Goal: Task Accomplishment & Management: Complete application form

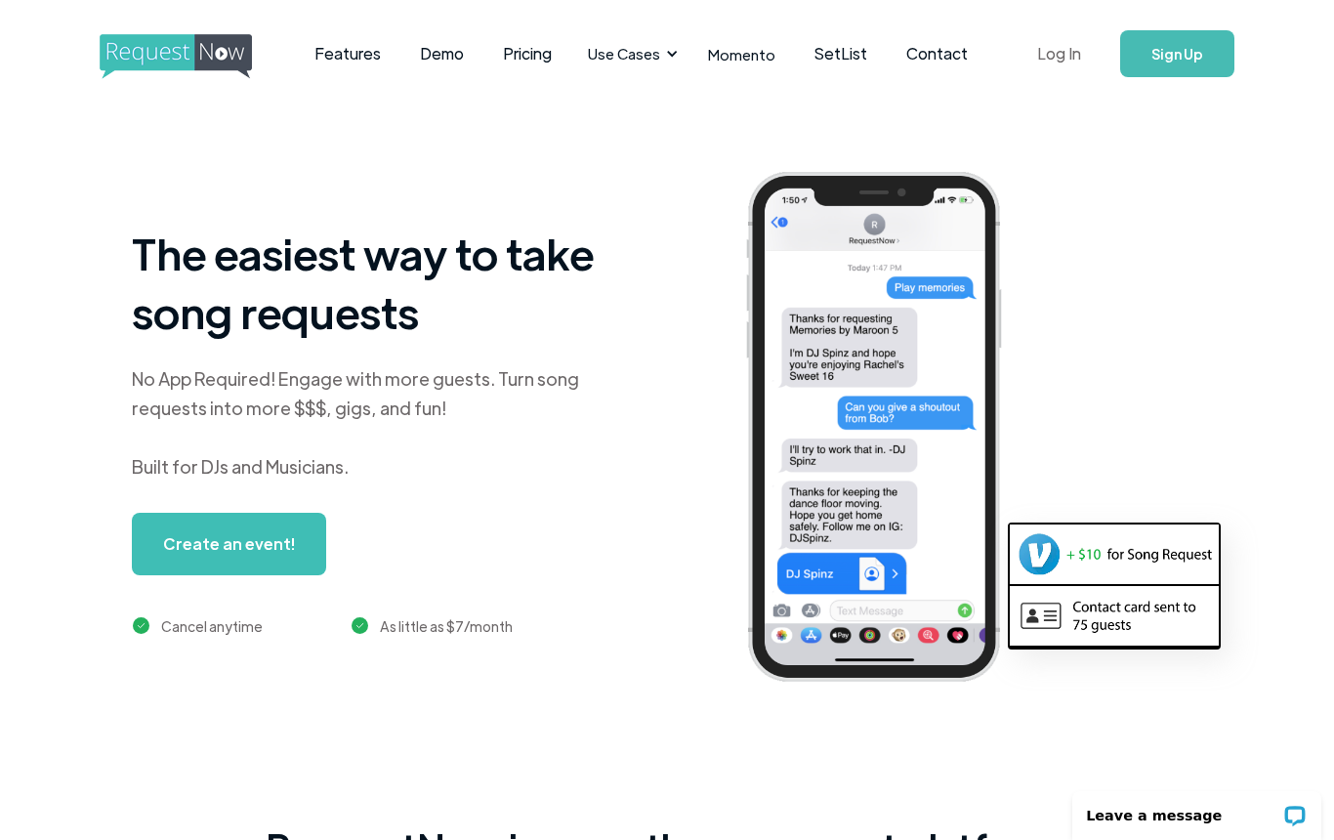
click at [1029, 53] on link "Log In" at bounding box center [1059, 54] width 83 height 68
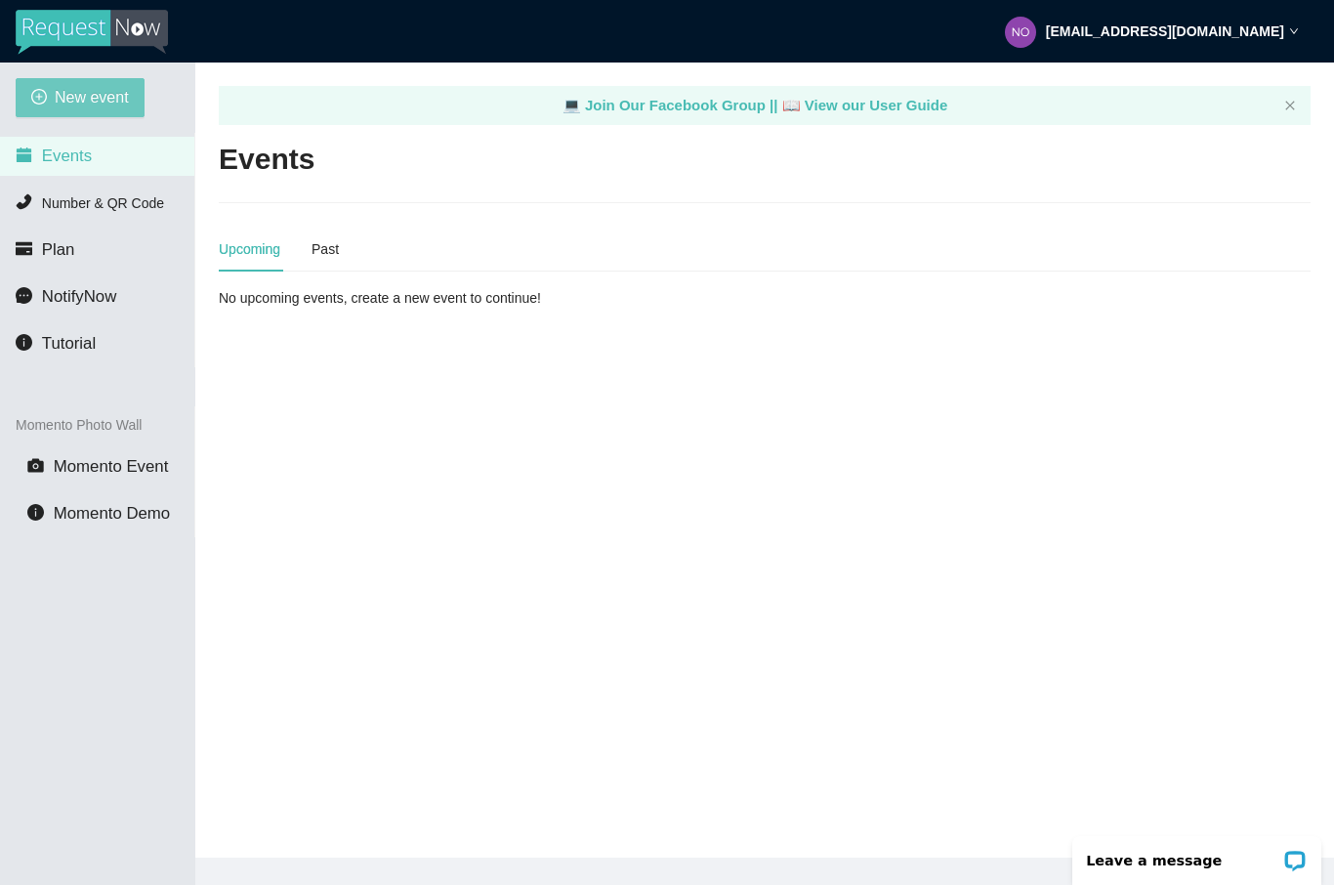
click at [84, 102] on span "New event" at bounding box center [92, 97] width 74 height 24
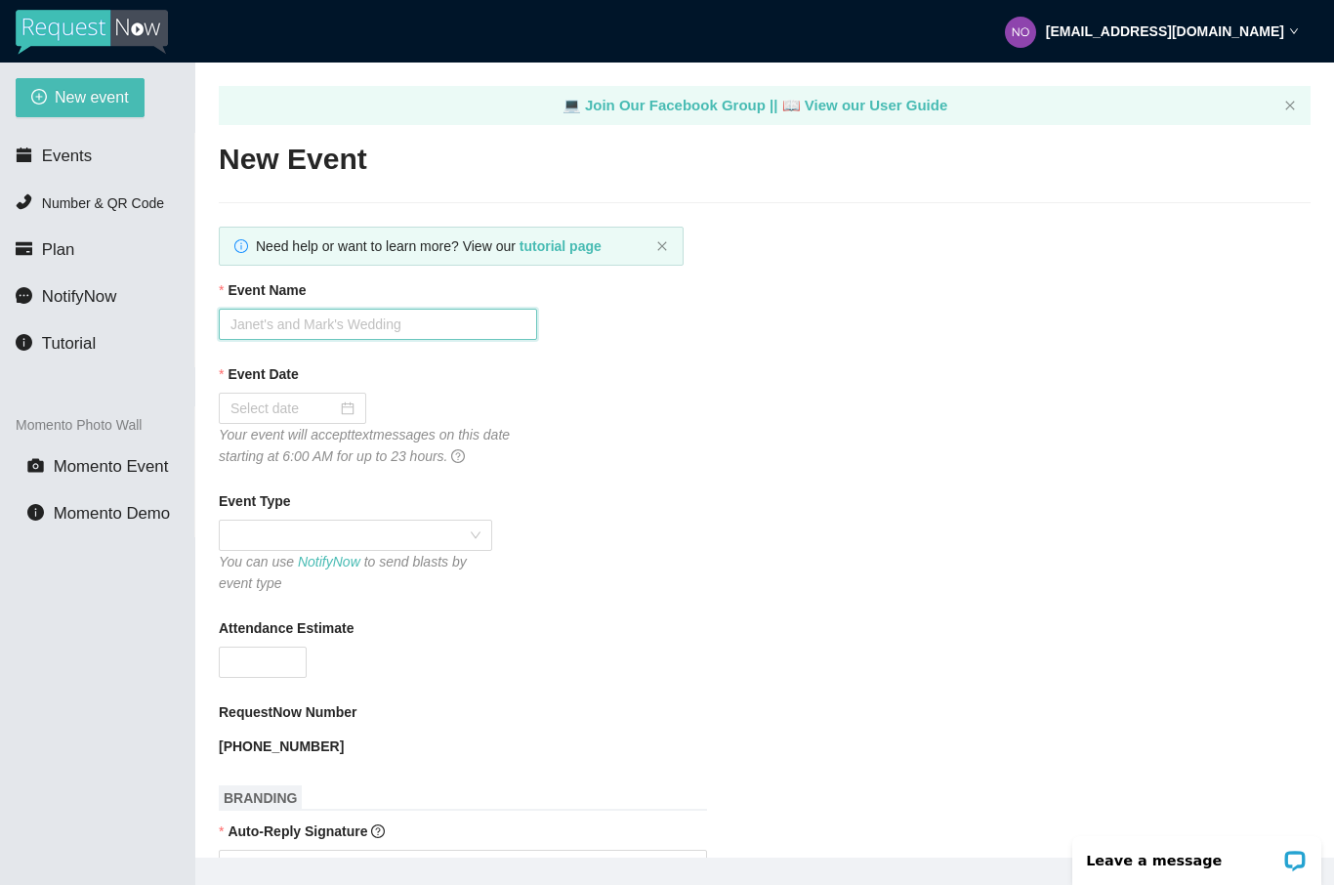
click at [455, 322] on input "Event Name" at bounding box center [378, 324] width 318 height 31
click at [140, 469] on span "Momento Event" at bounding box center [111, 466] width 115 height 19
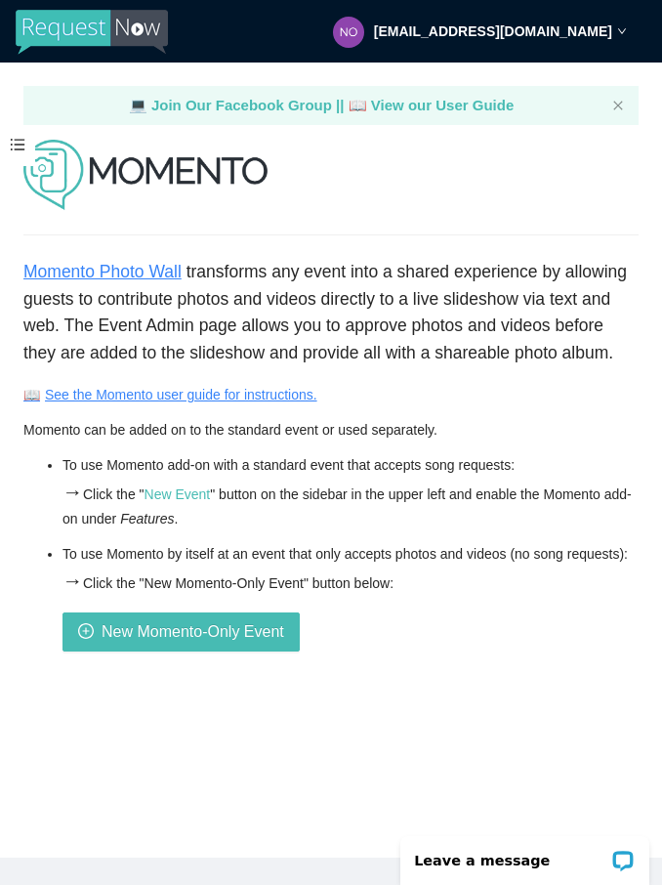
click at [538, 596] on li "To use Momento by itself at an event that only accepts photos and videos (no so…" at bounding box center [351, 597] width 576 height 108
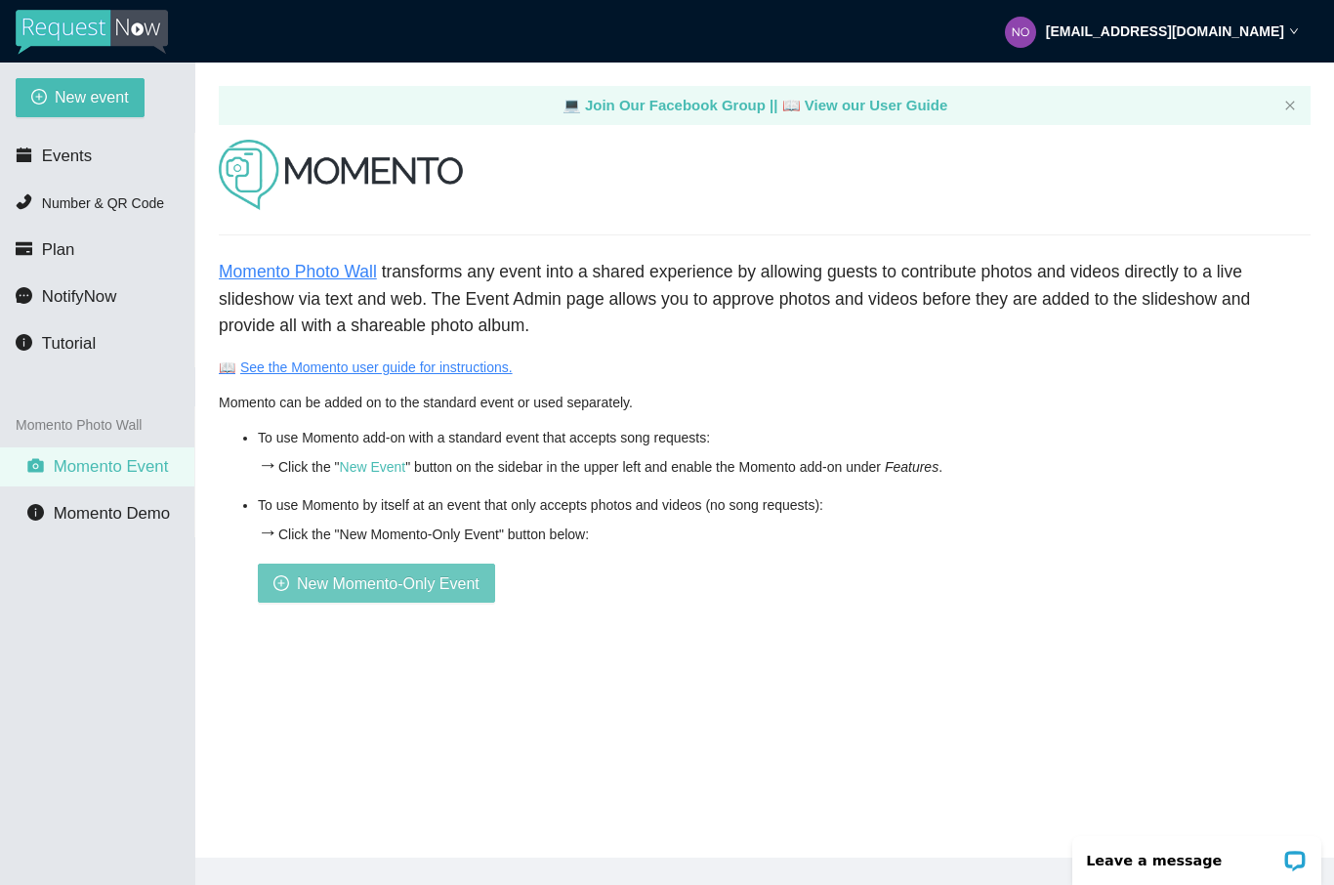
click at [438, 598] on button "New Momento-Only Event" at bounding box center [376, 583] width 237 height 39
type textarea "It was so fun partying with you all tonight! Referrals are the best compliment!"
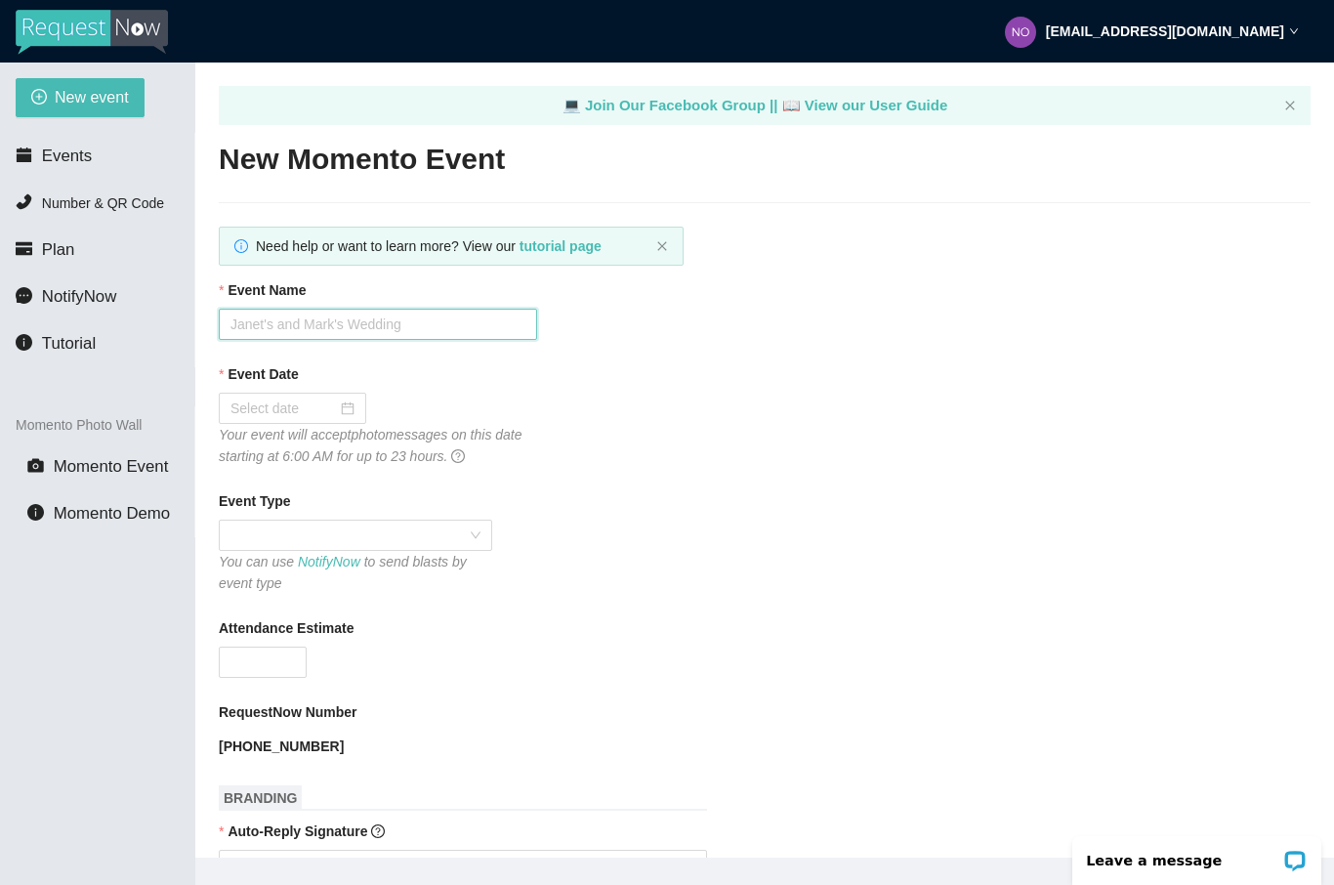
click at [444, 336] on input "Event Name" at bounding box center [378, 324] width 318 height 31
type input "I"
type input "Oktoberfest at Arbor Crest 2025 Day 2"
click at [330, 403] on input "Event Date" at bounding box center [284, 408] width 106 height 21
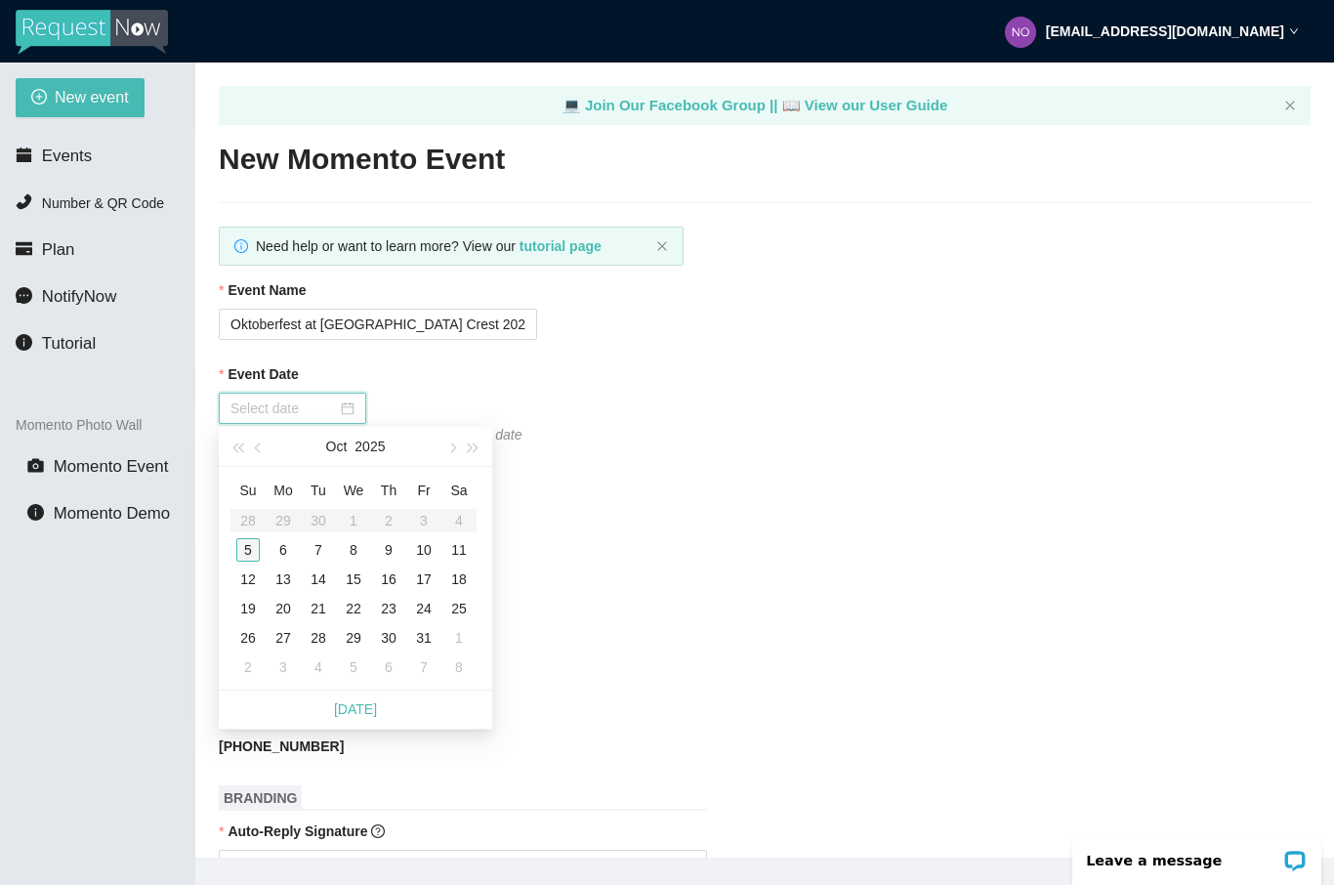
type input "10/05/2025"
click at [249, 554] on div "5" at bounding box center [247, 549] width 23 height 23
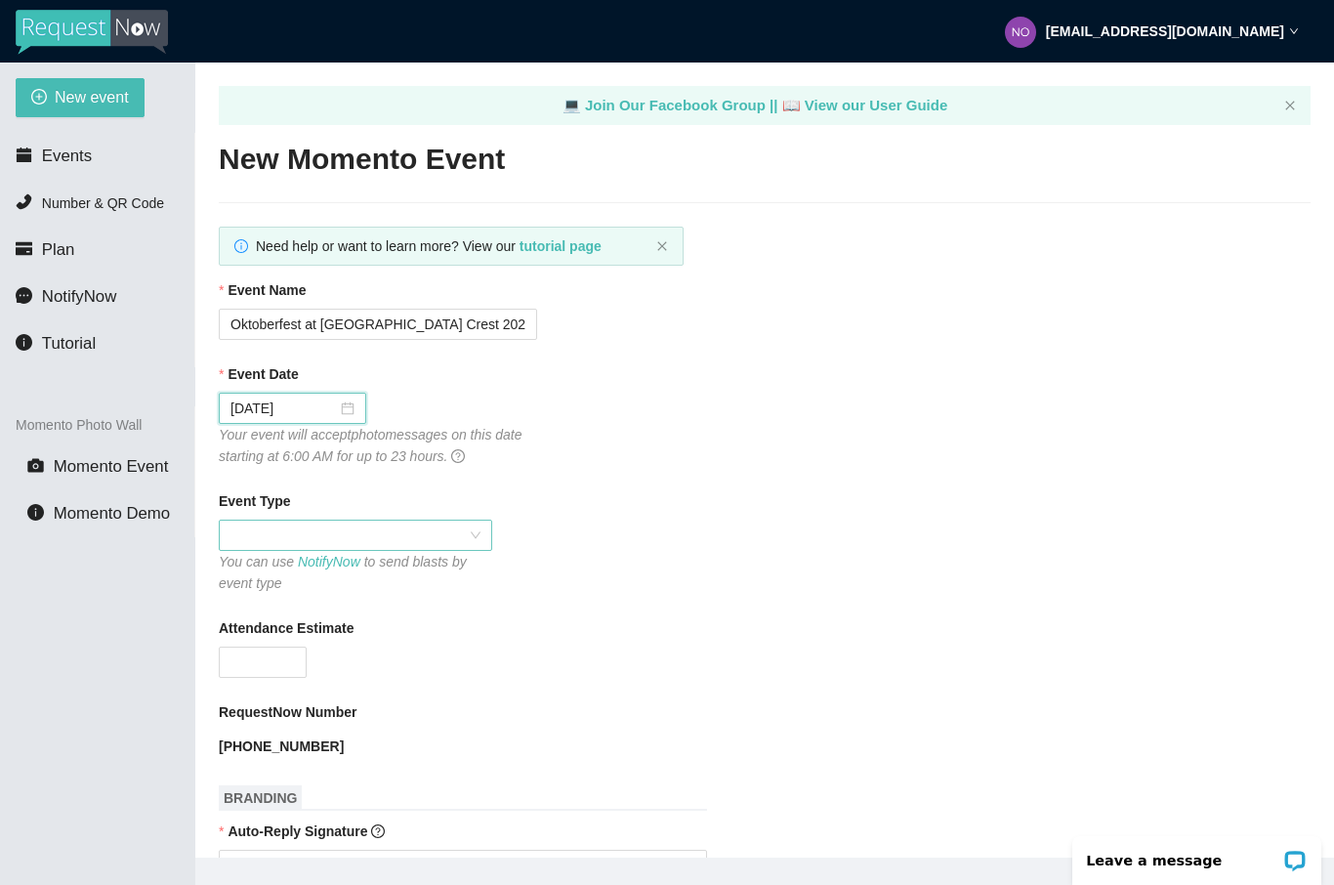
click at [375, 548] on span at bounding box center [356, 535] width 250 height 29
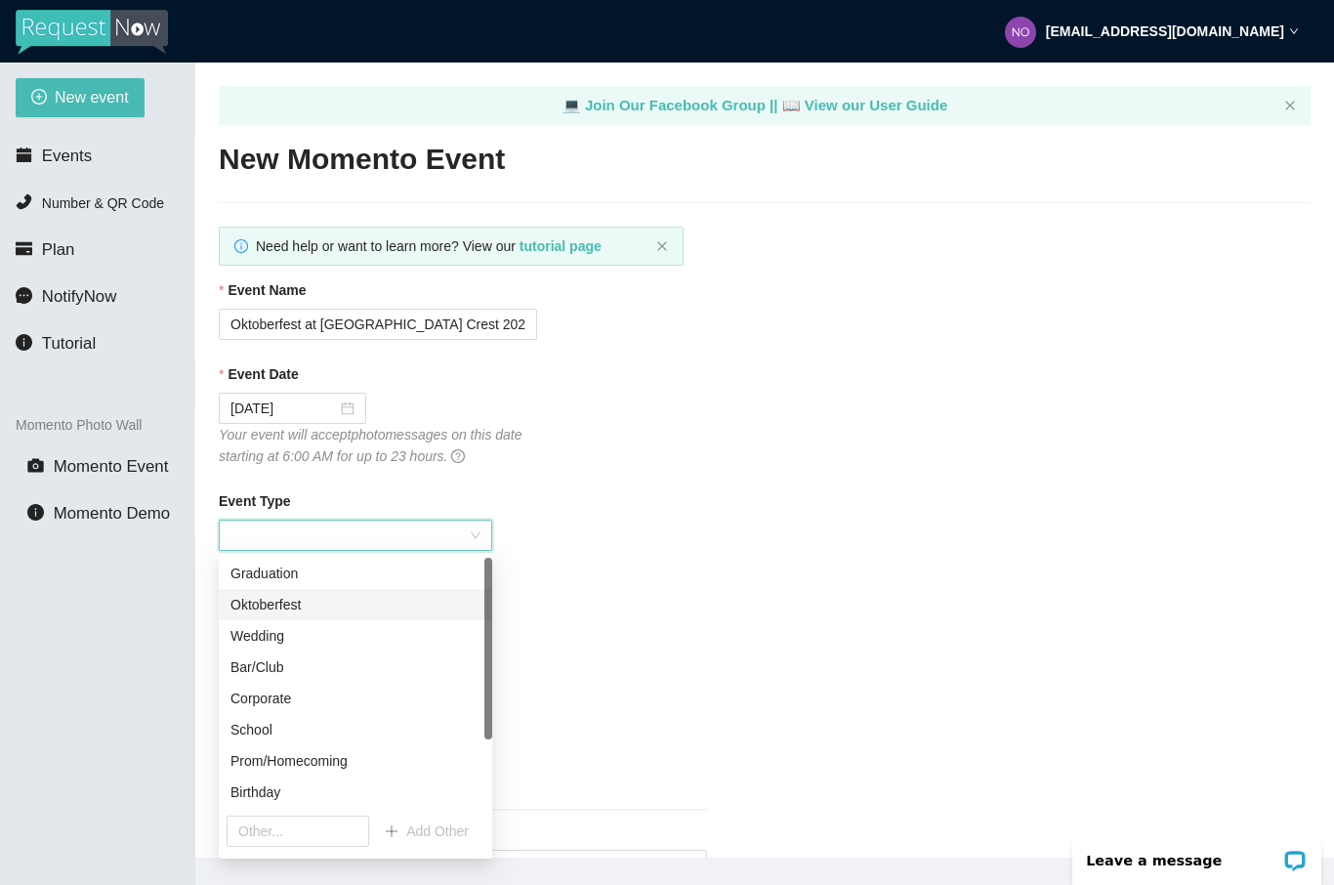
click at [311, 614] on div "Oktoberfest" at bounding box center [356, 604] width 250 height 21
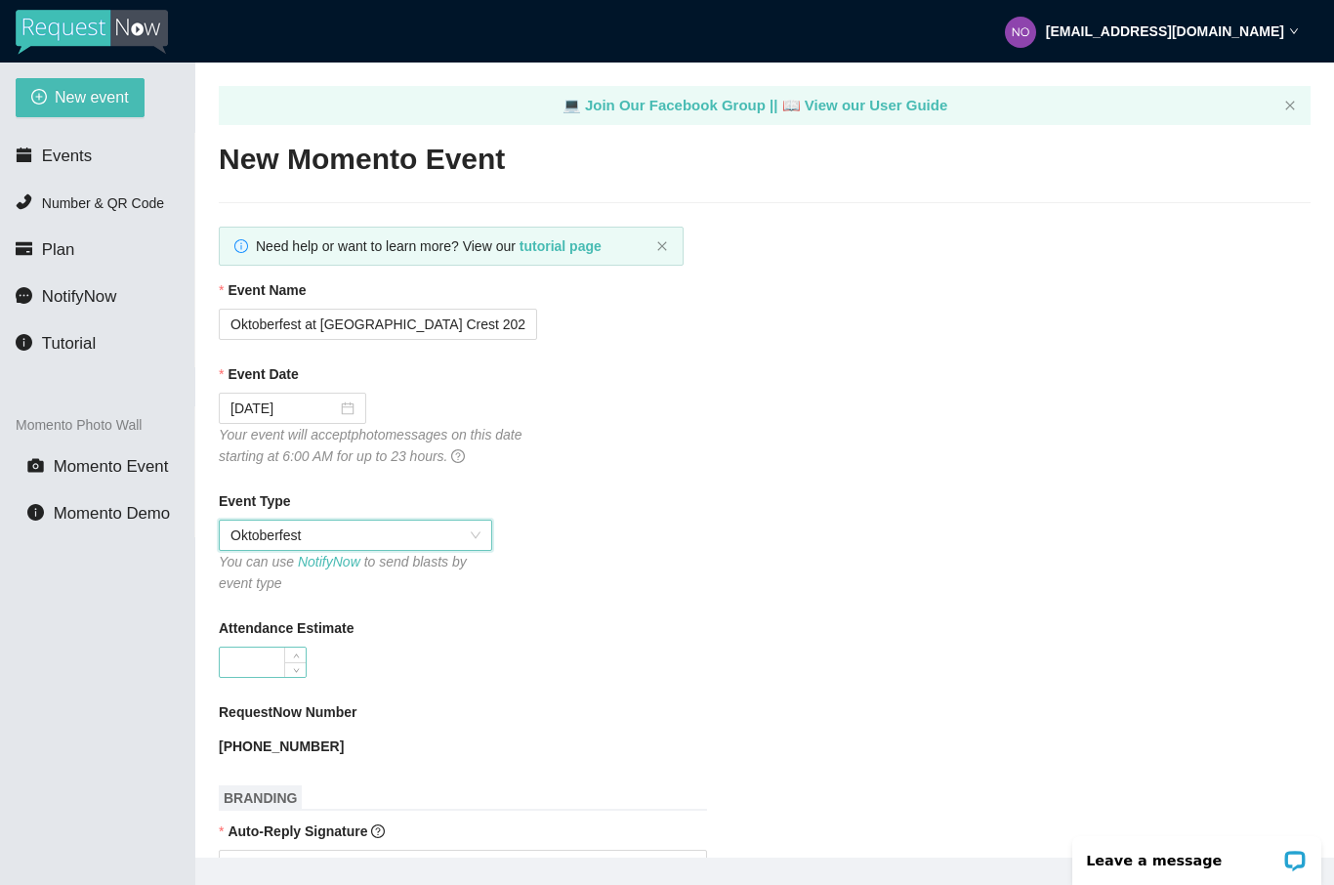
click at [260, 675] on input "Attendance Estimate" at bounding box center [263, 662] width 86 height 29
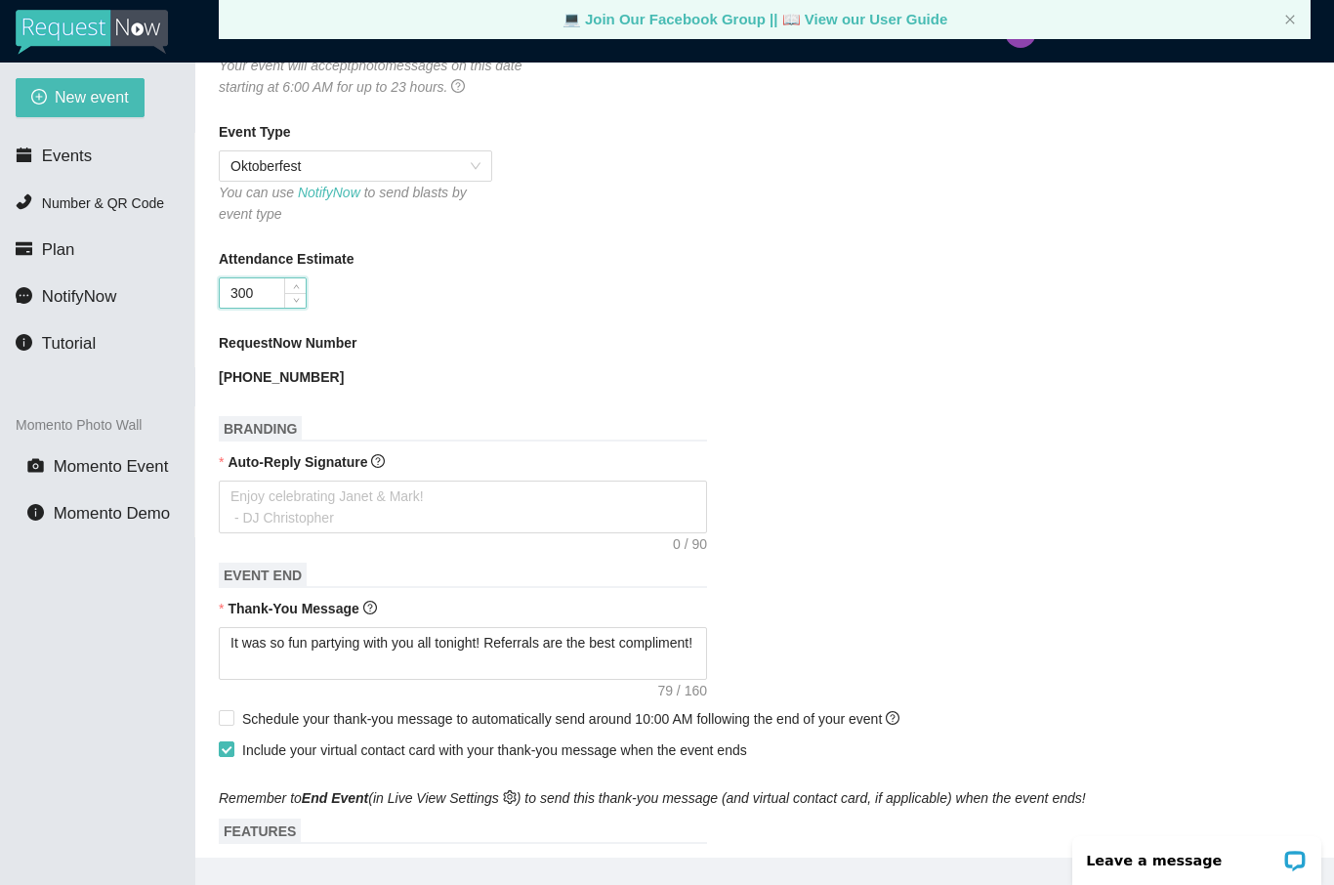
scroll to position [369, 0]
type input "300"
click at [378, 515] on textarea "Auto-Reply Signature" at bounding box center [463, 507] width 488 height 53
type textarea "l"
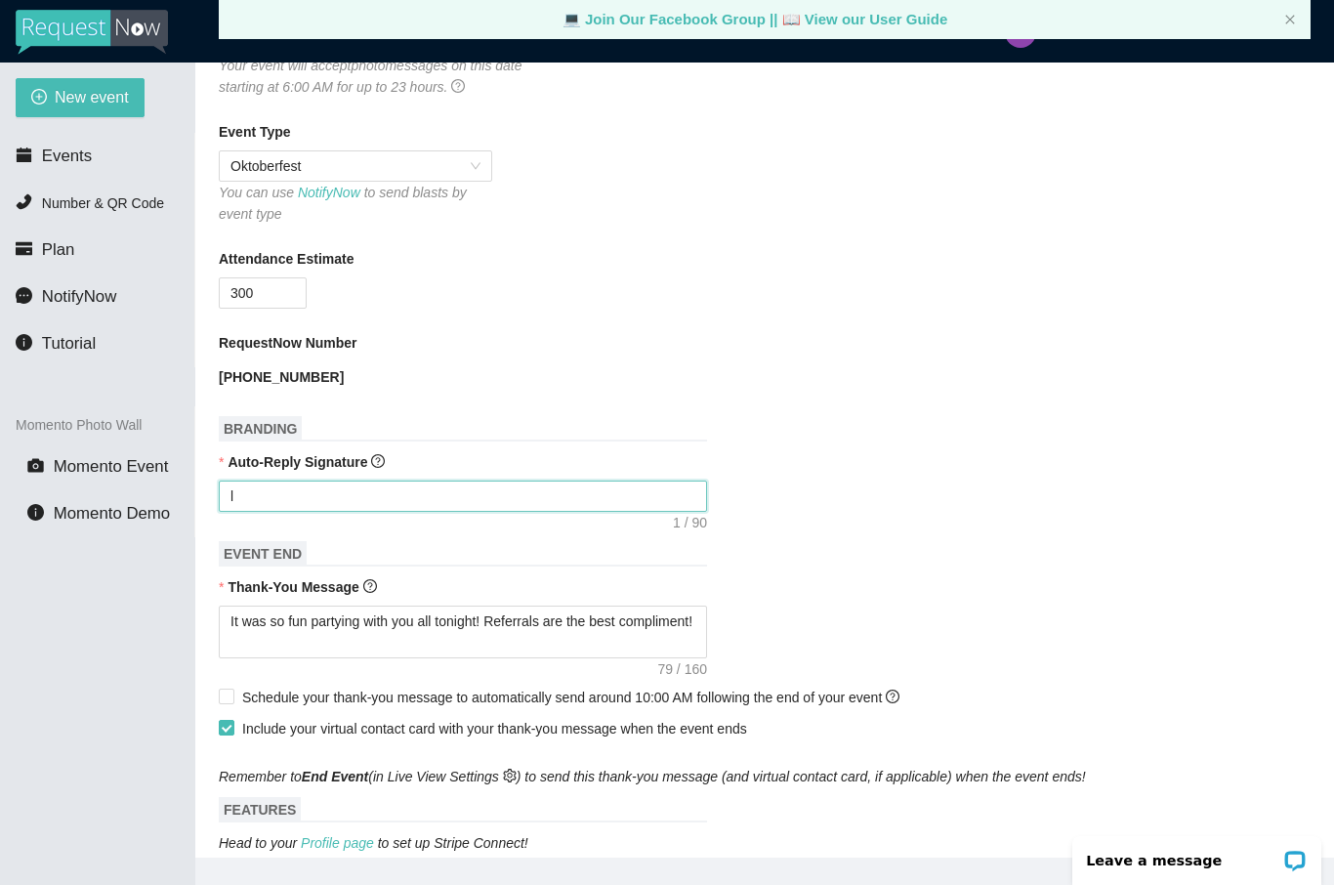
type textarea "l="
type textarea "l=="
type textarea "l==="
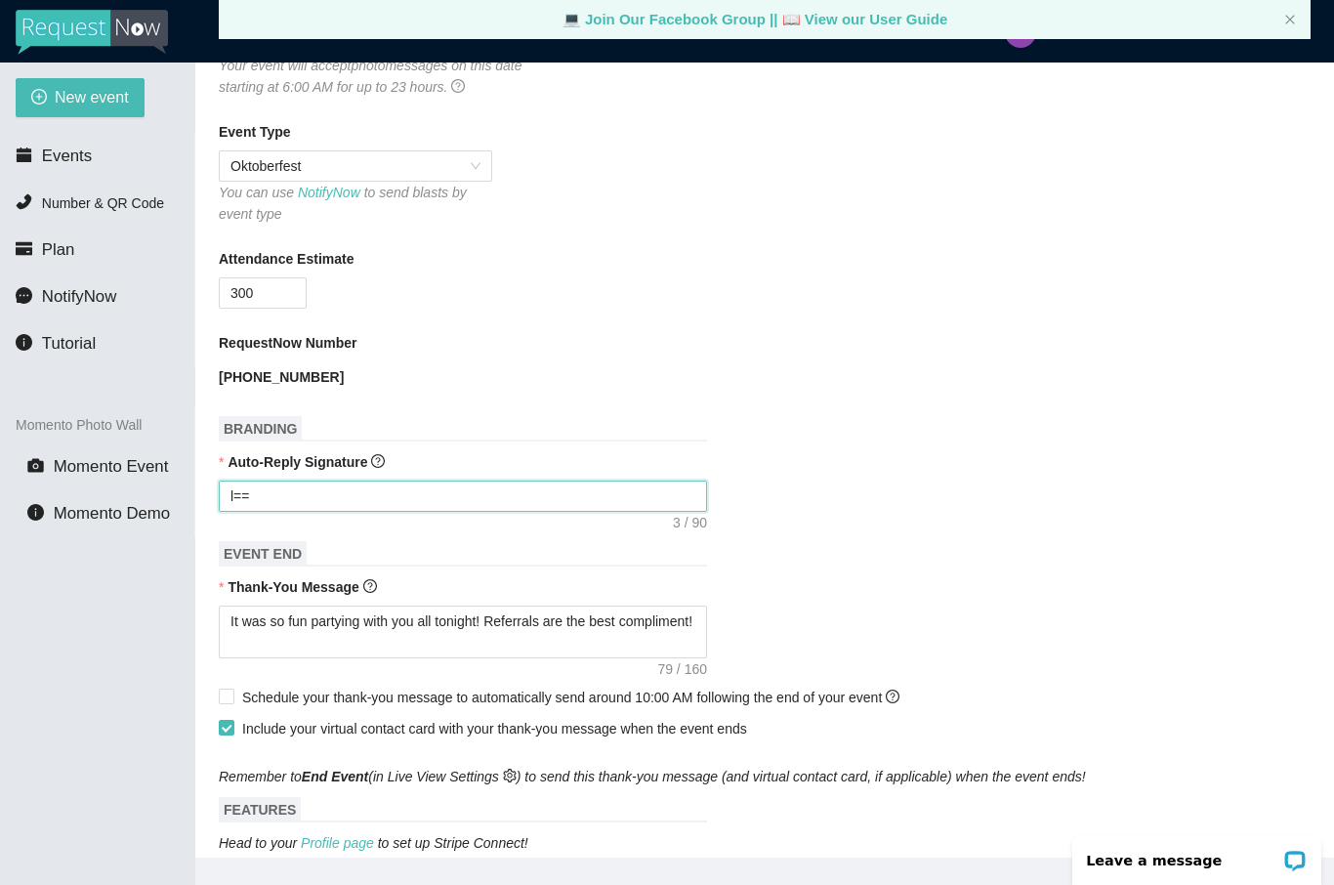
type textarea "l==="
type textarea "l=="
type textarea "l="
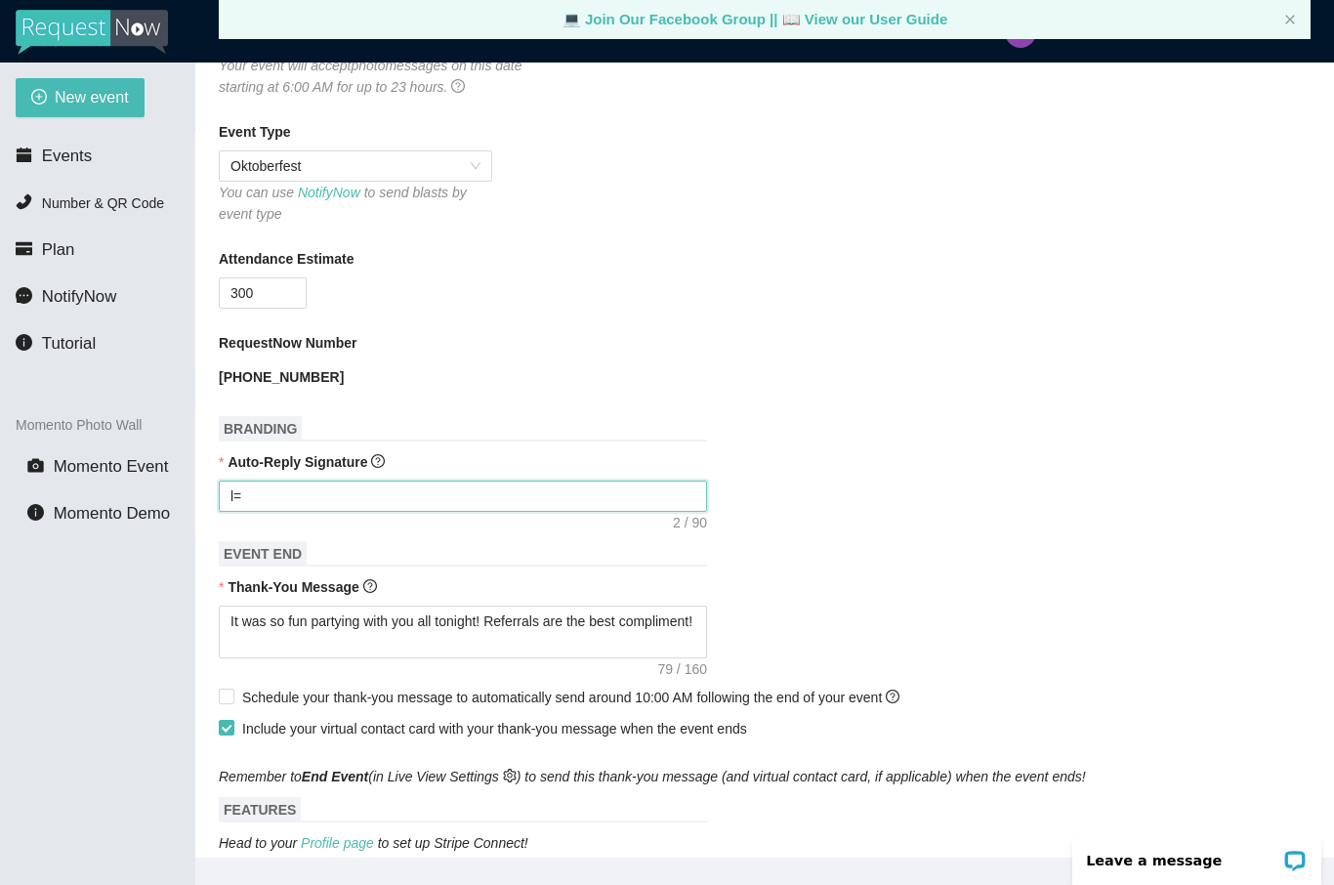
type textarea "l"
type textarea "Enjoy celebrating Janet & Mark! - DJ Christopher"
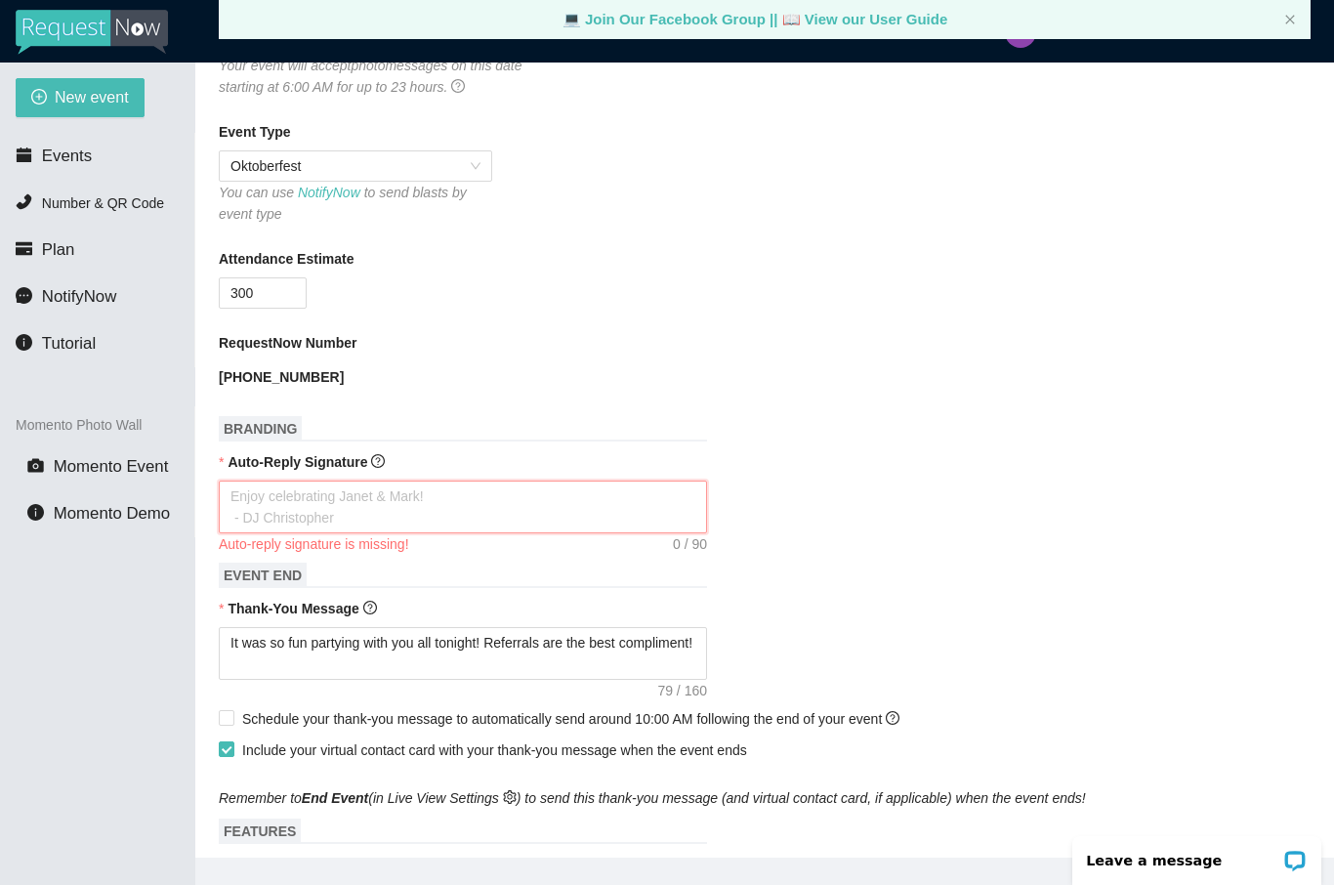
type textarea "T"
type textarea "Th"
type textarea "Tha"
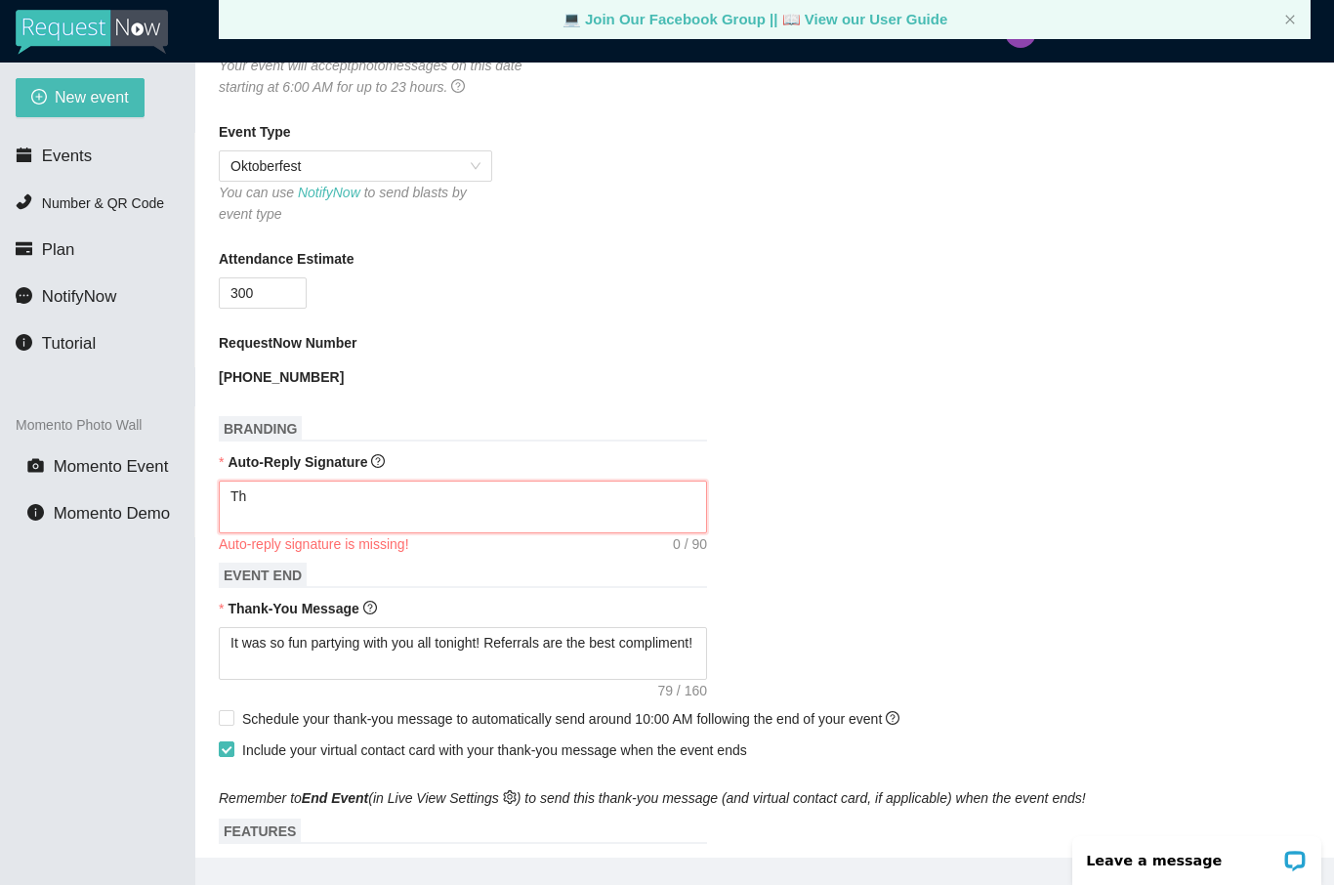
type textarea "Tha"
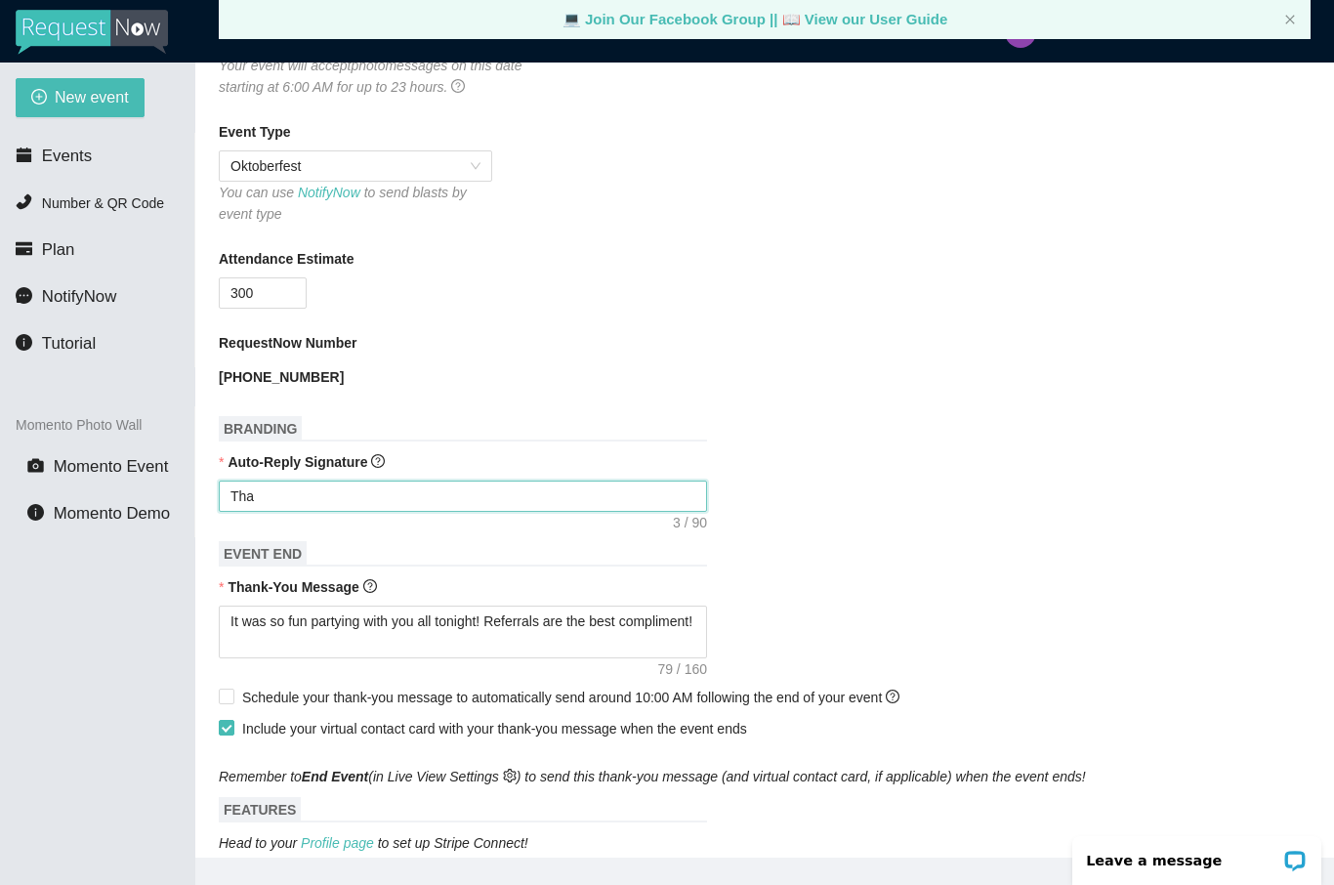
type textarea "Than"
type textarea "Thank"
type textarea "Thanks"
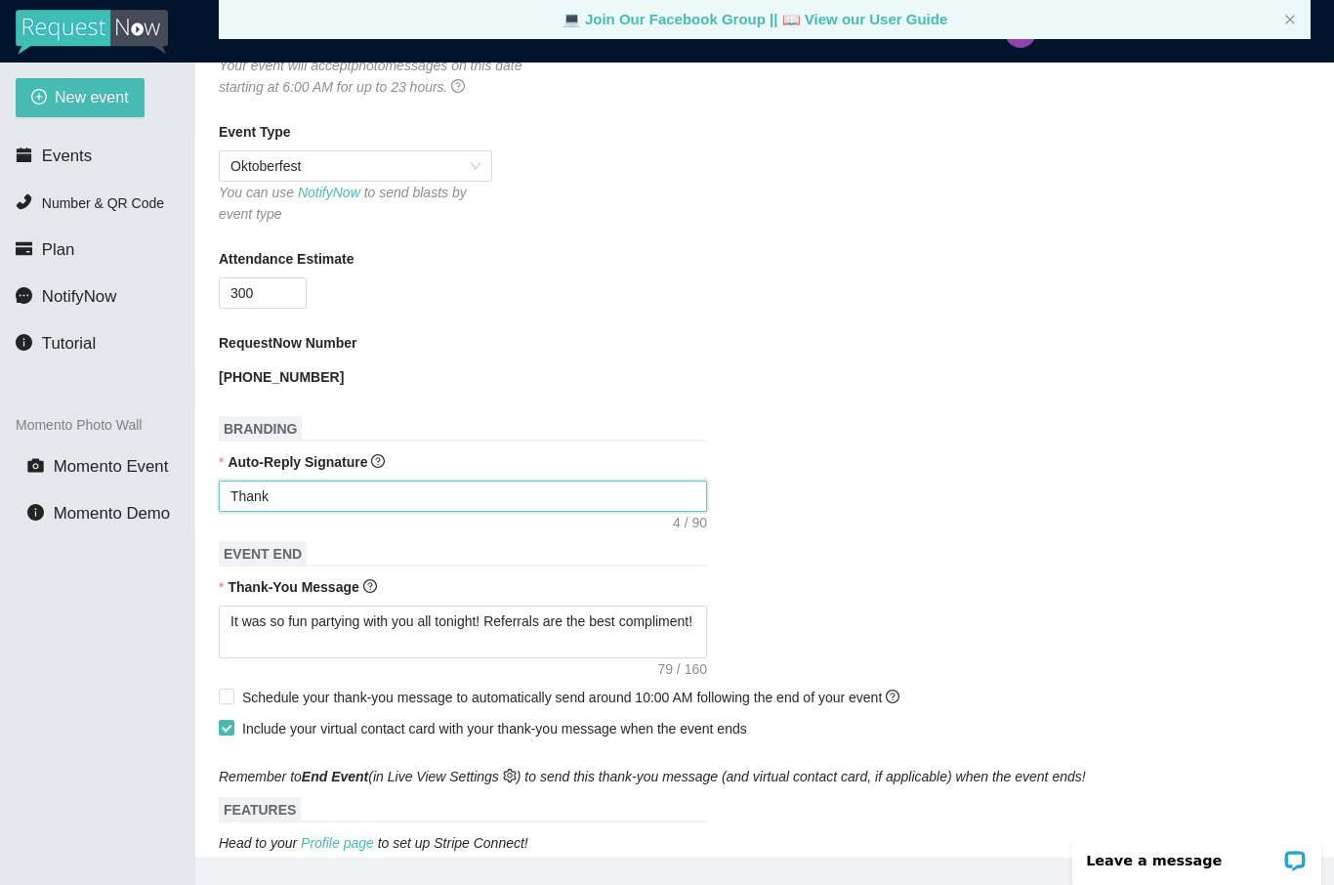
type textarea "Thanks"
type textarea "Thanks f"
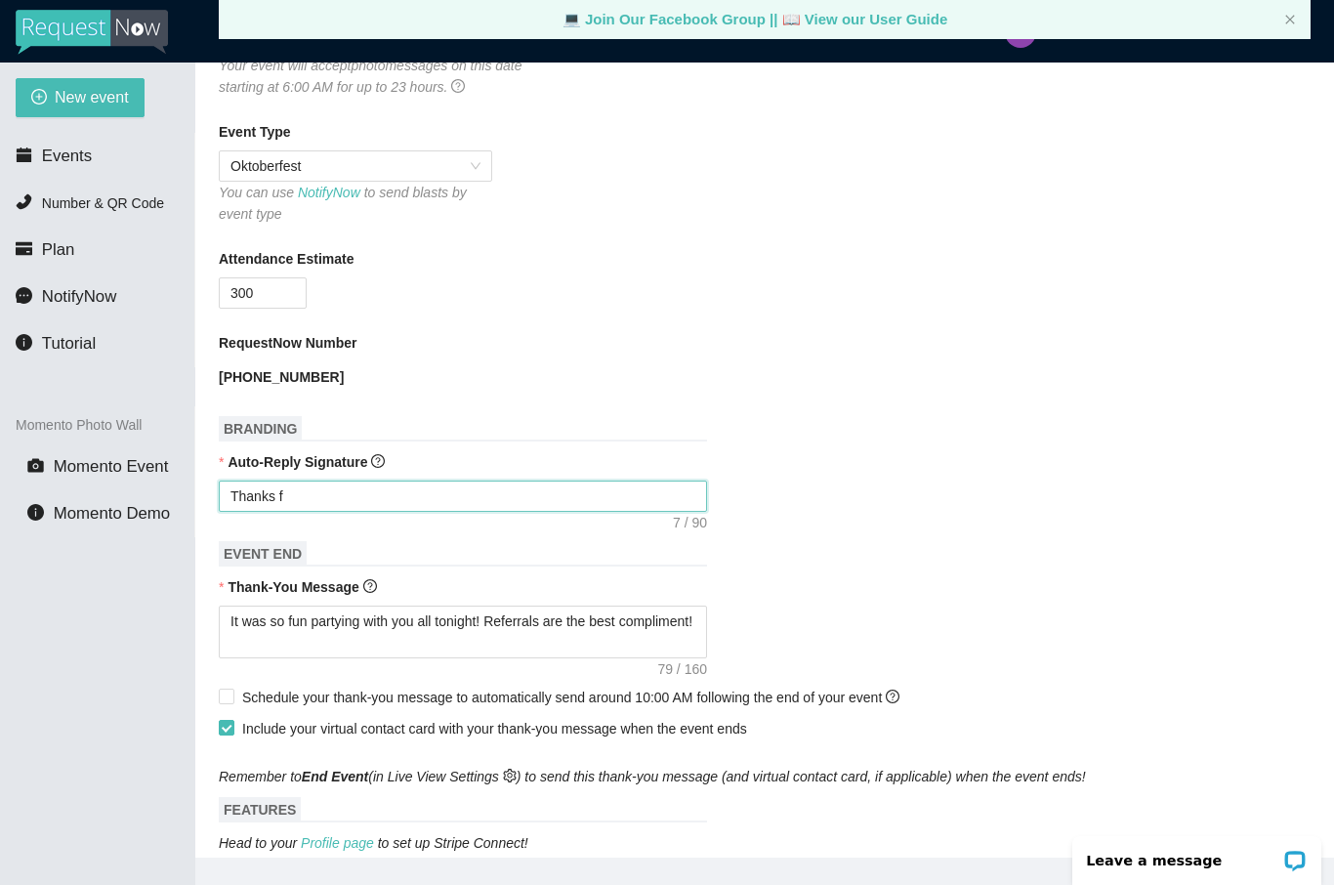
type textarea "Thanks fo"
type textarea "Thanks for"
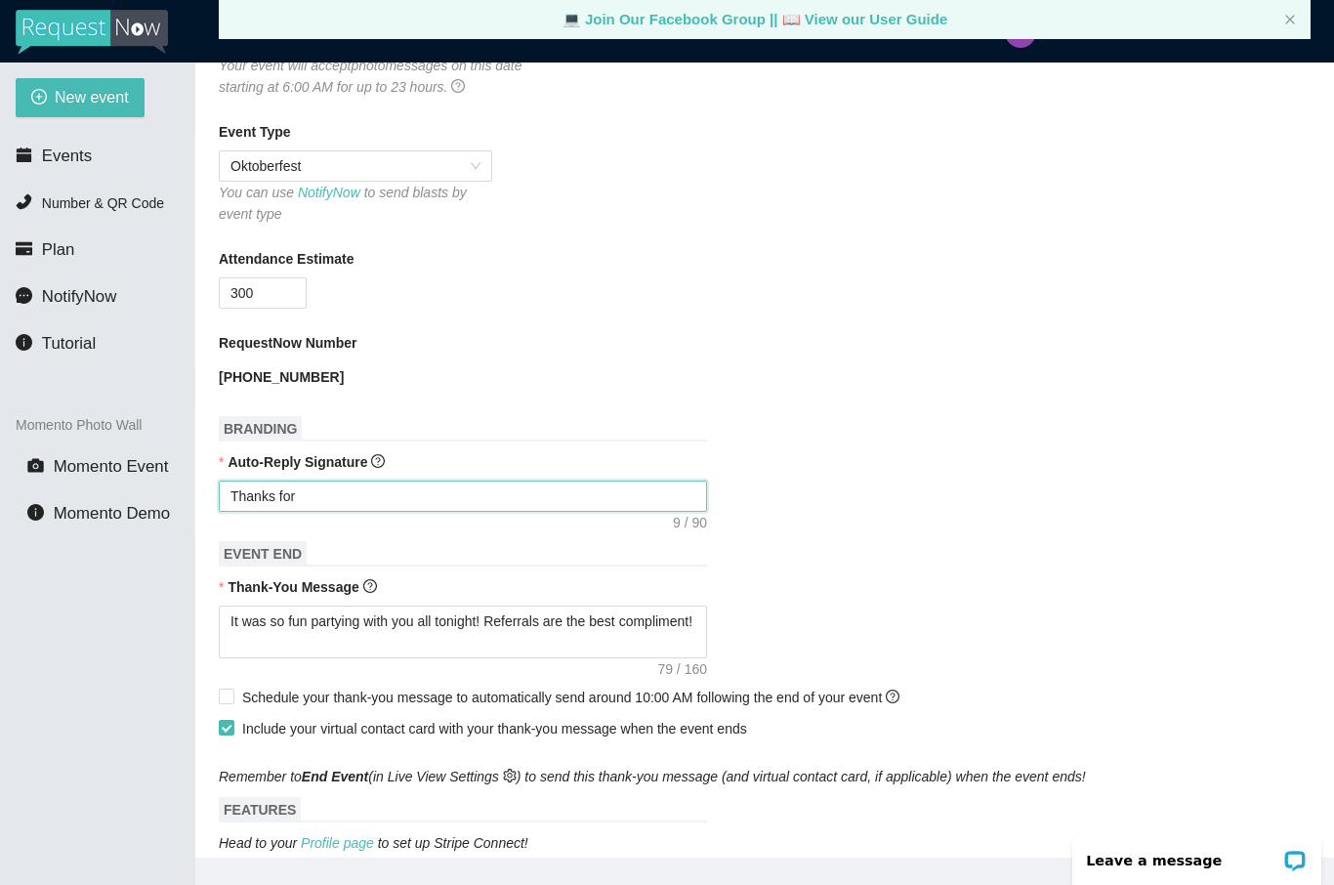
type textarea "Thanks for"
type textarea "Thanks for t"
type textarea "Thanks for th"
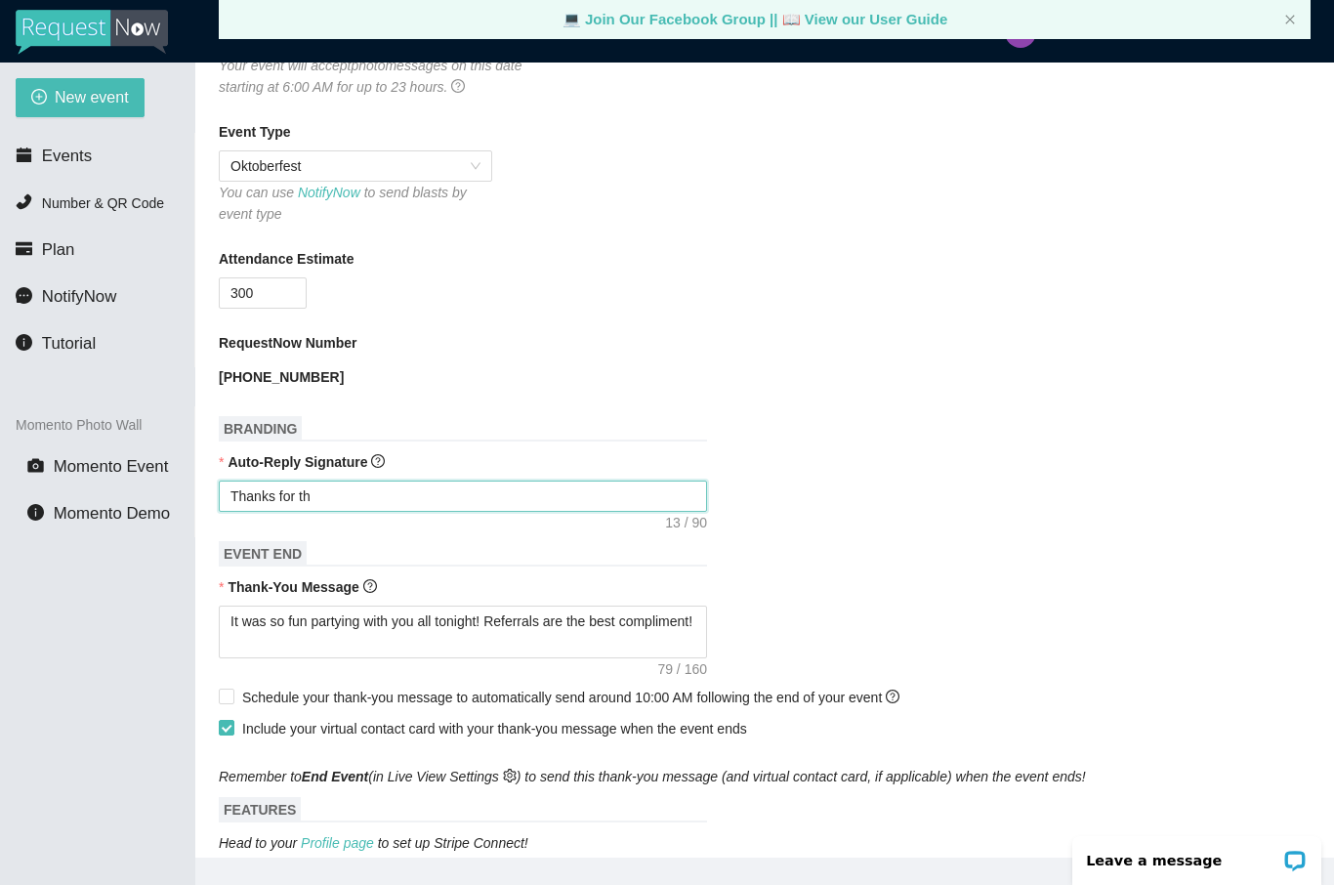
type textarea "Thanks for the"
type textarea "Thanks for the p"
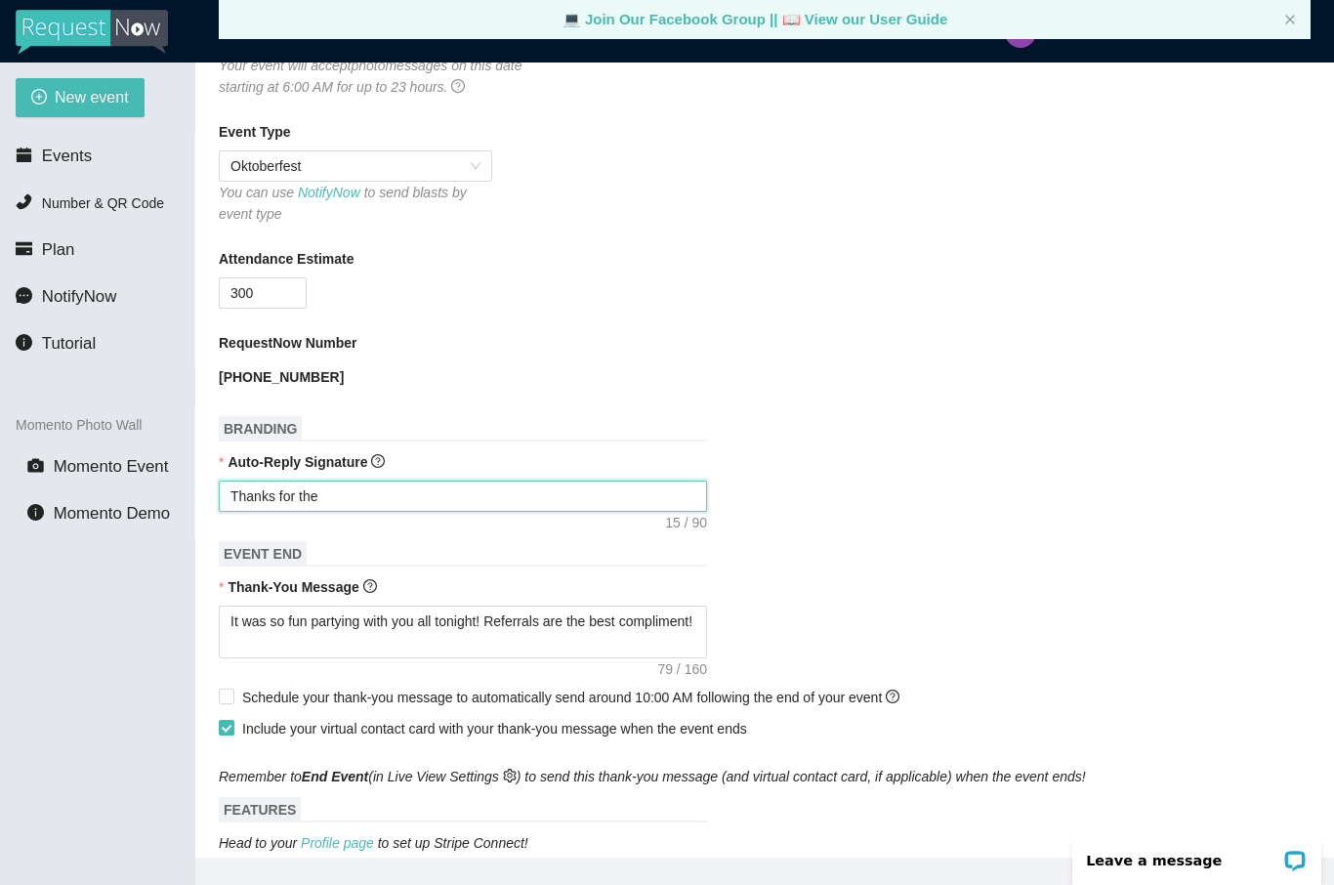
type textarea "Thanks for the p"
type textarea "Thanks for the ph"
type textarea "Thanks for the pho"
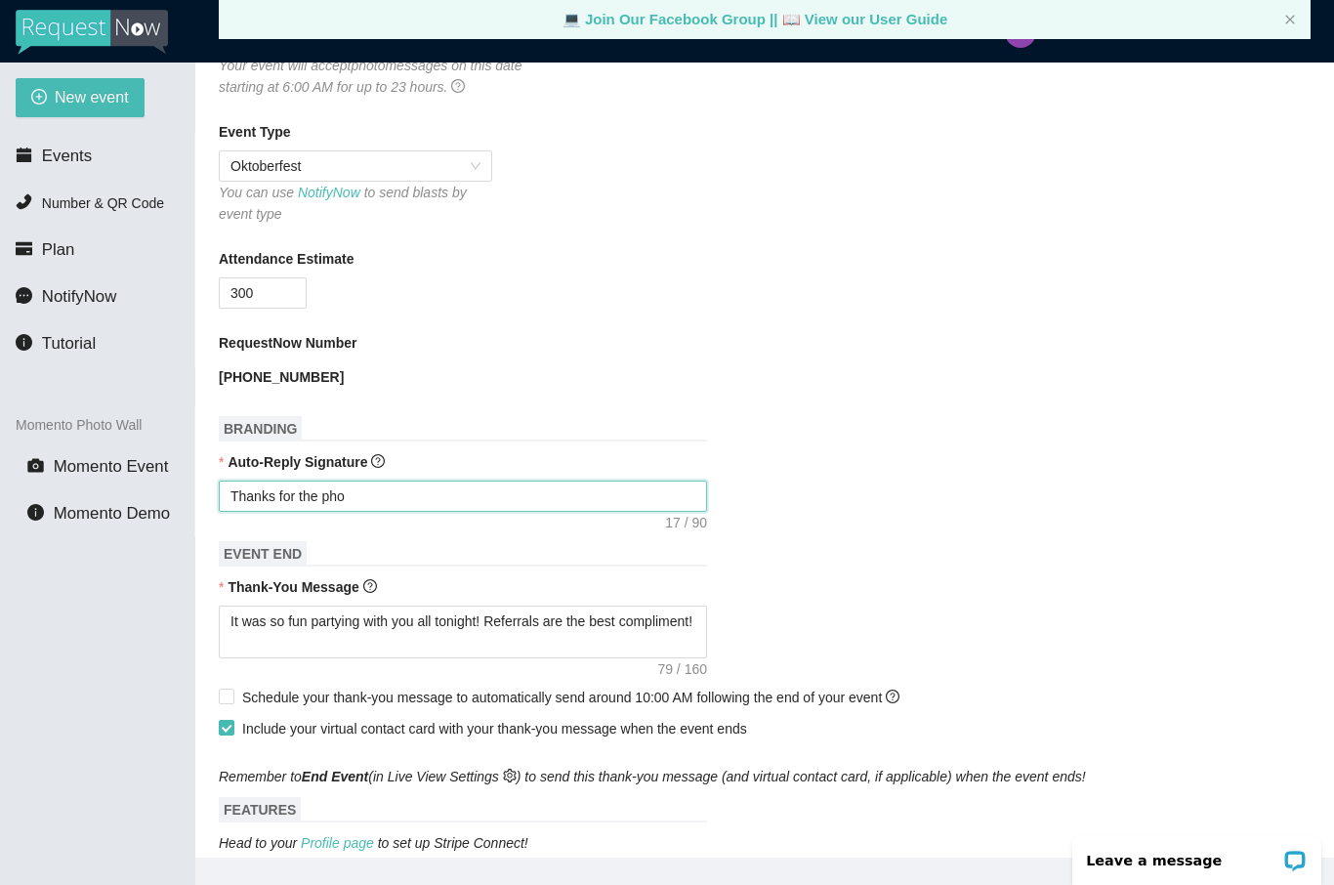
type textarea "Thanks for the phot"
type textarea "Thanks for the photo"
type textarea "Thanks for the photo."
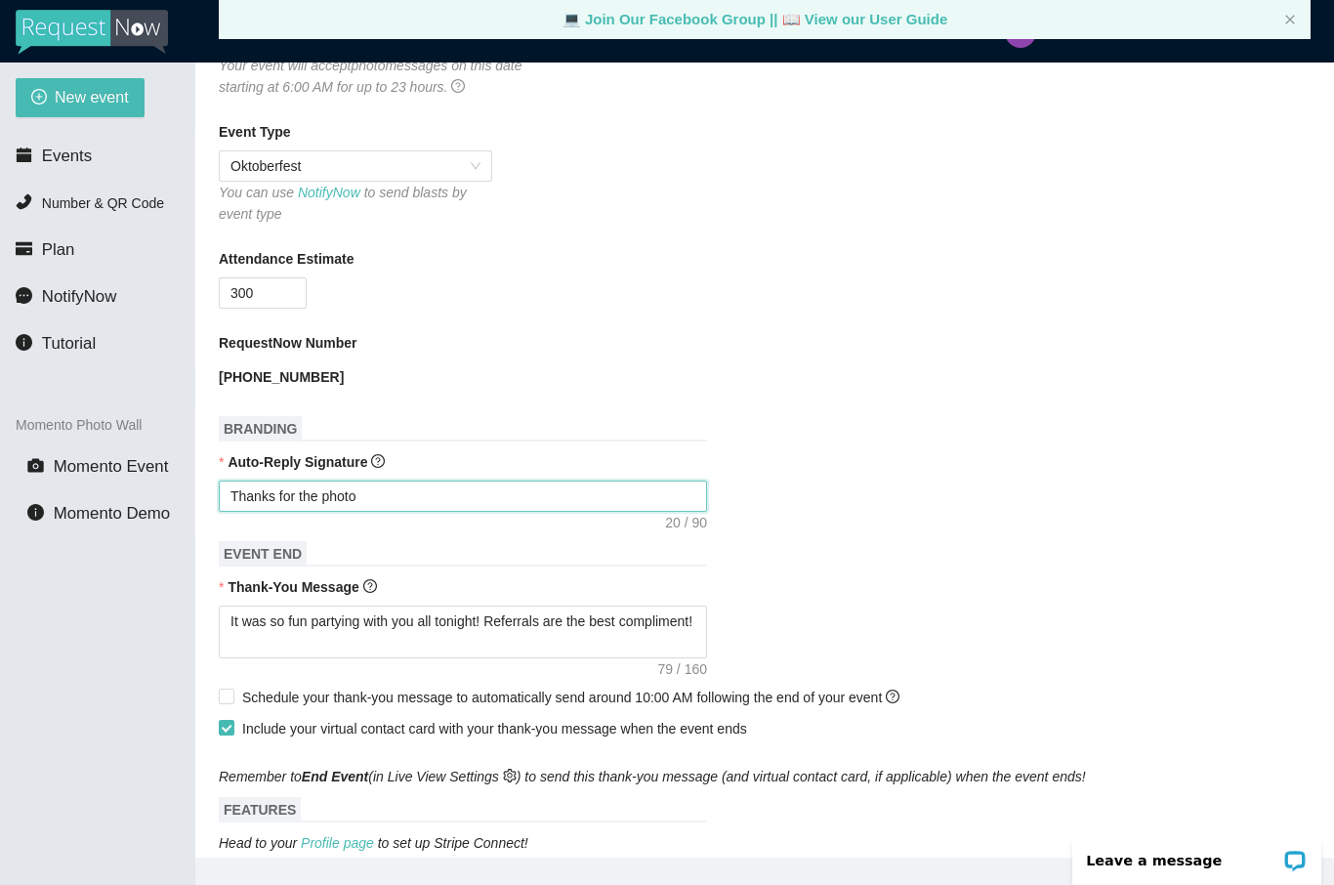
type textarea "Thanks for the photo."
type textarea "Thanks for the photo. H"
type textarea "Thanks for the photo. HY"
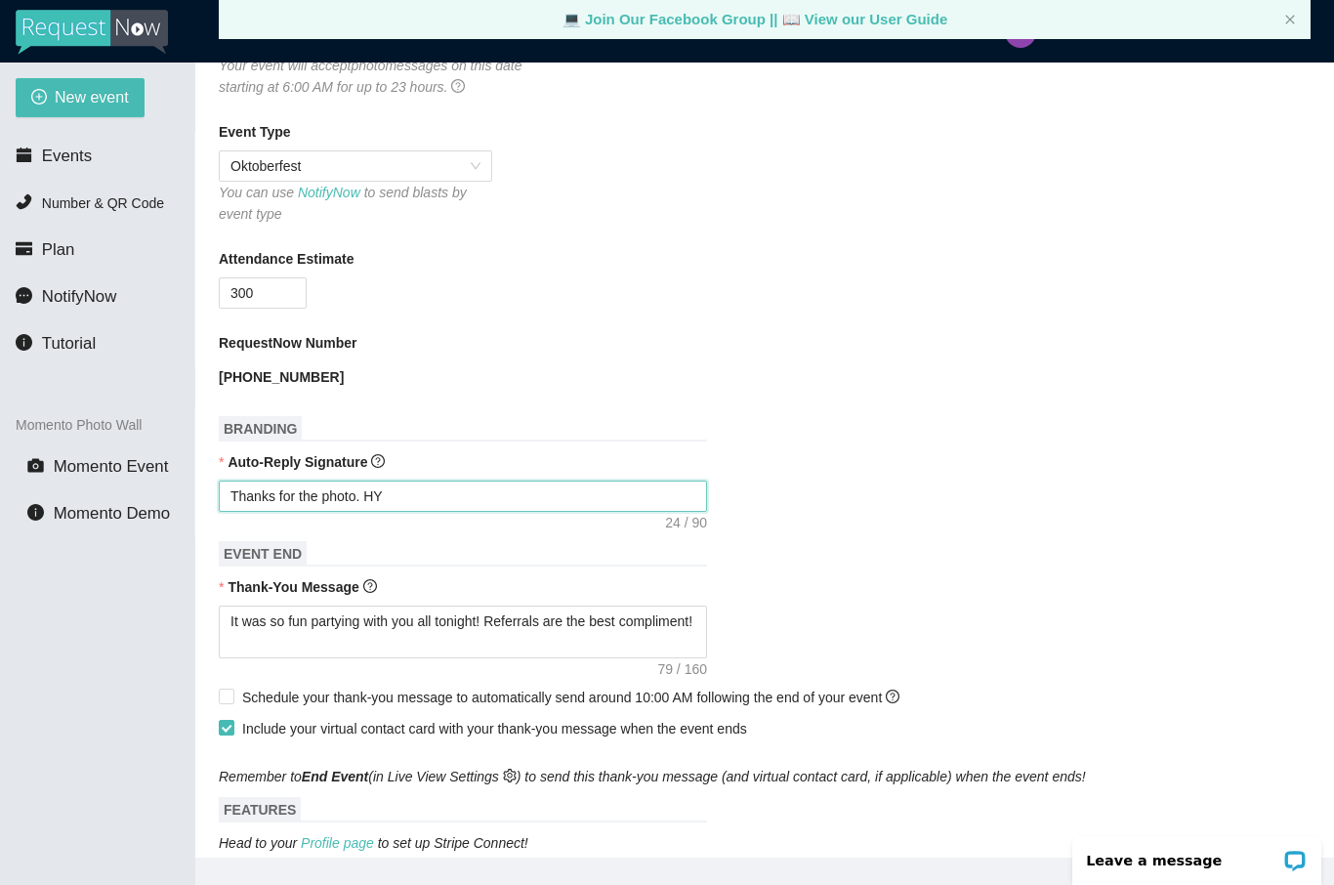
type textarea "Thanks for the photo. HYo"
type textarea "Thanks for the photo. HYou"
type textarea "Thanks for the photo. HYo"
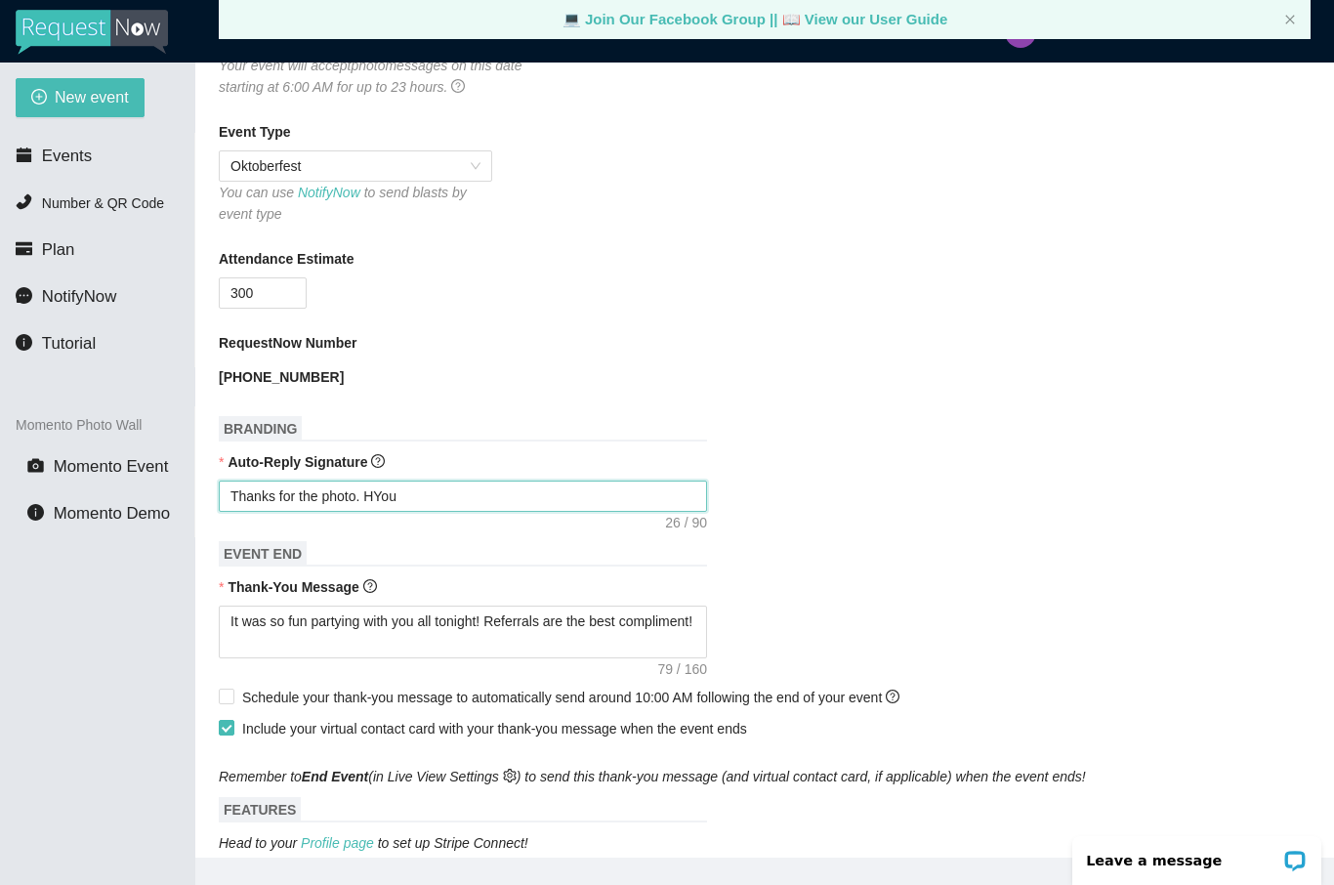
type textarea "Thanks for the photo. HYo"
type textarea "Thanks for the photo. HY"
type textarea "Thanks for the photo. H"
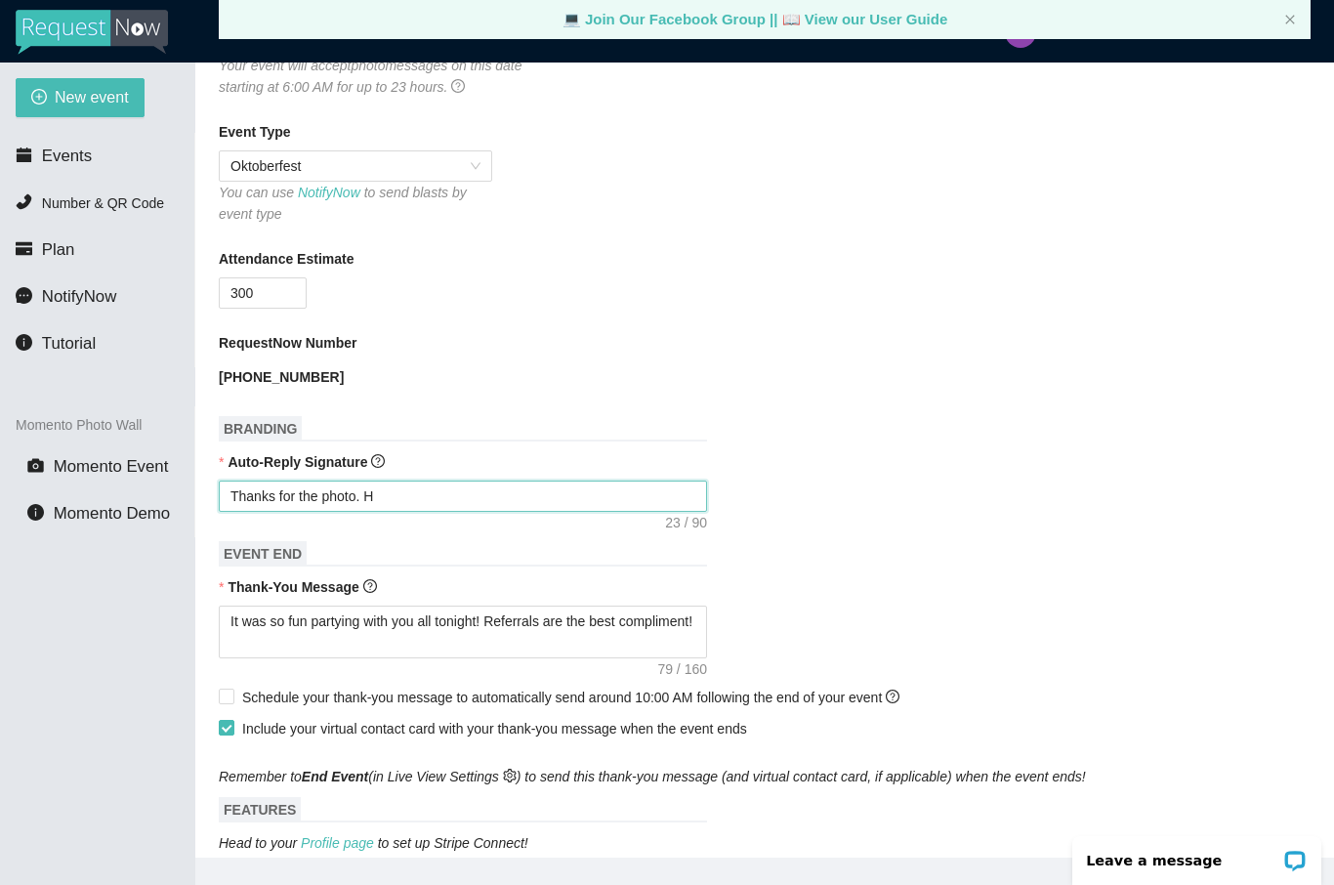
type textarea "Thanks for the photo."
type textarea "Thanks for the photo. U"
type textarea "Thanks for the photo. UY"
type textarea "Thanks for the photo. UYo"
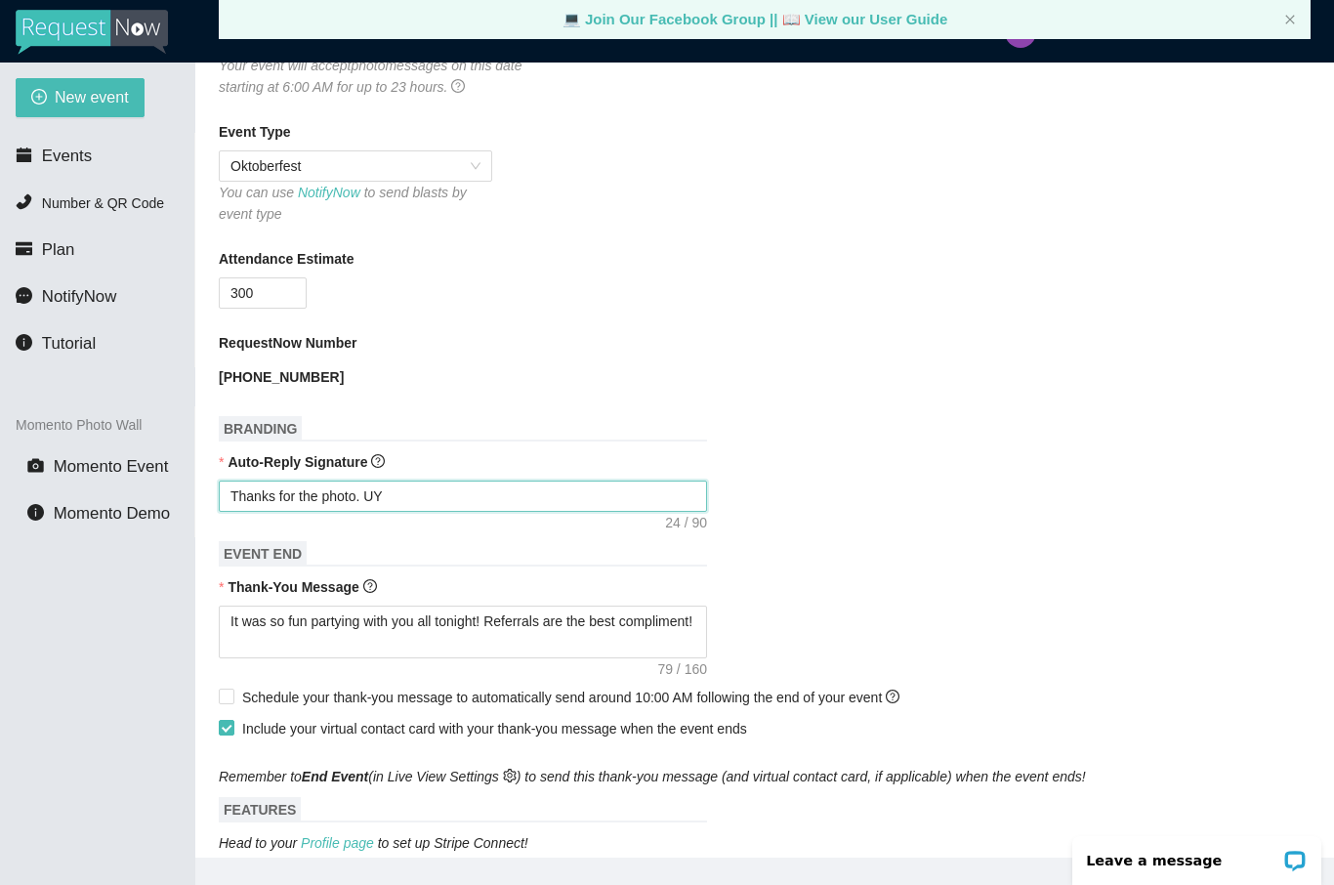
type textarea "Thanks for the photo. UYo"
type textarea "Thanks for the photo. UY"
type textarea "Thanks for the photo. U"
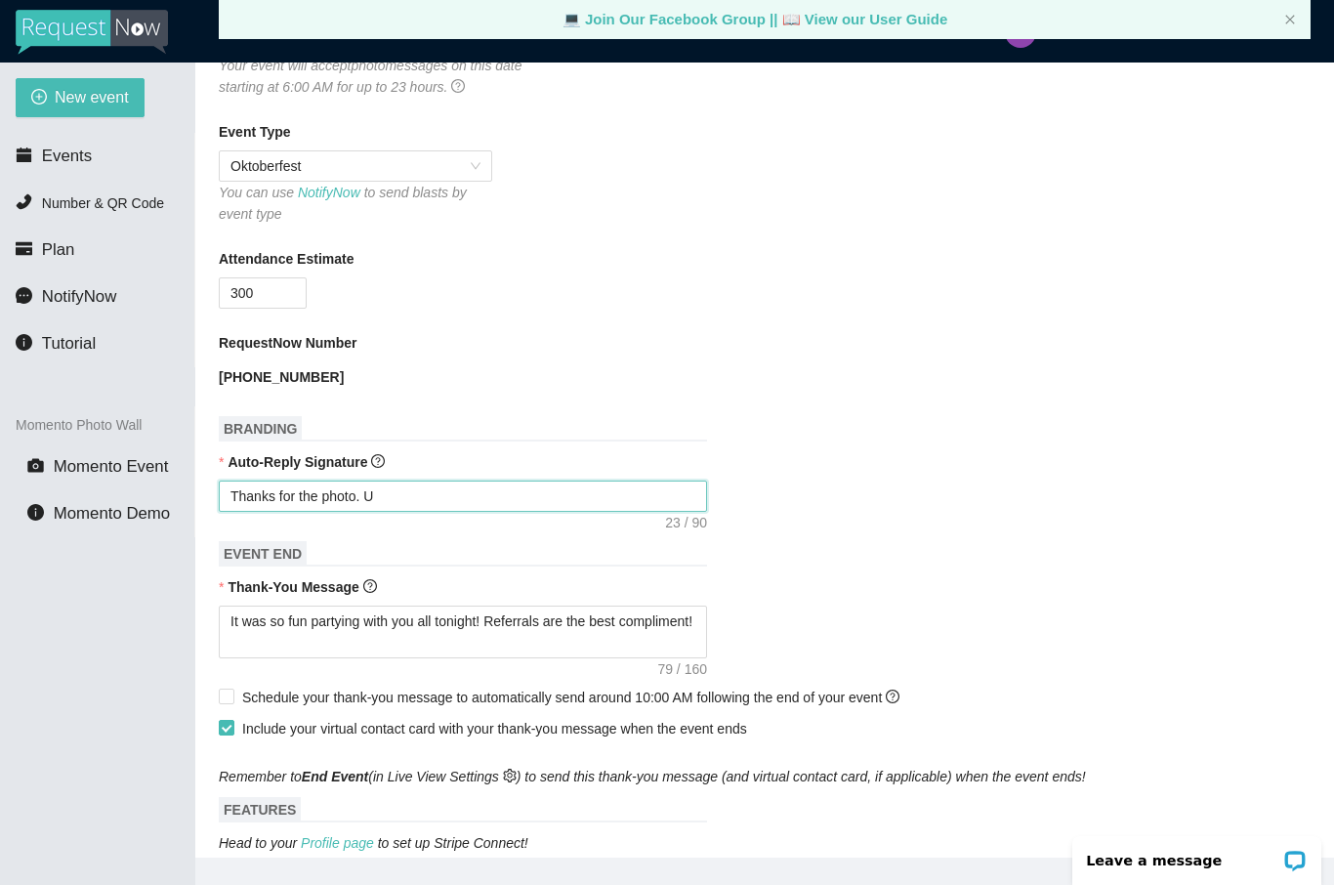
type textarea "Thanks for the photo."
type textarea "Thanks for the photo. Y"
type textarea "Thanks for the photo. Yo"
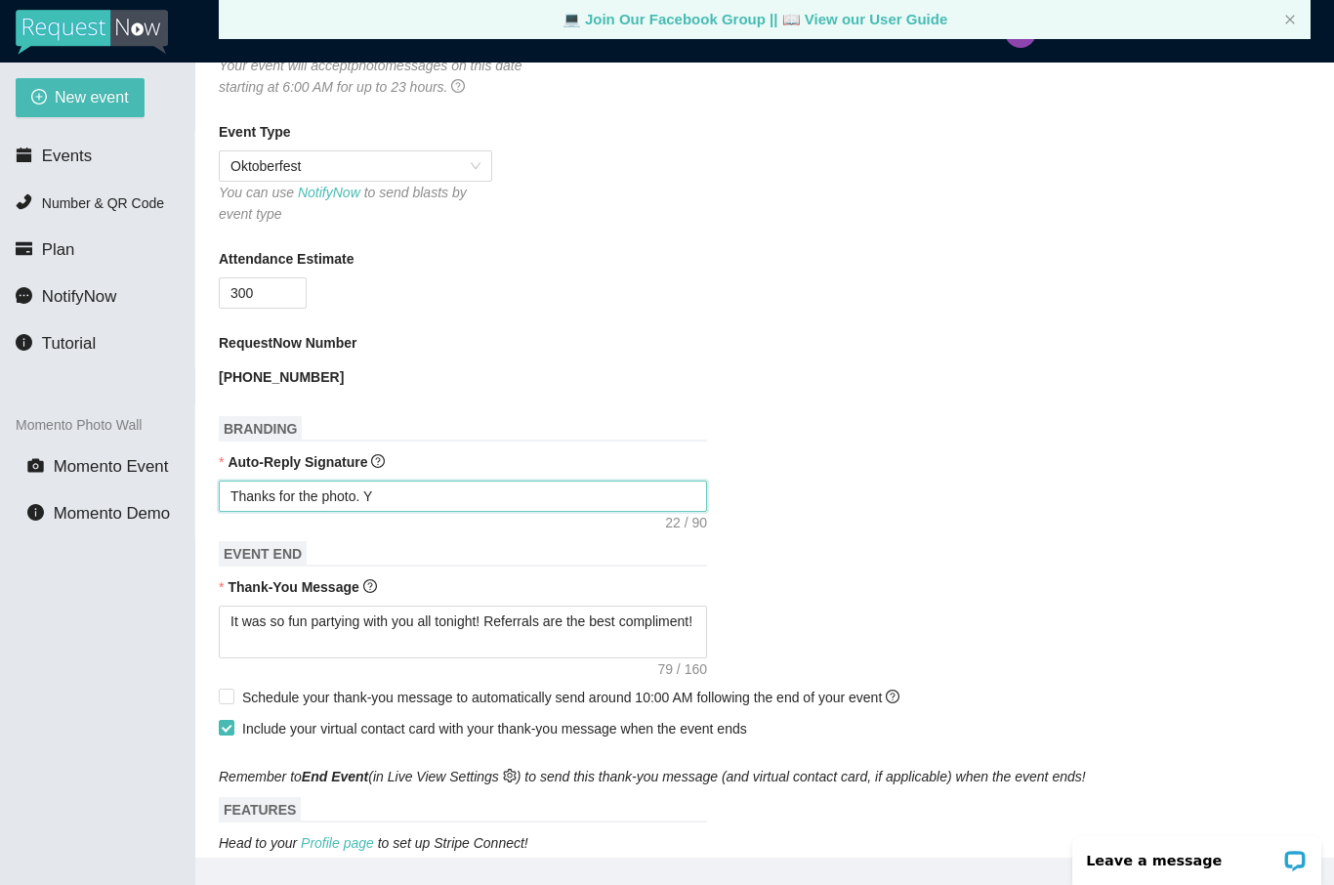
type textarea "Thanks for the photo. Yo"
type textarea "Thanks for the photo. You"
type textarea "Thanks for the photo. You;"
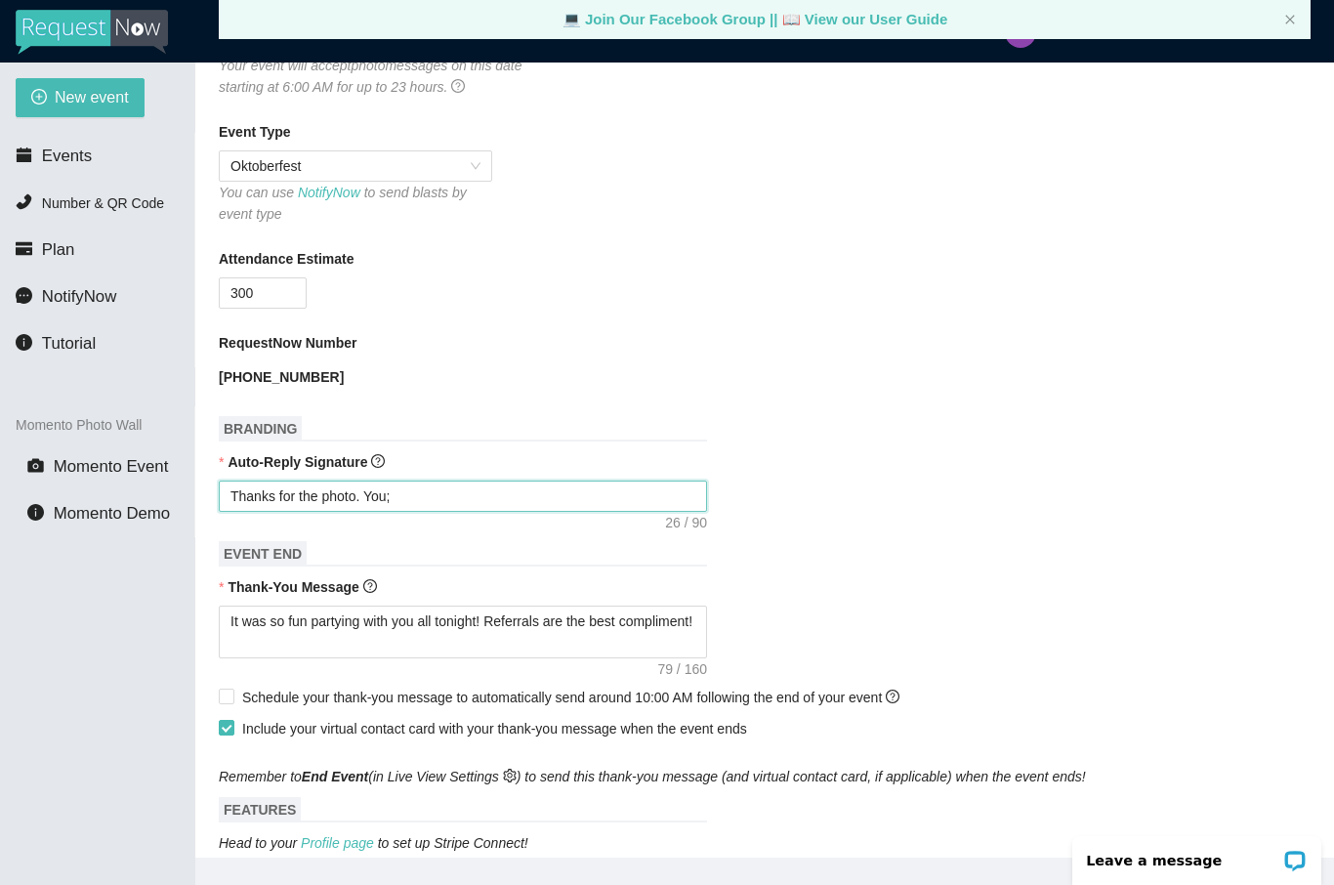
type textarea "Thanks for the photo. You;="
type textarea "Thanks for the photo. You;"
type textarea "Thanks for the photo. You"
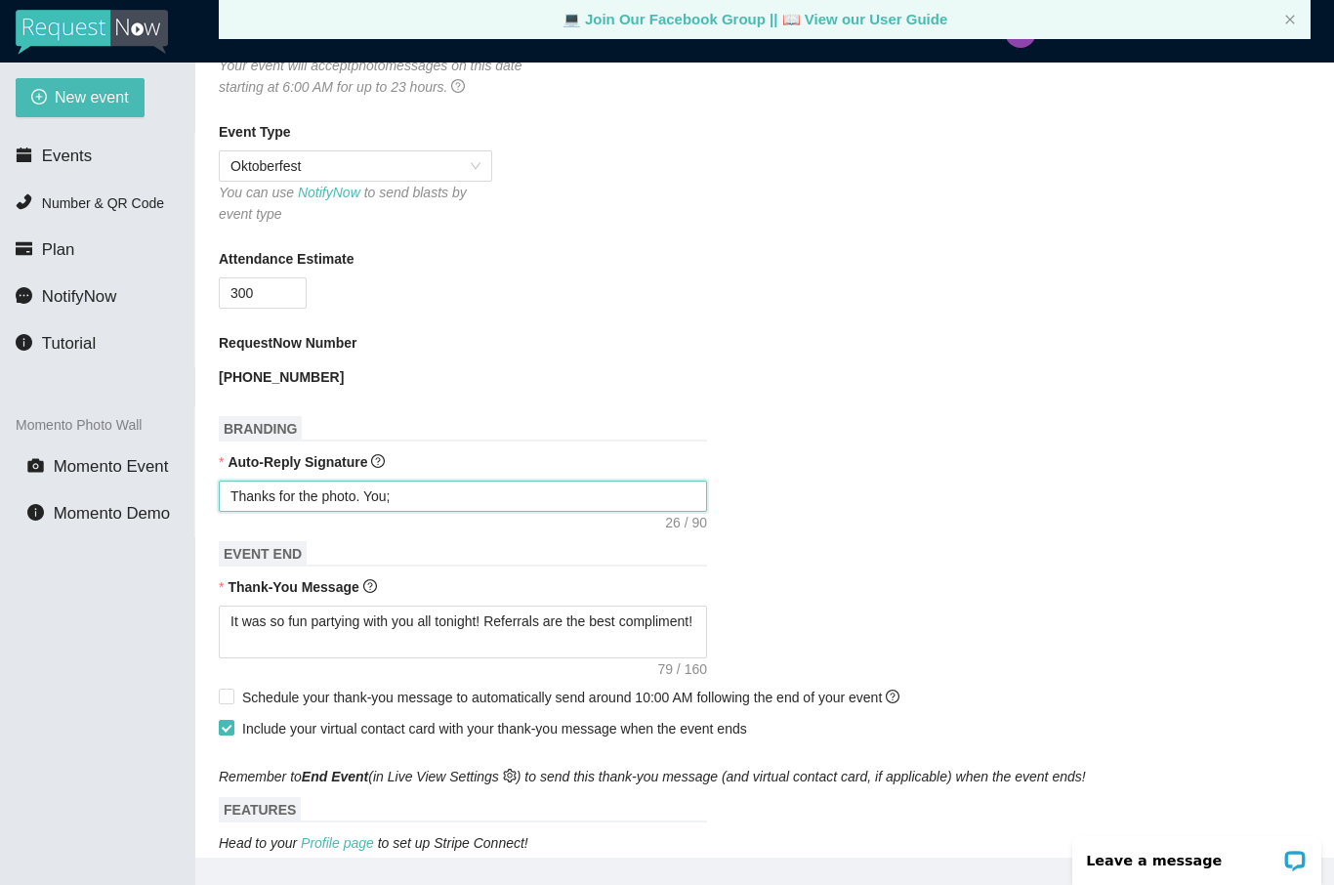
type textarea "Thanks for the photo. You"
type textarea "Thanks for the photo. Yo"
type textarea "Thanks for the photo. Y"
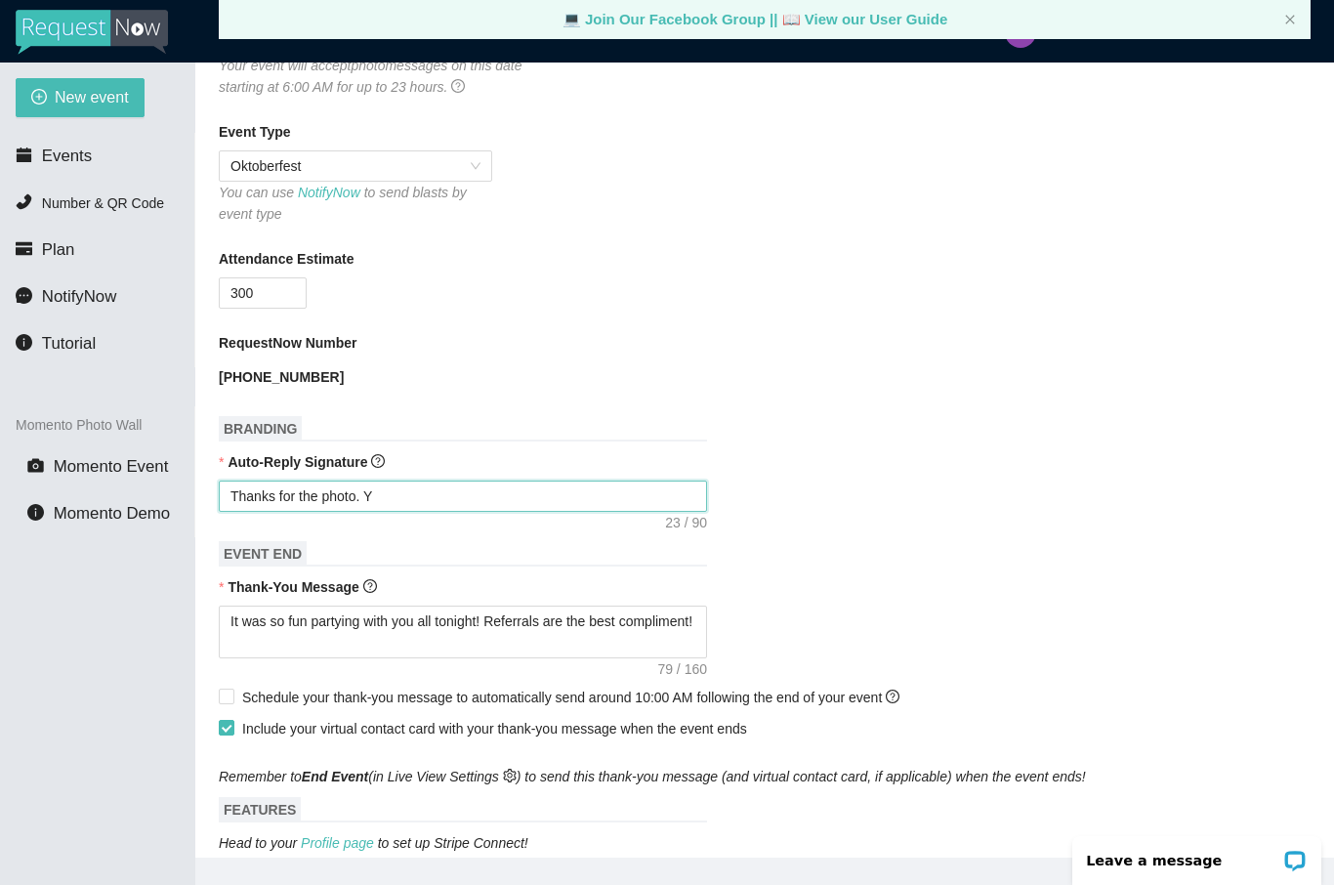
type textarea "Thanks for the photo."
type textarea "Thanks for the photo. W"
type textarea "Thanks for the photo. Wa"
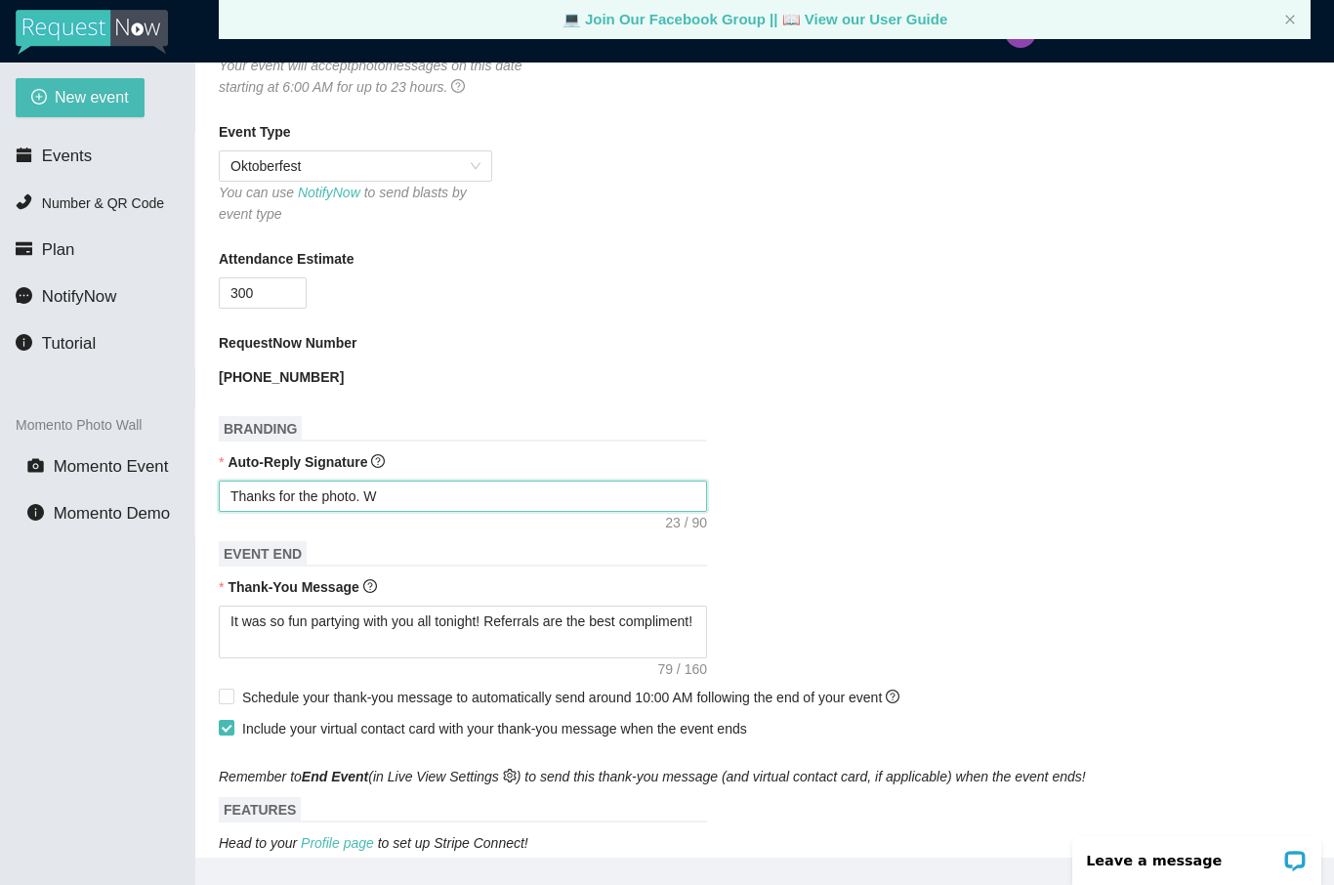
type textarea "Thanks for the photo. Wa"
type textarea "Thanks for the photo. Wat"
type textarea "Thanks for the photo. Watc"
type textarea "Thanks for the photo. Watch"
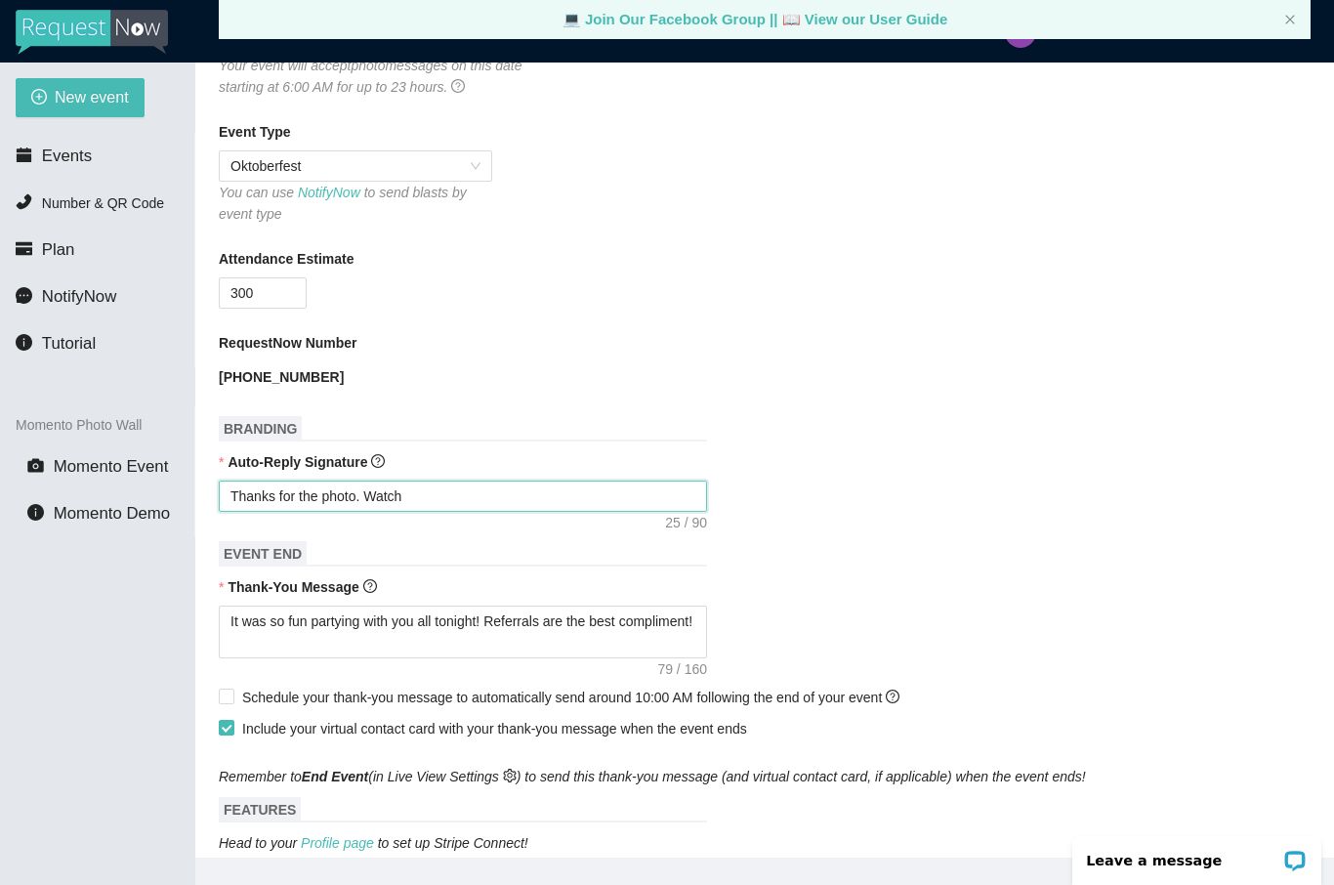
type textarea "Thanks for the photo. Watchg"
type textarea "Thanks for the photo. Watch"
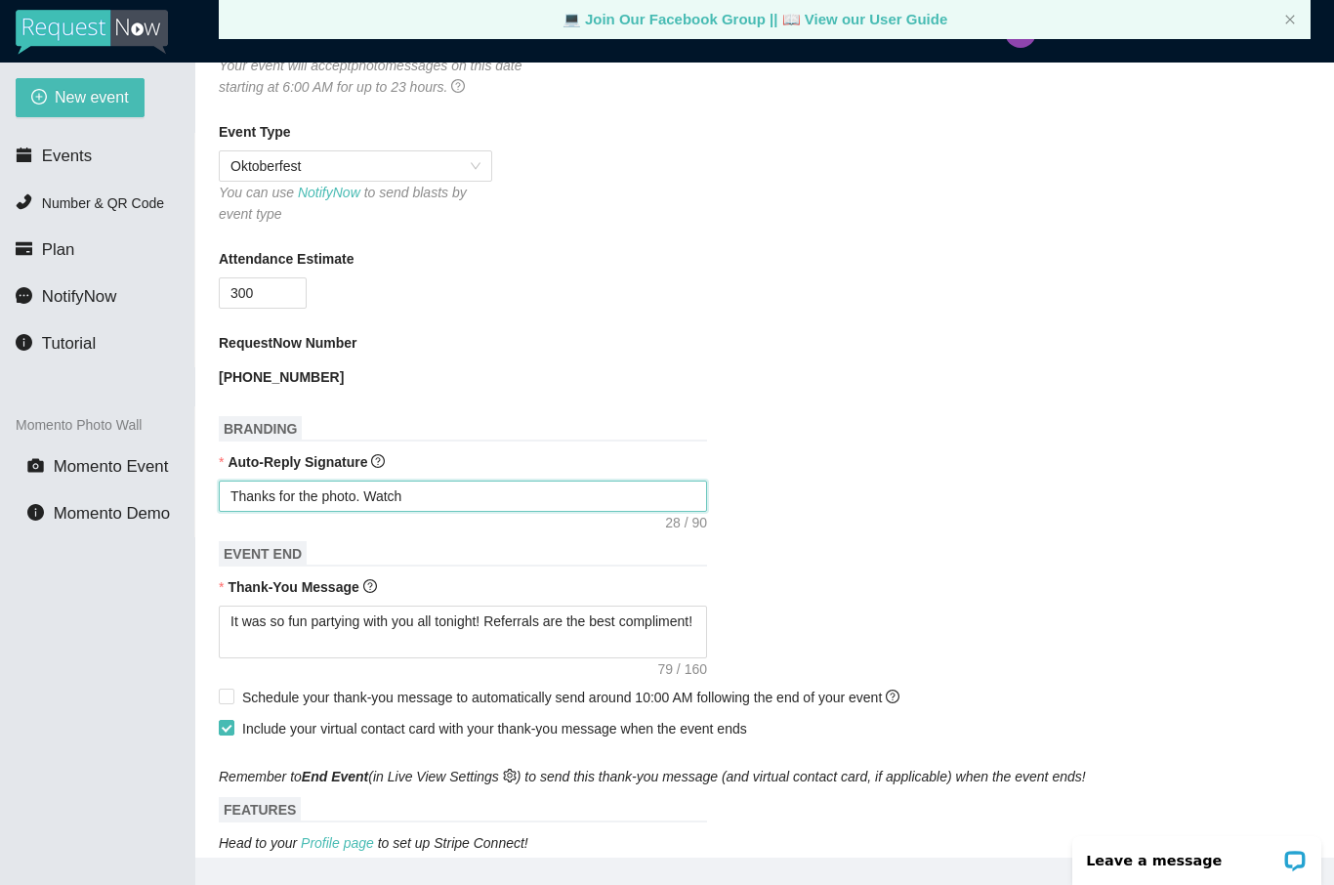
type textarea "Thanks for the photo. Watch"
type textarea "Thanks for the photo. Watch f"
type textarea "Thanks for the photo. Watch fo"
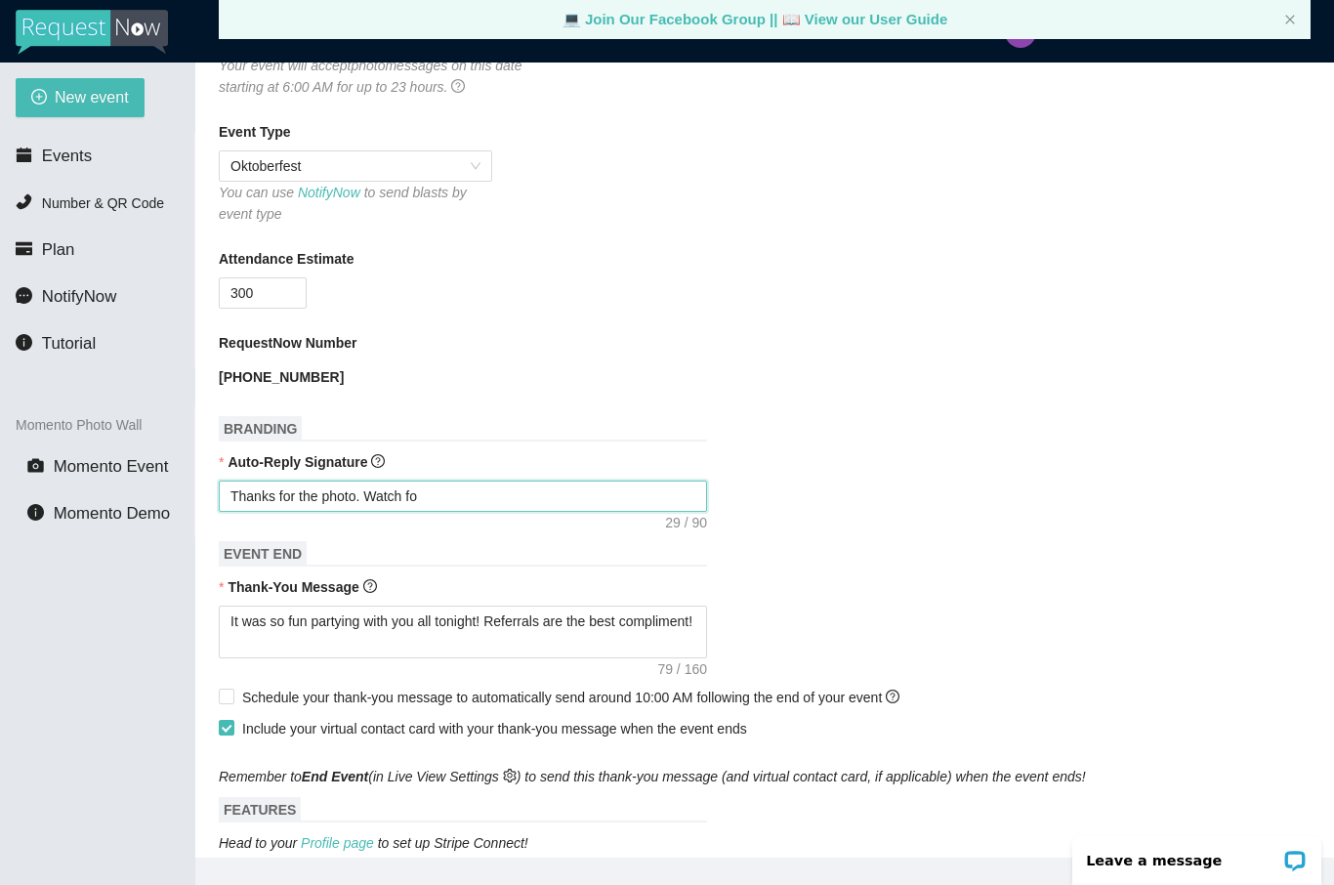
type textarea "Thanks for the photo. Watch for"
type textarea "Thanks for the photo. Watch for t"
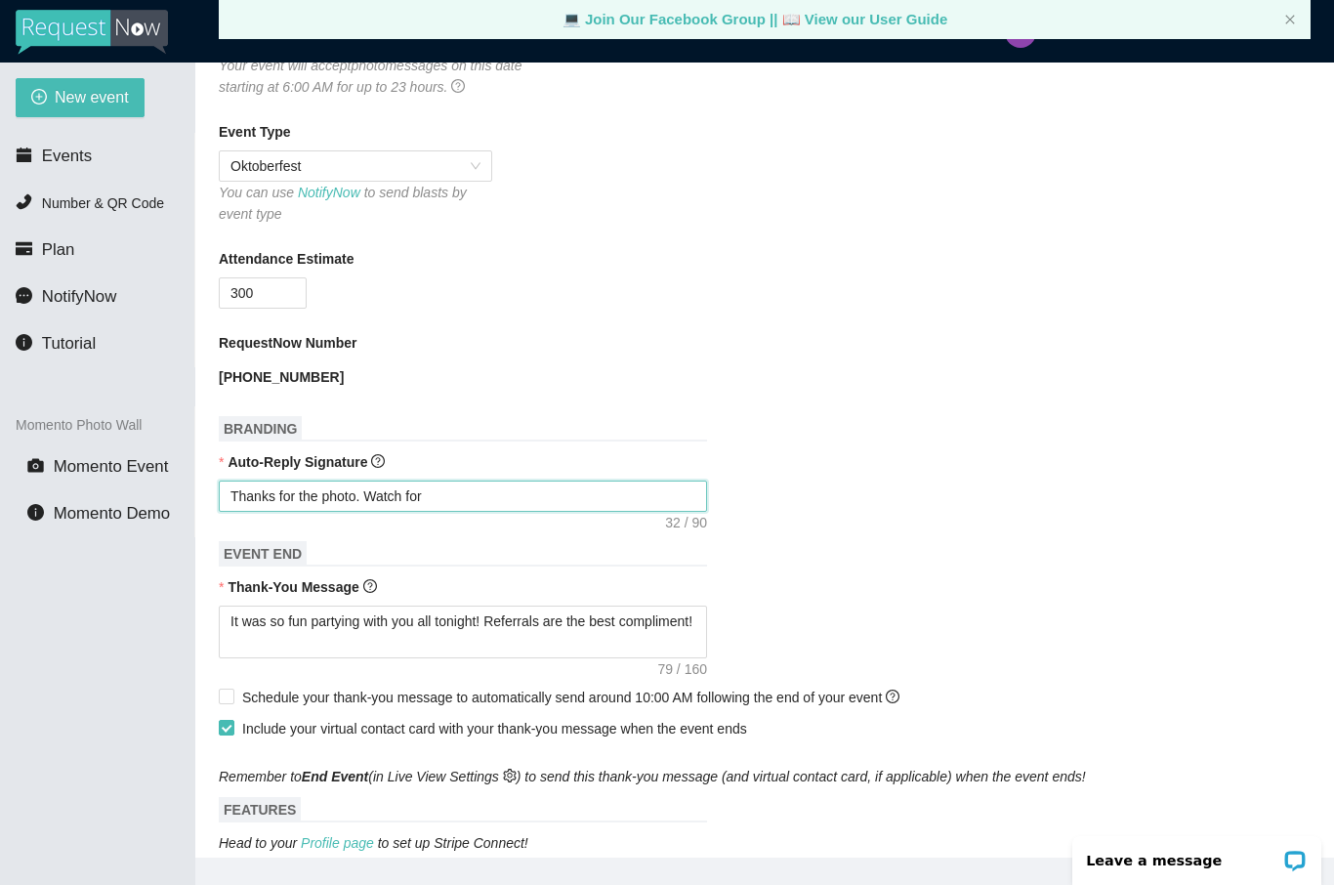
type textarea "Thanks for the photo. Watch for t"
type textarea "Thanks for the photo. Watch for tr"
type textarea "Thanks for the photo. Watch for trh"
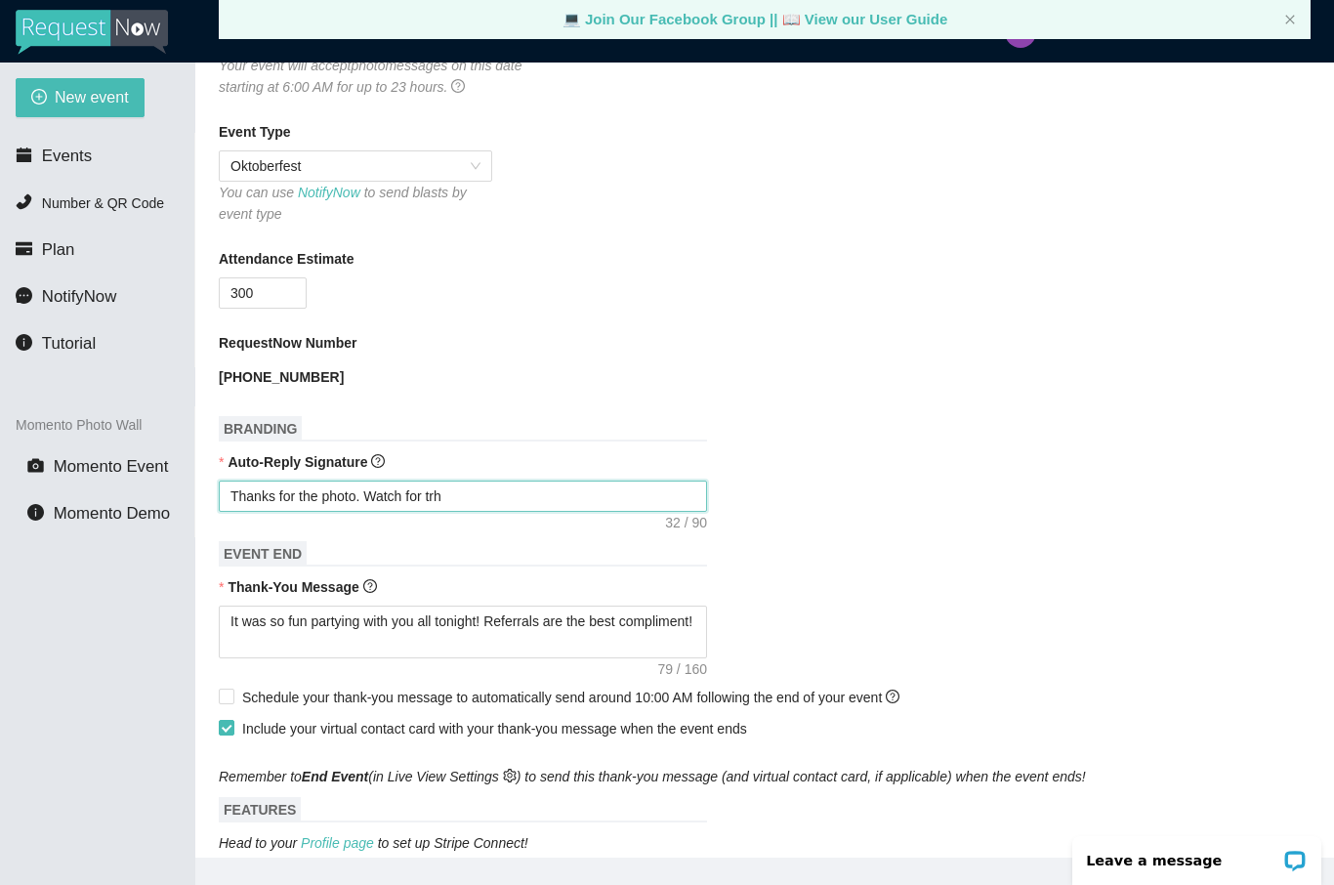
type textarea "Thanks for the photo. Watch for trhe"
type textarea "Thanks for the photo. Watch for the"
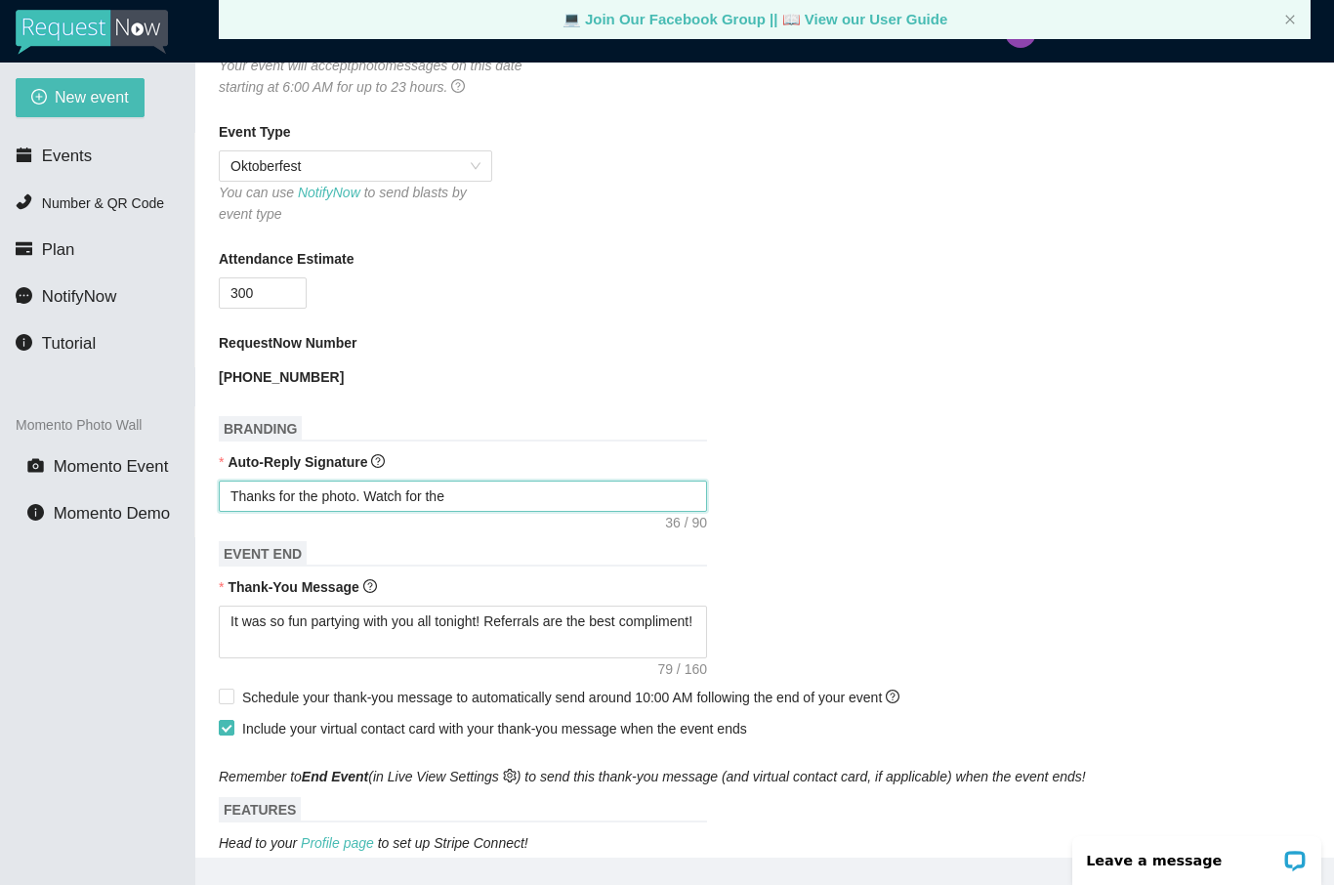
type textarea "Thanks for the photo. Watch for the p"
type textarea "Thanks for the photo. Watch for the po"
type textarea "Thanks for the photo. Watch for the poh"
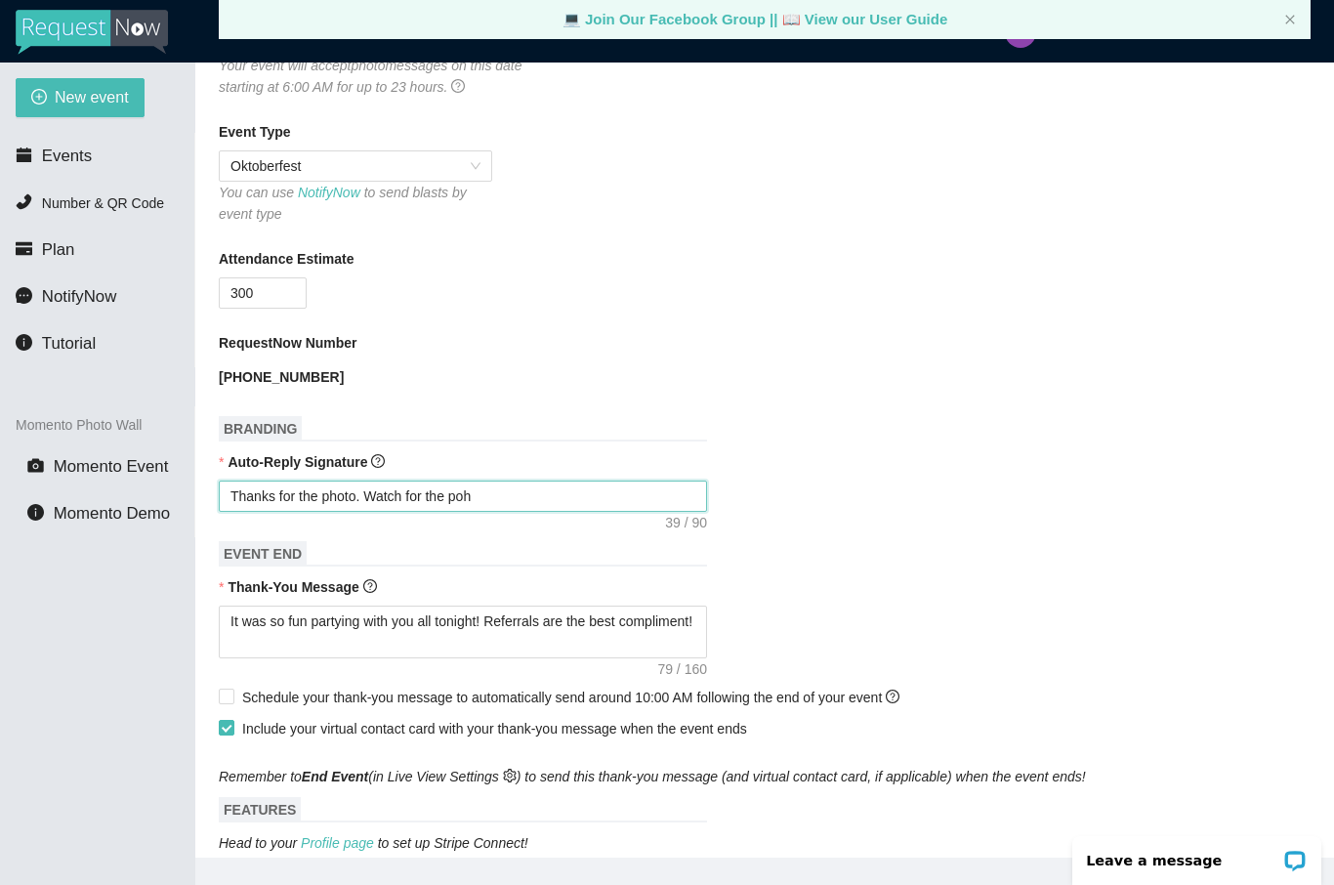
type textarea "Thanks for the photo. Watch for the poho"
type textarea "Thanks for the photo. Watch for the pohot"
type textarea "Thanks for the photo. Watch for the pohoto"
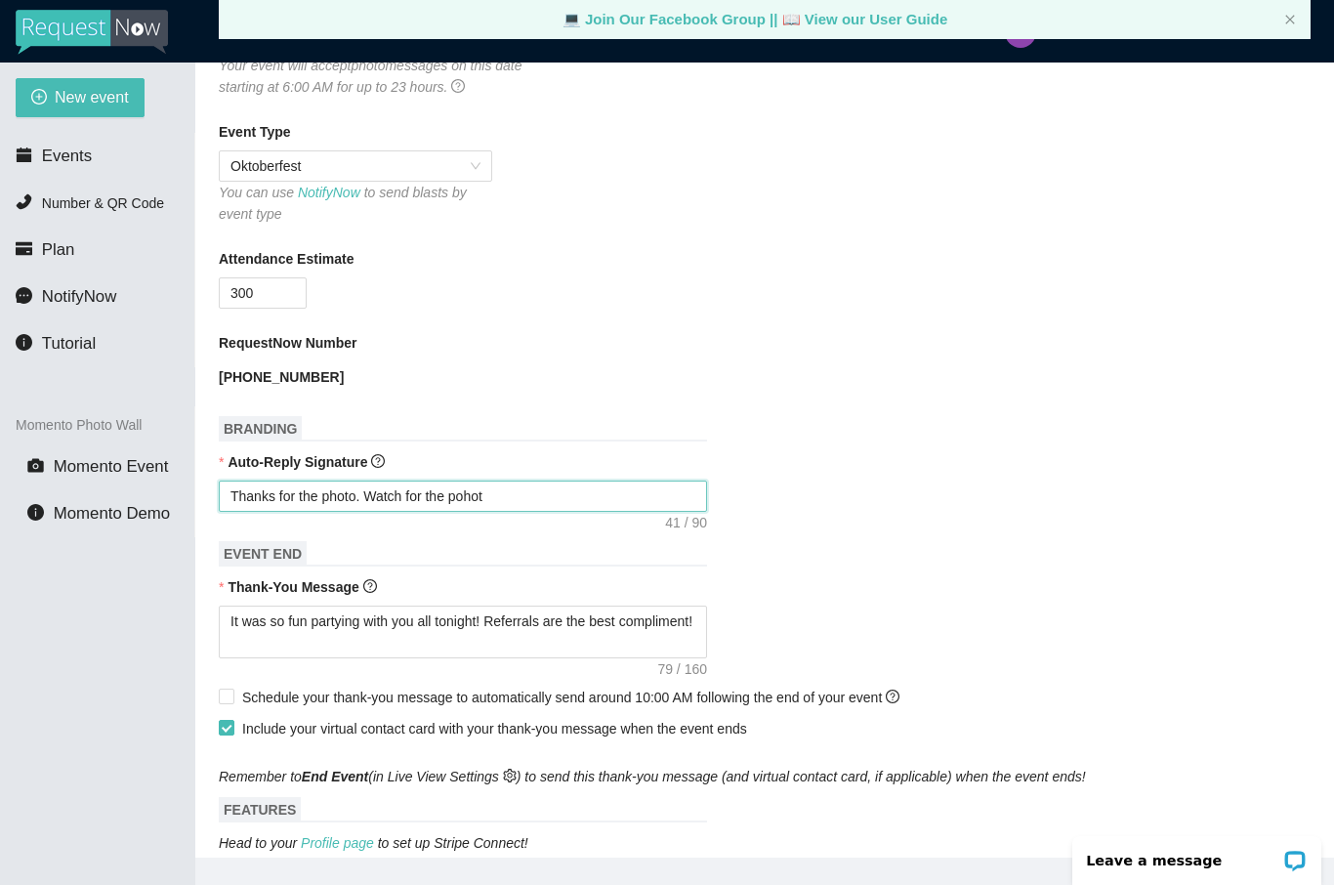
type textarea "Thanks for the photo. Watch for the pohoto"
type textarea "Thanks for the photo. Watch for the pohot"
type textarea "Thanks for the photo. Watch for the poho"
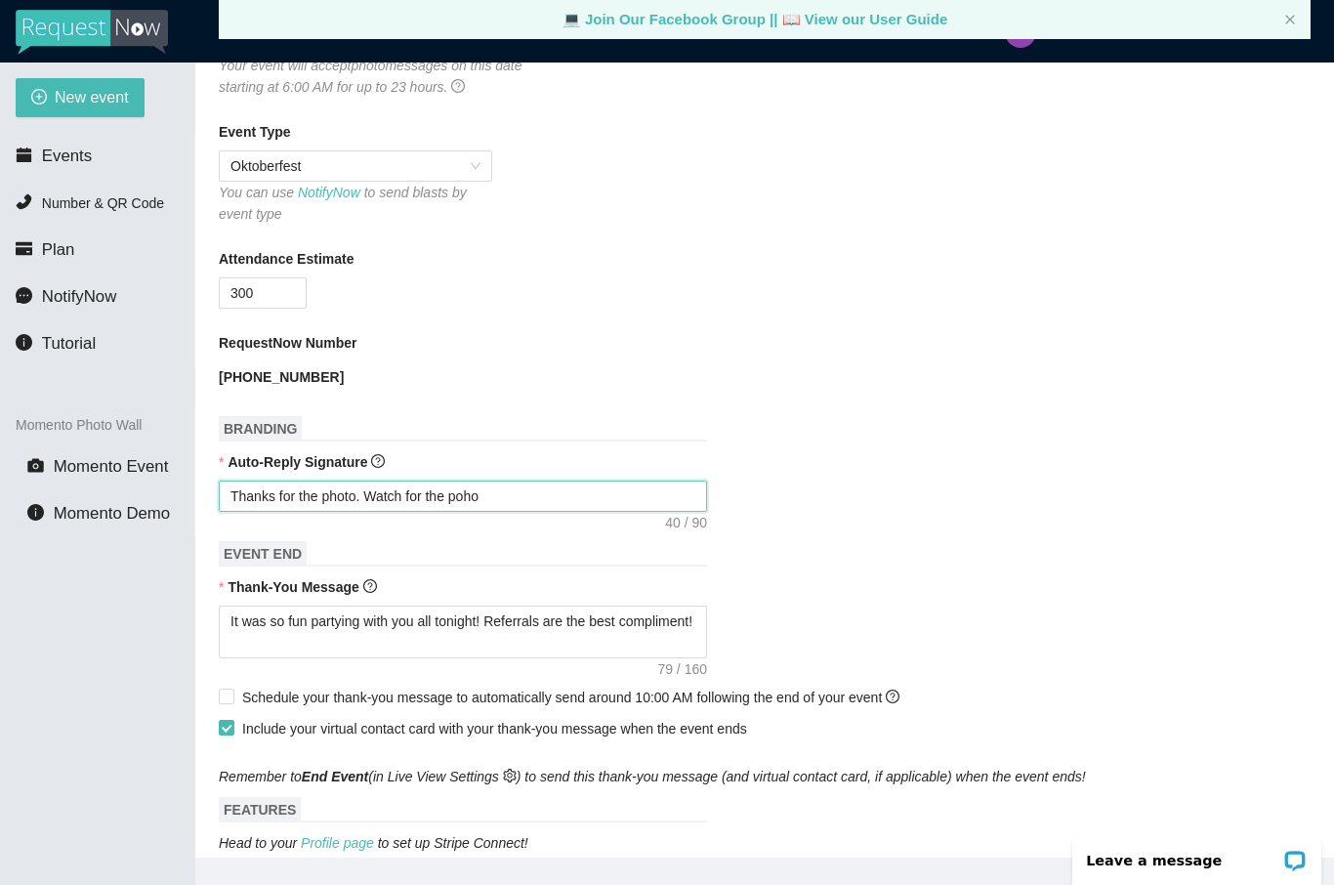
type textarea "Thanks for the photo. Watch for the poh"
type textarea "Thanks for the photo. Watch for the po"
type textarea "Thanks for the photo. Watch for the p"
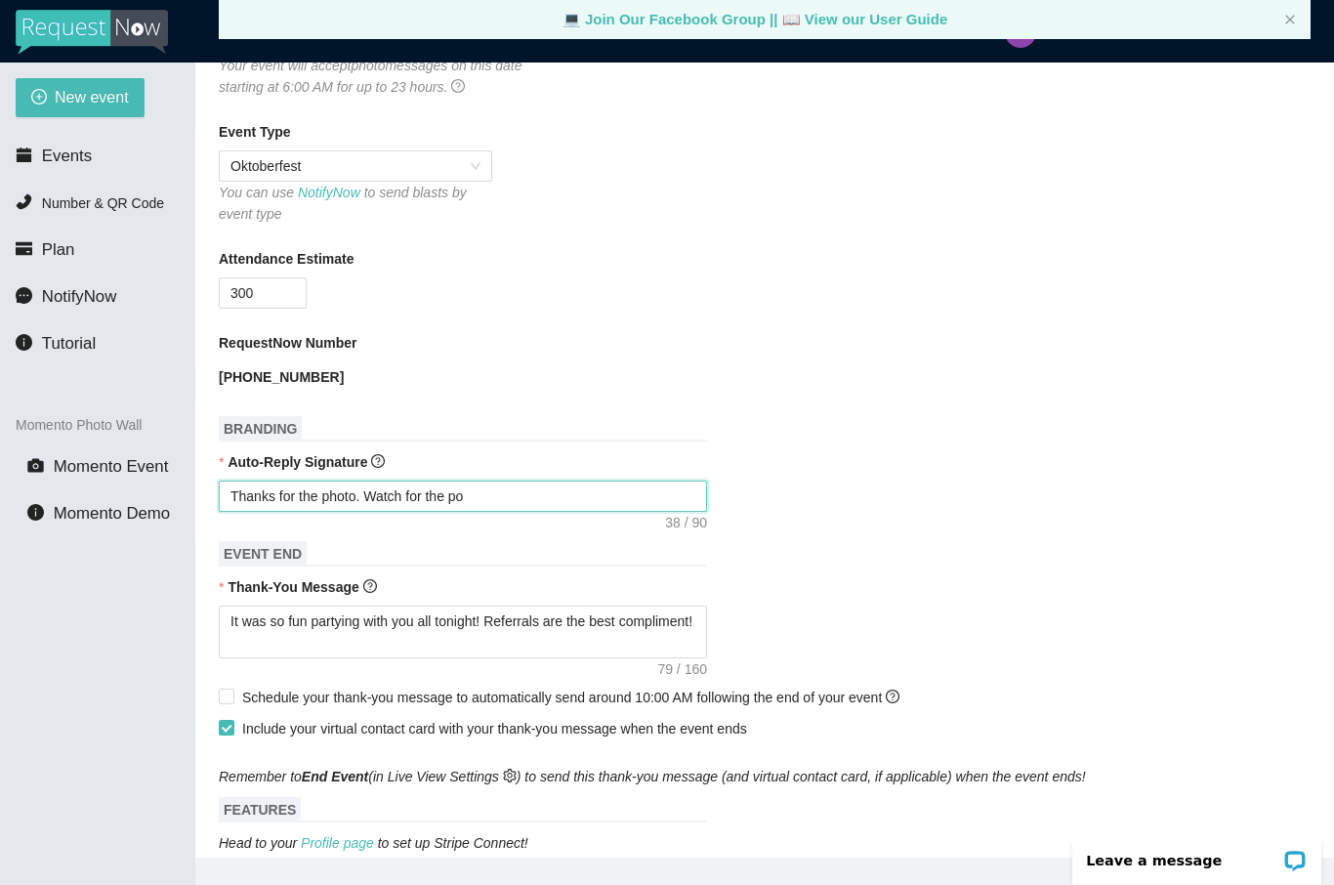
type textarea "Thanks for the photo. Watch for the p"
type textarea "Thanks for the photo. Watch for the"
type textarea "Thanks for the photo. Watch for the e"
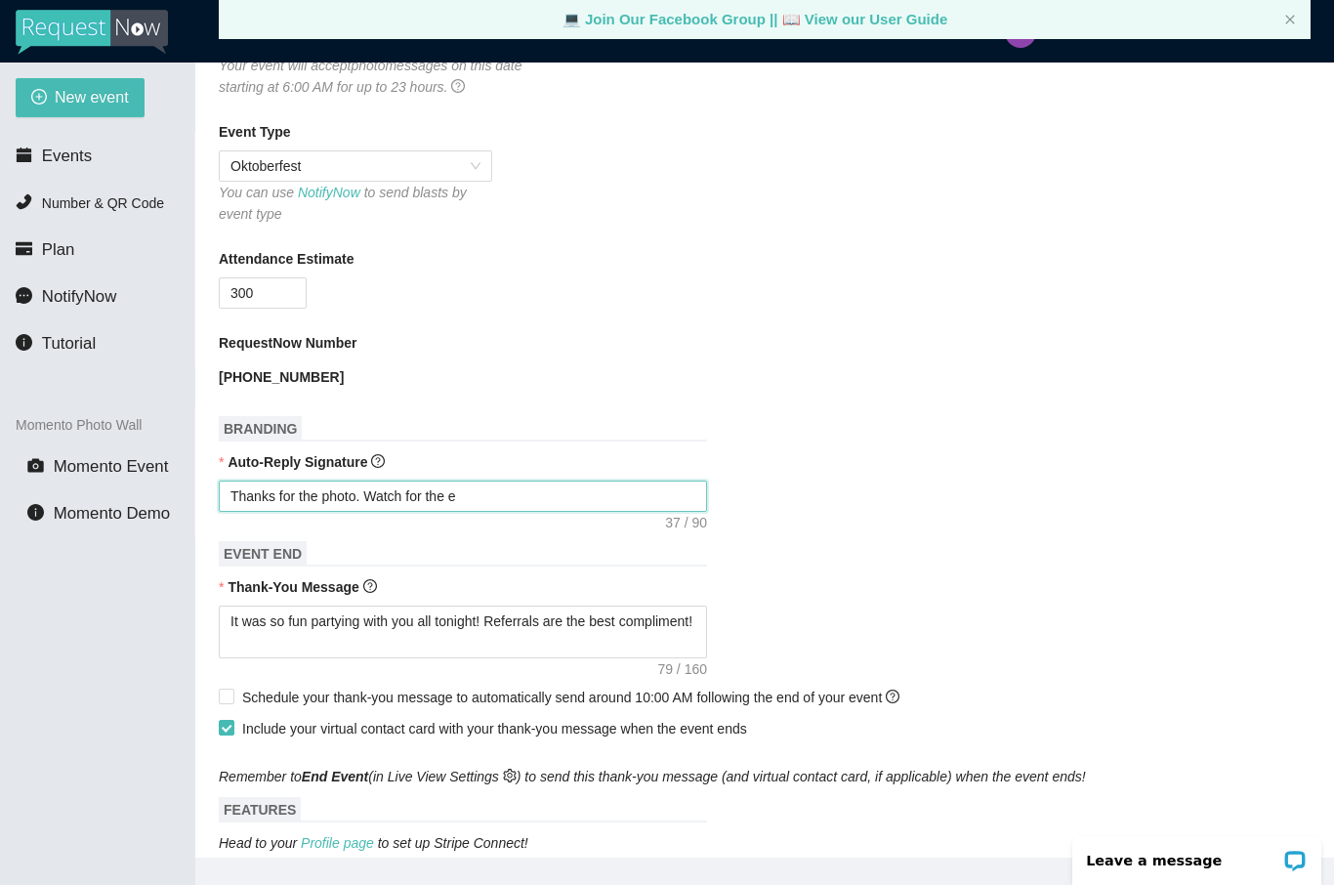
type textarea "Thanks for the photo. Watch for the en"
type textarea "Thanks for the photo. Watch for the ent"
type textarea "Thanks for the photo. Watch for the enti"
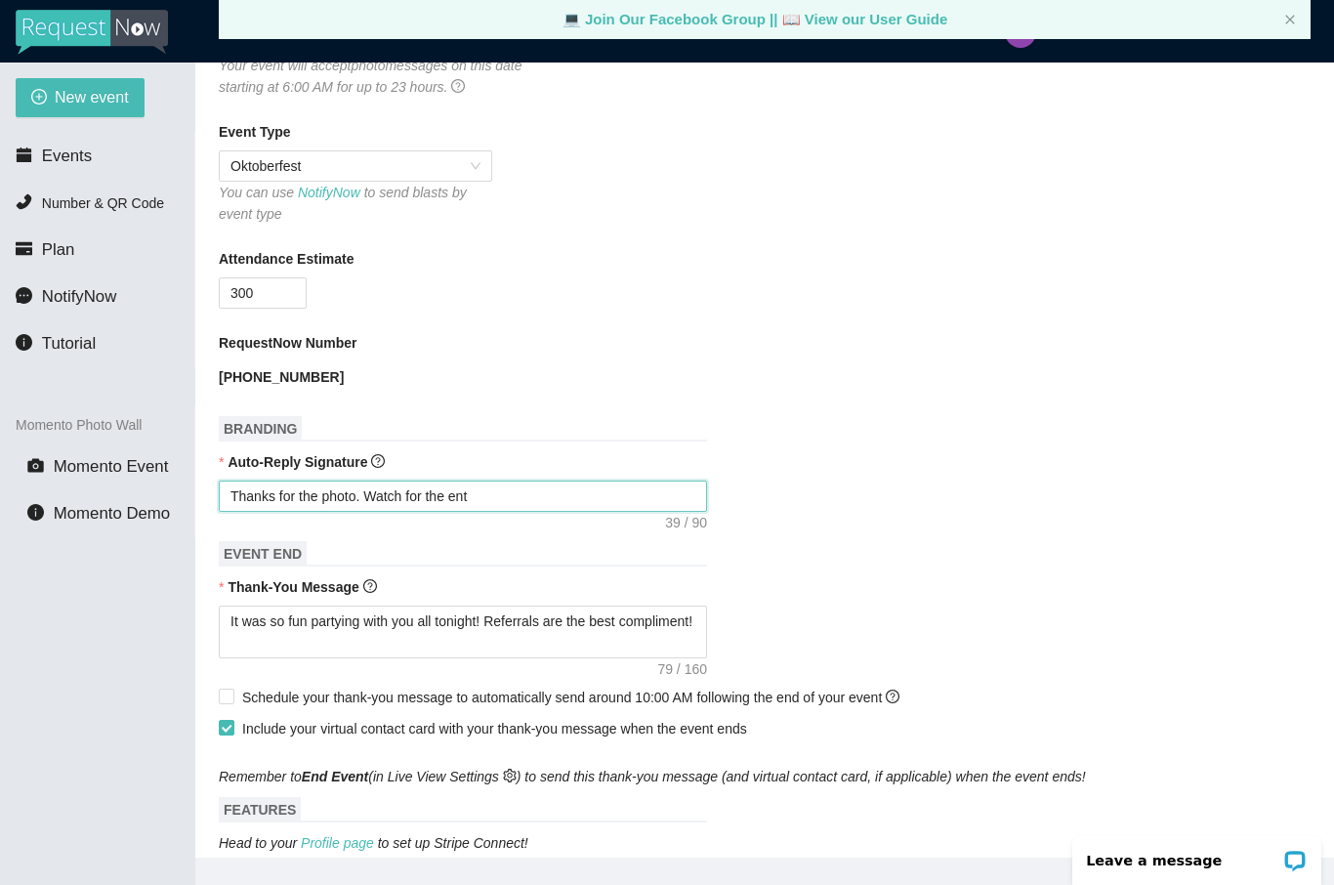
type textarea "Thanks for the photo. Watch for the enti"
type textarea "Thanks for the photo. Watch for the entir"
type textarea "Thanks for the photo. Watch for the entire"
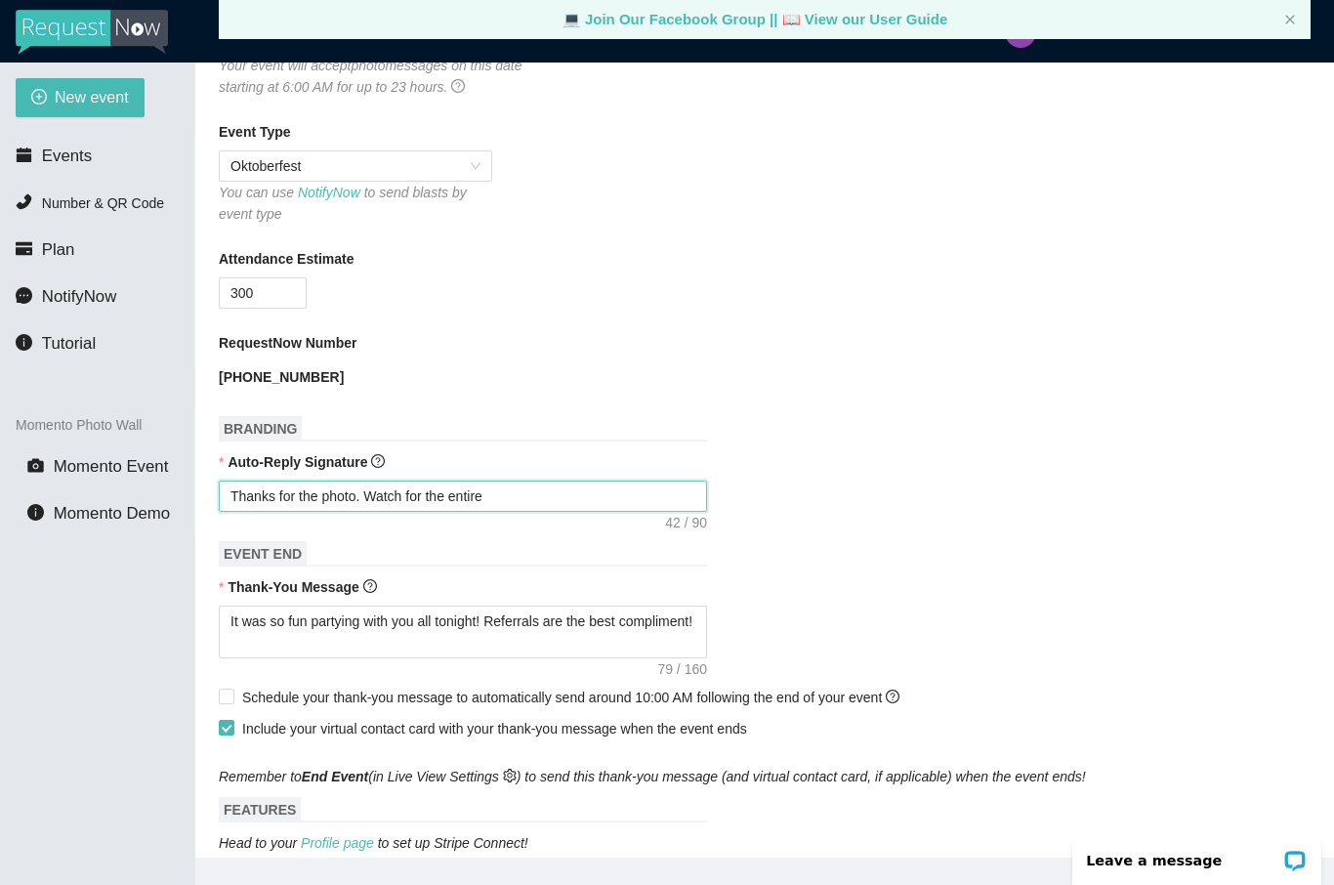
type textarea "Thanks for the photo. Watch for the entire"
type textarea "Thanks for the photo. Watch for the entire h"
type textarea "Thanks for the photo. Watch for the entire ho"
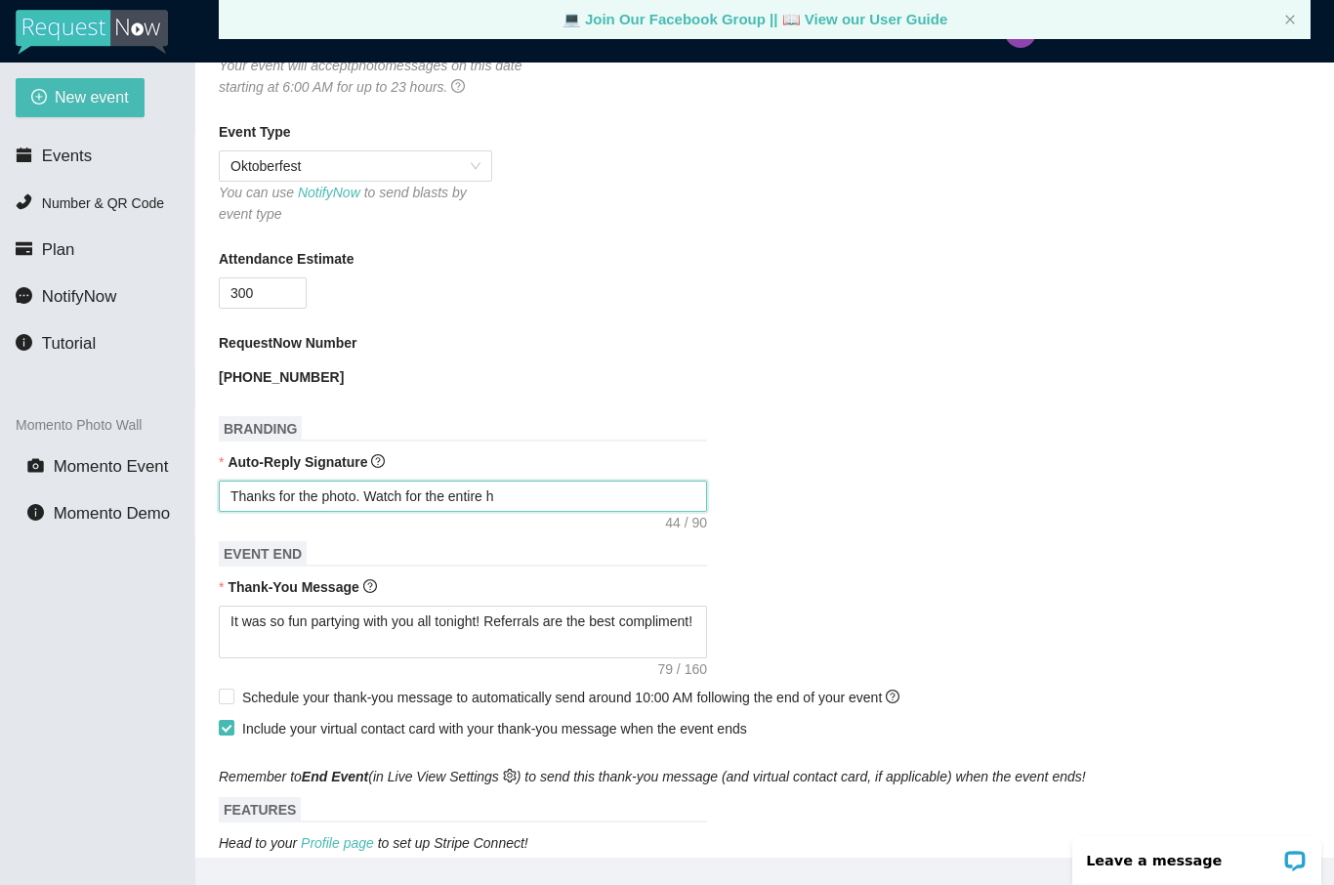
type textarea "Thanks for the photo. Watch for the entire ho"
type textarea "Thanks for the photo. Watch for the entire h"
type textarea "Thanks for the photo. Watch for the entire"
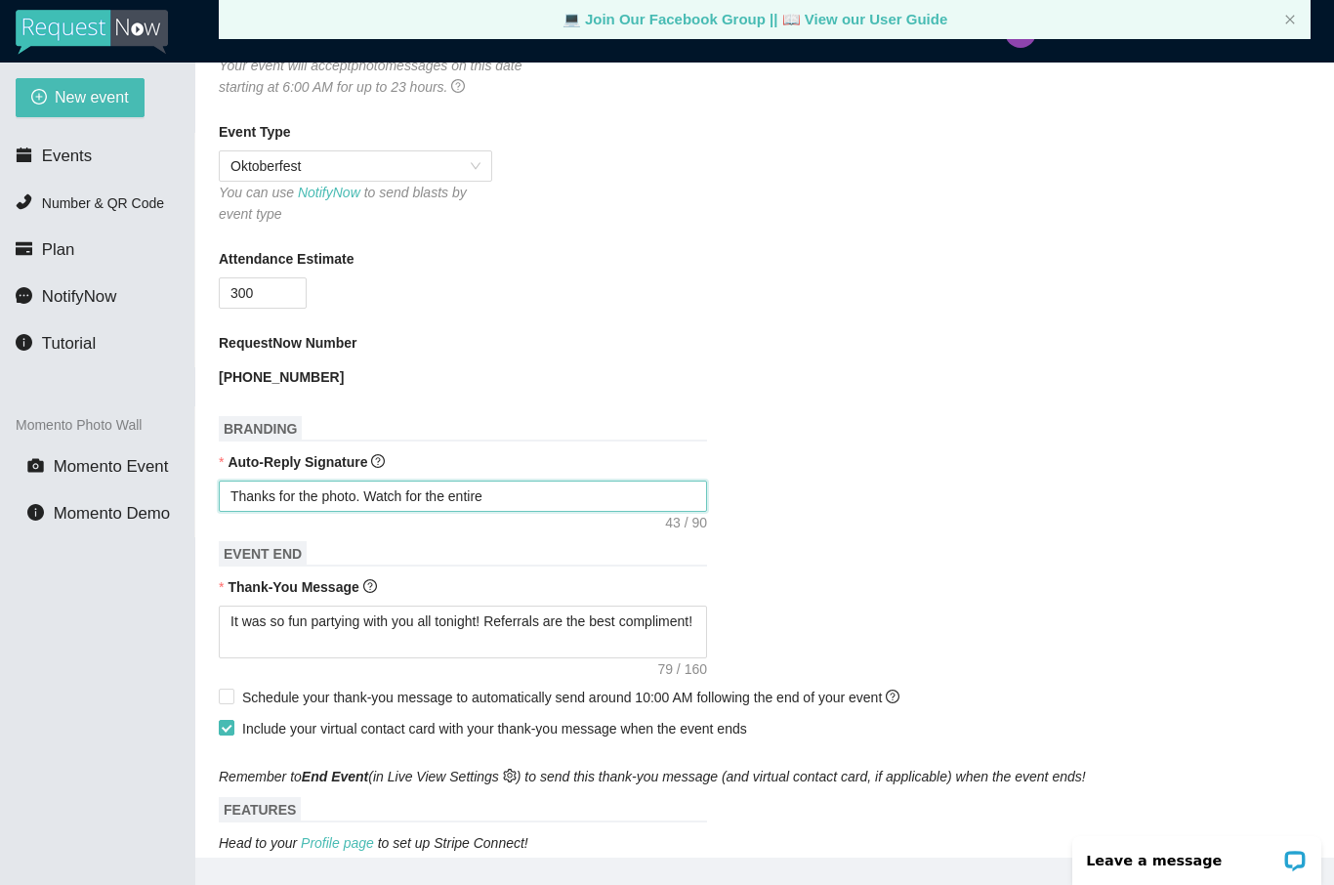
type textarea "Thanks for the photo. Watch for the entire p"
type textarea "Thanks for the photo. Watch for the entire ph"
type textarea "Thanks for the photo. Watch for the entire pho"
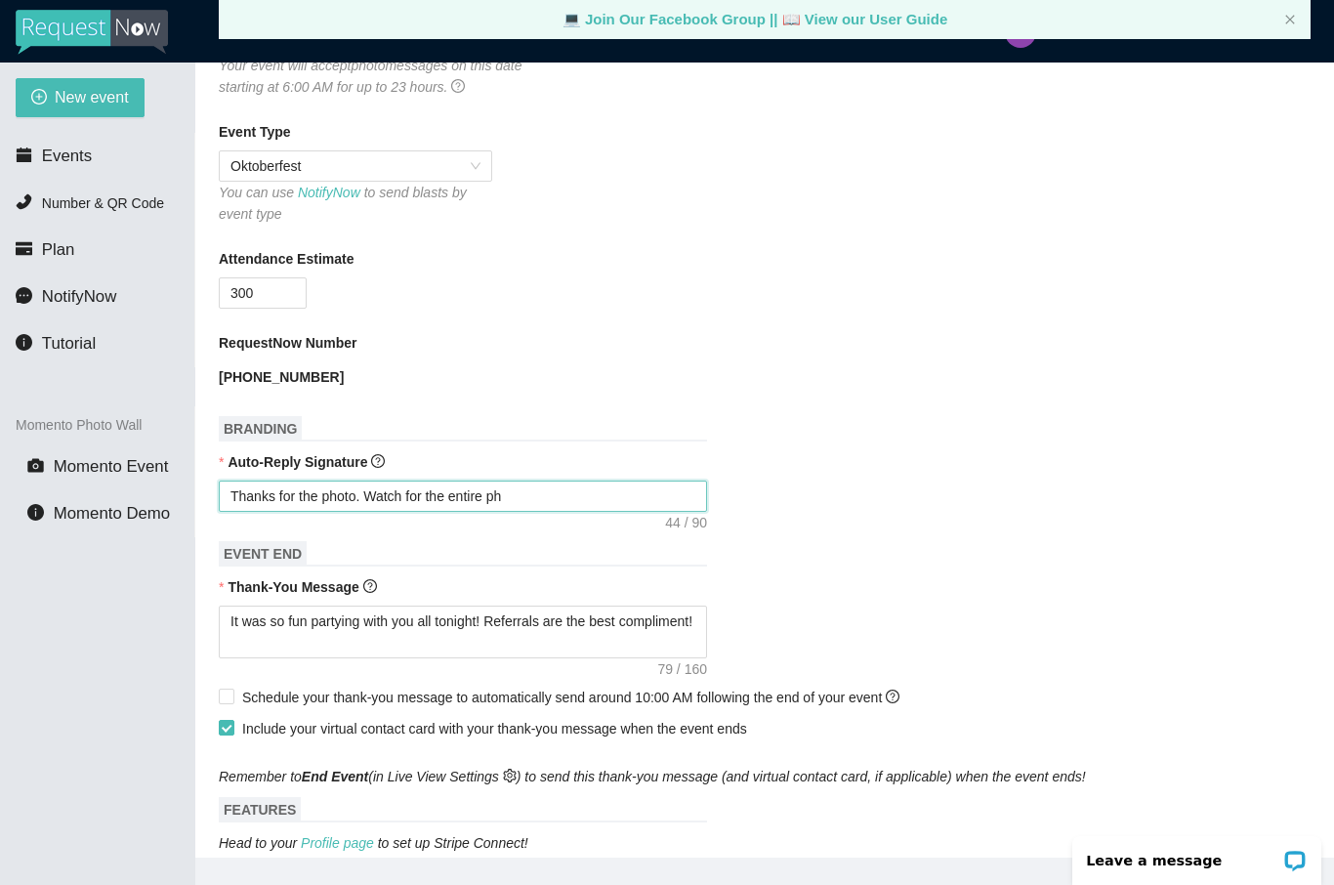
type textarea "Thanks for the photo. Watch for the entire pho"
type textarea "Thanks for the photo. Watch for the entire phot"
type textarea "Thanks for the photo. Watch for the entire photo"
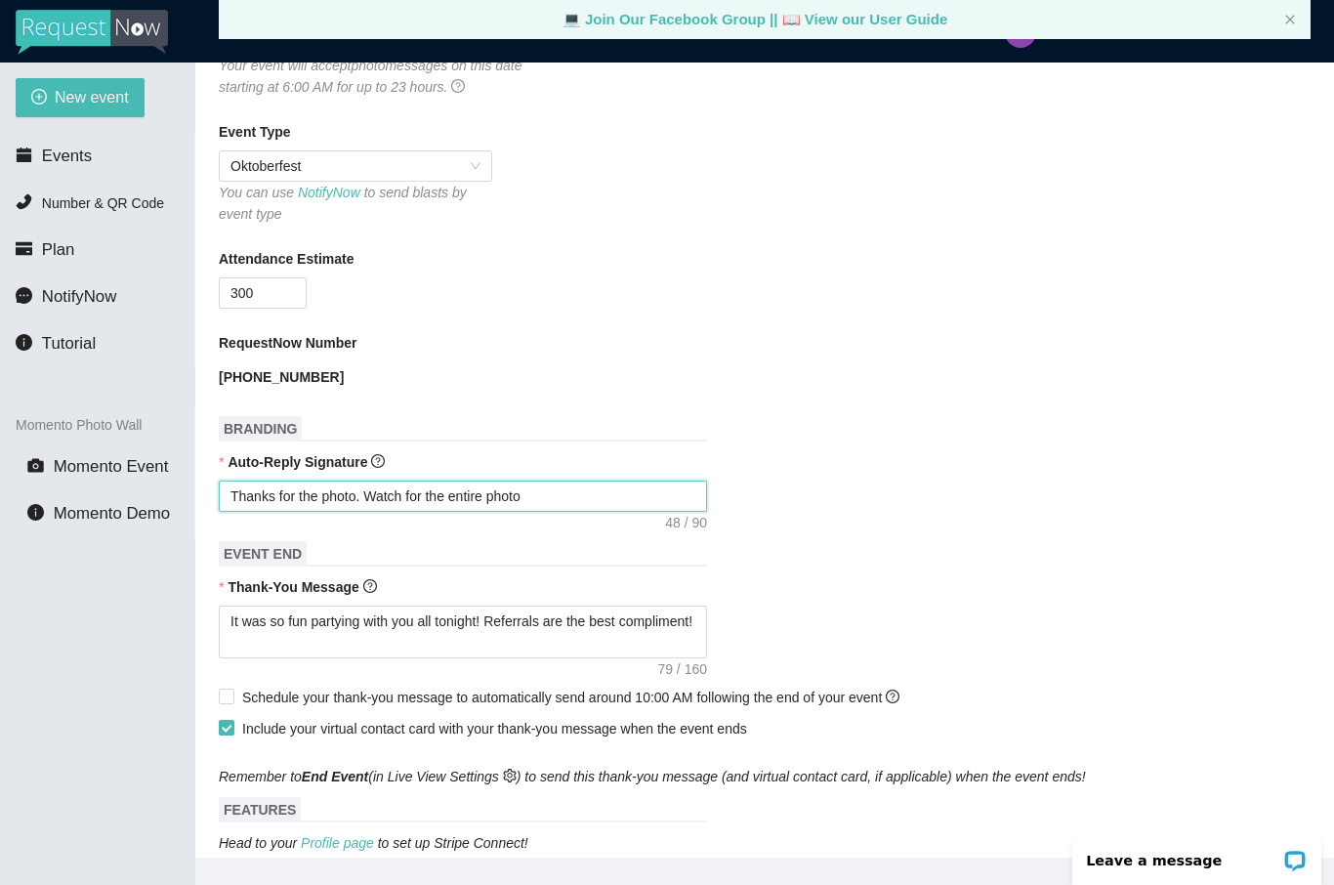
type textarea "Thanks for the photo. Watch for the entire phot"
type textarea "Thanks for the photo. Watch for the entire photo"
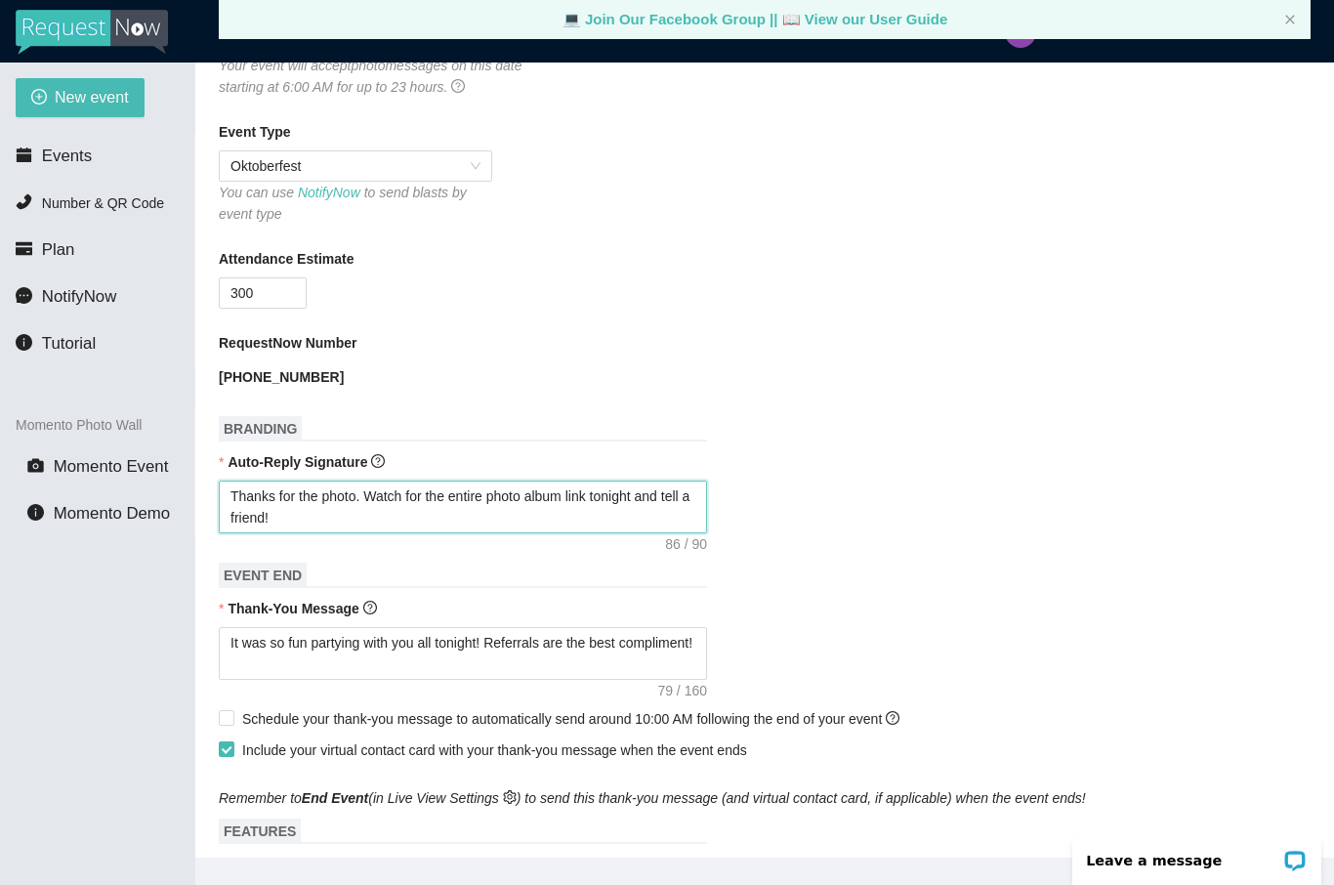
click at [344, 502] on textarea "Thanks for the photo. Watch for the entire photo album link tonight and tell a …" at bounding box center [463, 507] width 488 height 53
click at [340, 497] on textarea "Thanks for the photo. Watch for the entire photo album link tonight and tell a …" at bounding box center [463, 507] width 488 height 53
click at [573, 495] on textarea "Keep the photos coming!. Watch for the entire photo album link tonight and tell…" at bounding box center [463, 507] width 488 height 53
click at [401, 493] on textarea "Keep the photos coming!. Watch for the entire photo album link tonight and tell…" at bounding box center [463, 507] width 488 height 53
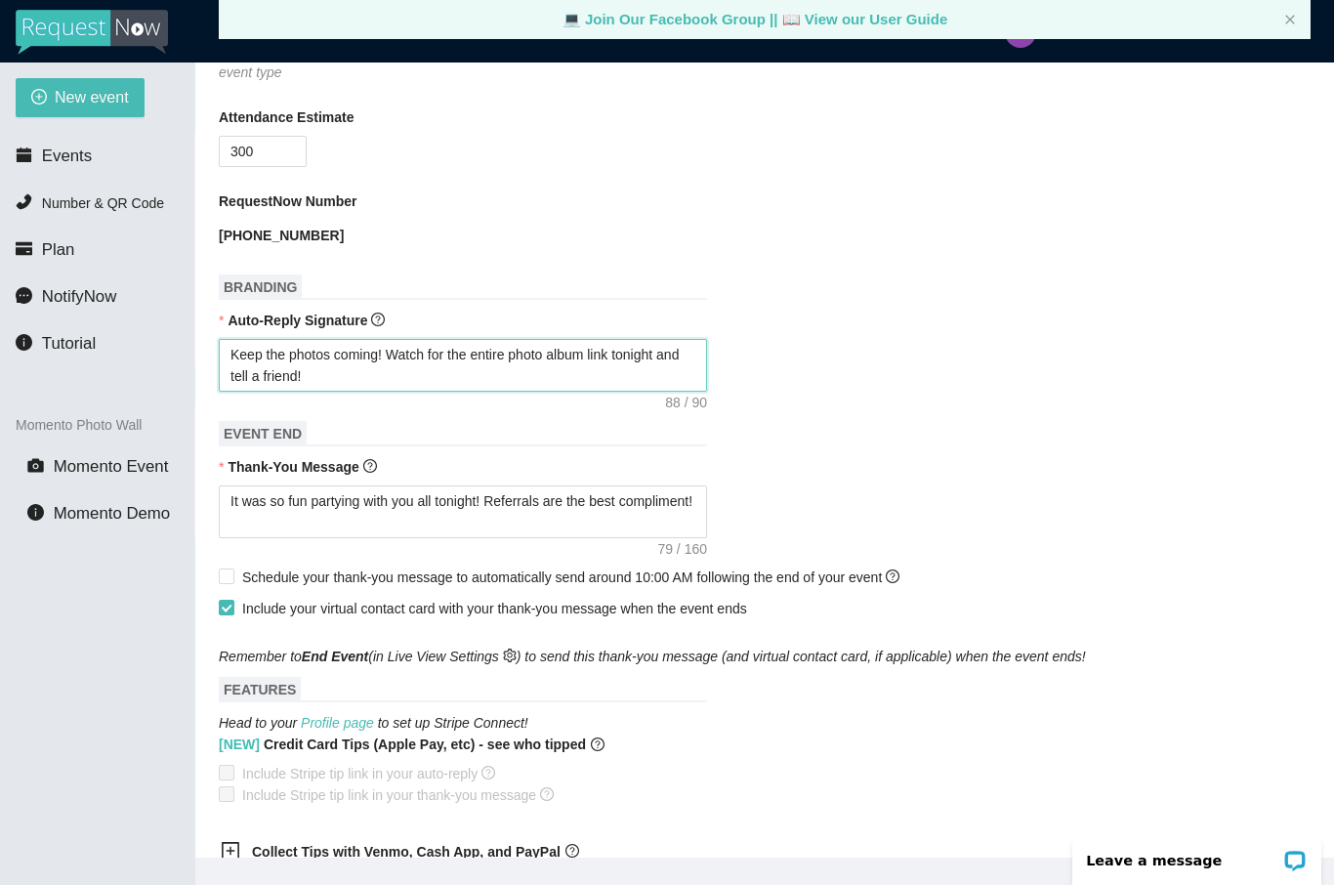
scroll to position [515, 0]
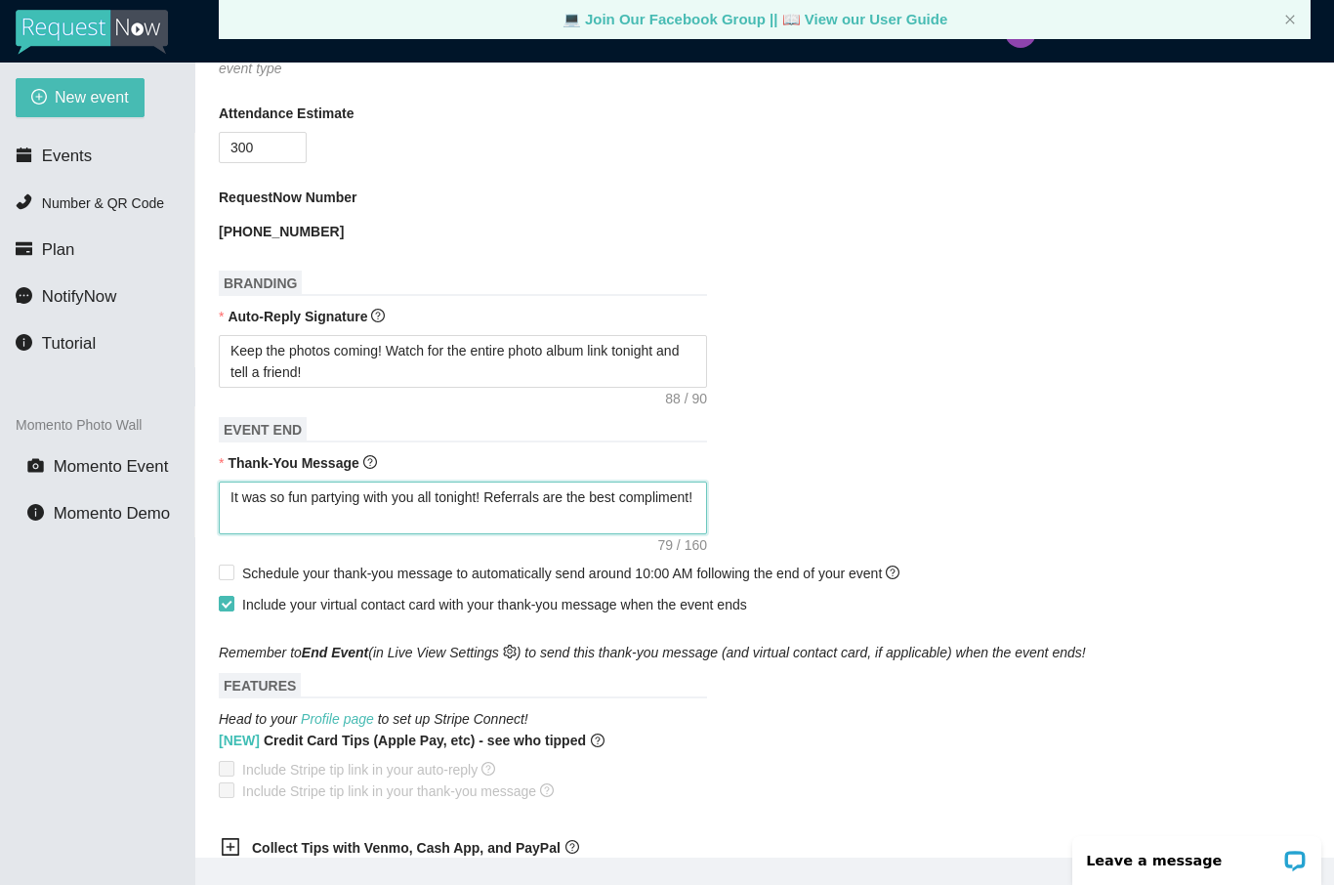
click at [232, 503] on textarea "It was so fun partying with you all tonight! Referrals are the best compliment!" at bounding box center [463, 508] width 488 height 53
click at [221, 497] on textarea "It was so fun partying with you all tonight! Referrals are the best compliment!" at bounding box center [463, 508] width 488 height 53
click at [243, 497] on textarea "It was so fun partying with you all tonight! Referrals are the best compliment!" at bounding box center [463, 508] width 488 height 53
click at [232, 500] on textarea "It was so fun partying with you all tonight! Referrals are the best compliment!" at bounding box center [463, 508] width 488 height 53
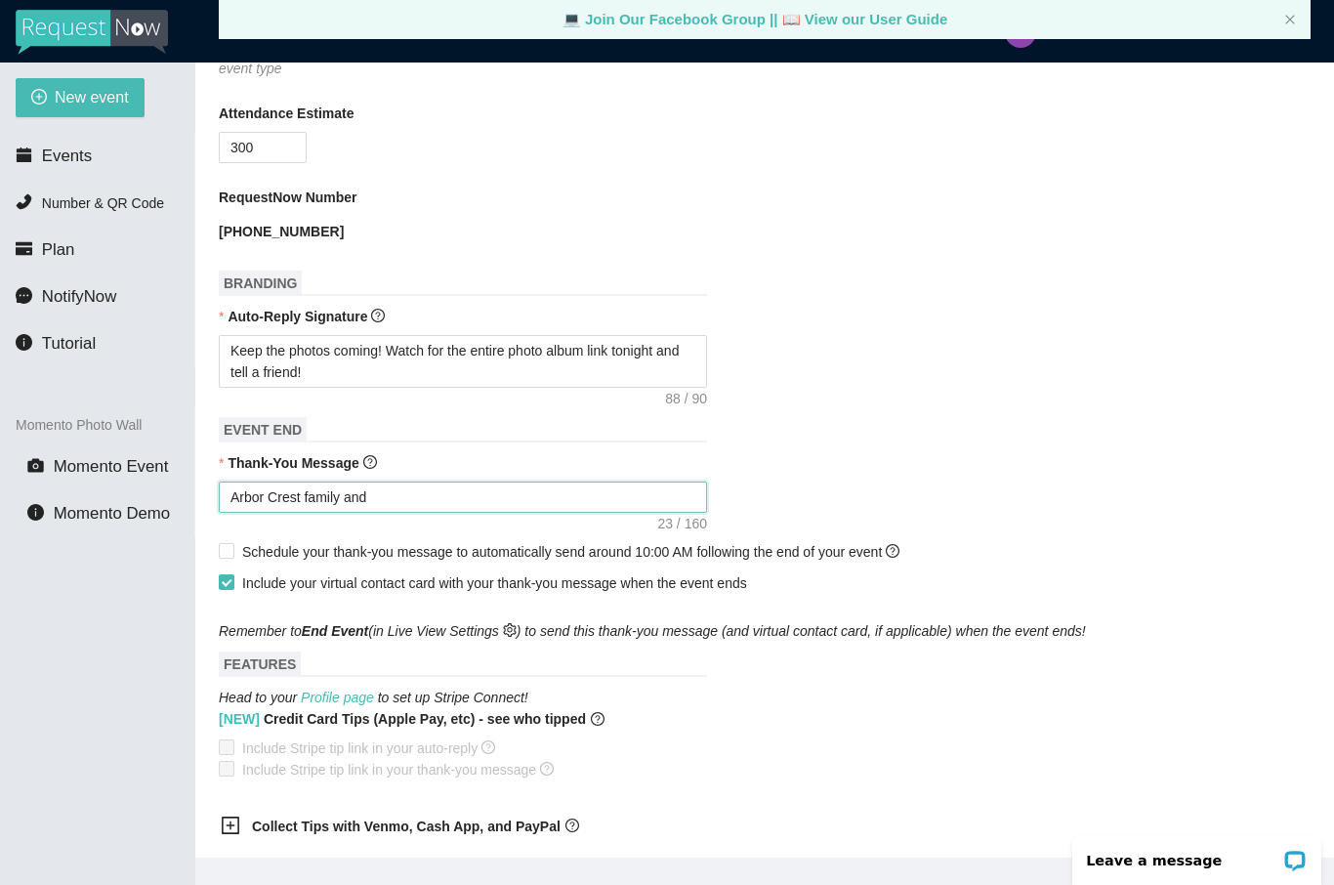
click at [223, 503] on textarea "Arbor Crest family and" at bounding box center [463, 497] width 488 height 31
click at [601, 488] on textarea "Huth Sound & Video thanks Arbor Crest family and" at bounding box center [463, 497] width 488 height 31
click at [604, 504] on textarea "Huth Sound & Video thanks Arbor Crest family and" at bounding box center [463, 497] width 488 height 31
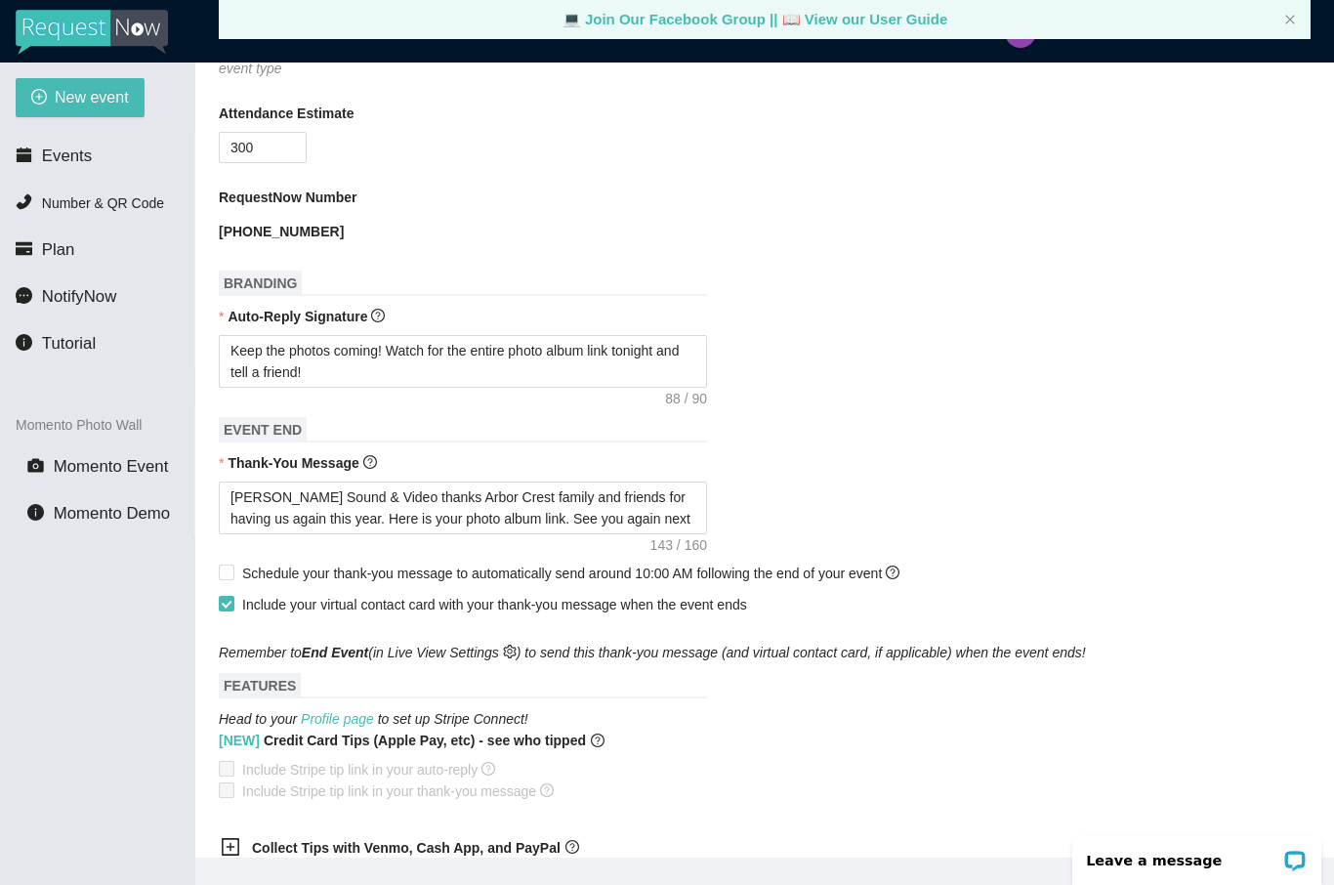
click at [213, 577] on main "💻 Join Our Facebook Group || 📖 View our User Guide New Momento Event Need help …" at bounding box center [764, 460] width 1139 height 795
click at [222, 575] on input "Schedule your thank-you message to automatically send around 10:00 AM following…" at bounding box center [226, 572] width 14 height 14
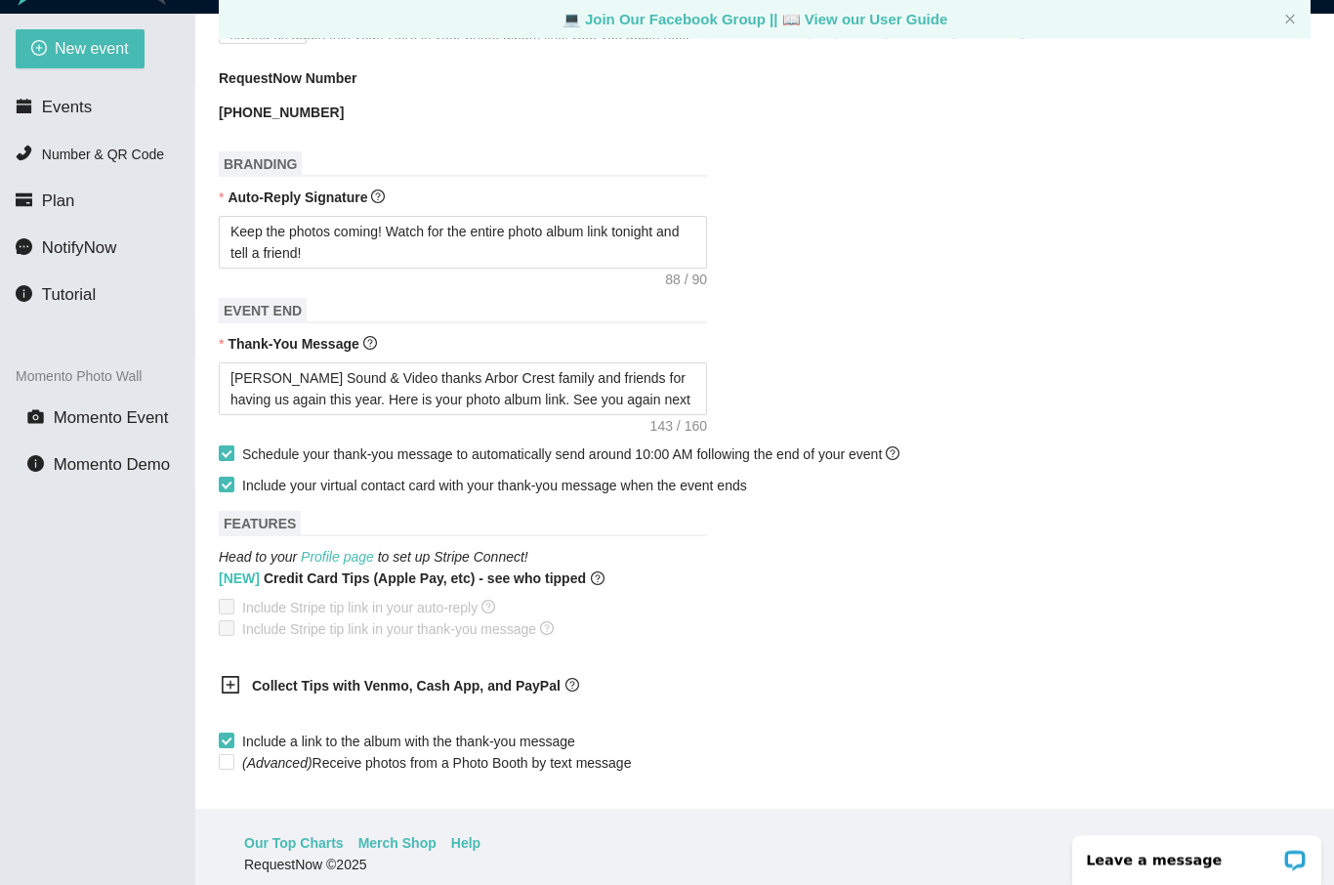
scroll to position [63, 0]
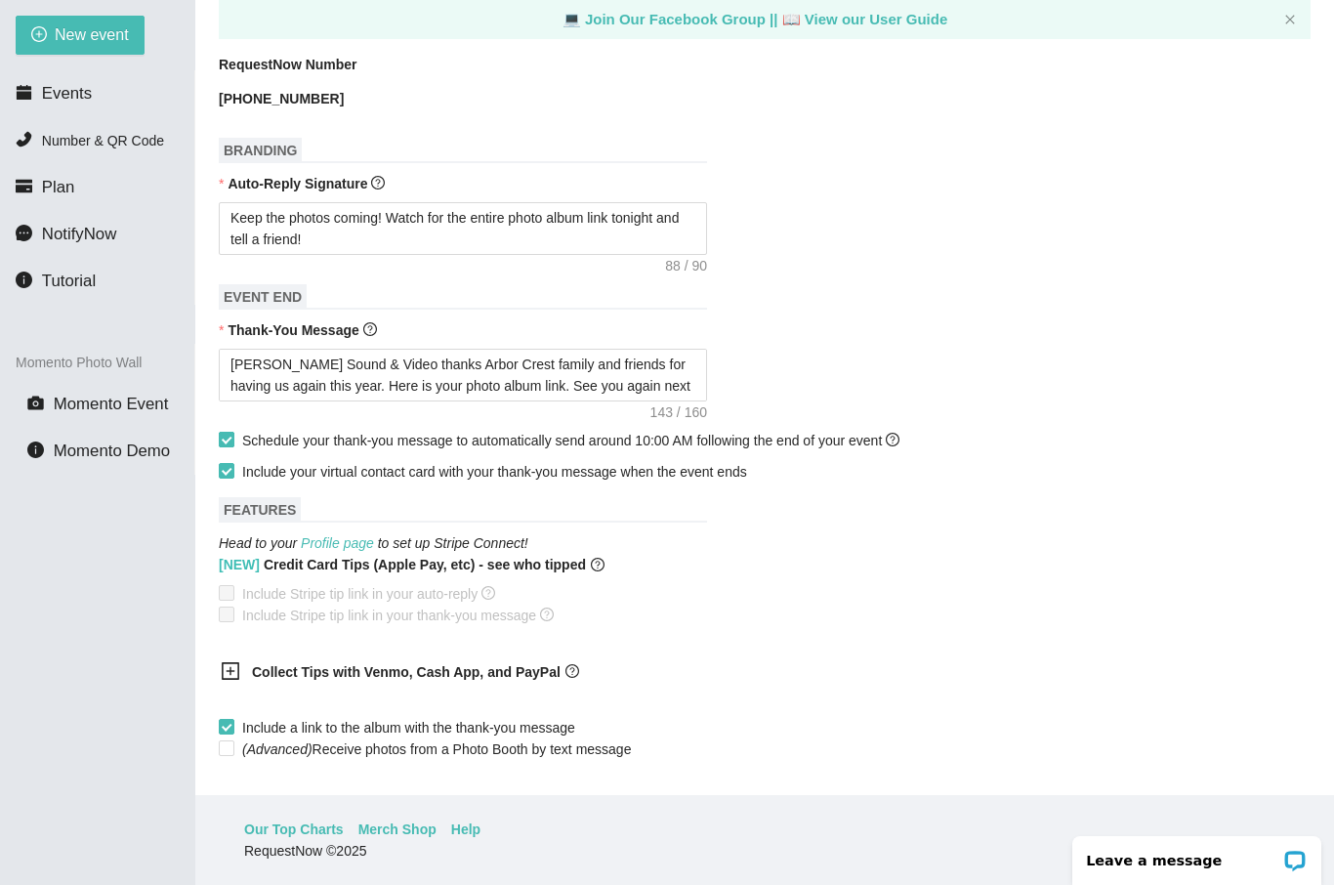
click at [907, 445] on span "Schedule your thank-you message to automatically send around 10:00 AM following…" at bounding box center [570, 440] width 673 height 21
click at [232, 445] on input "Schedule your thank-you message to automatically send around 10:00 AM following…" at bounding box center [226, 439] width 14 height 14
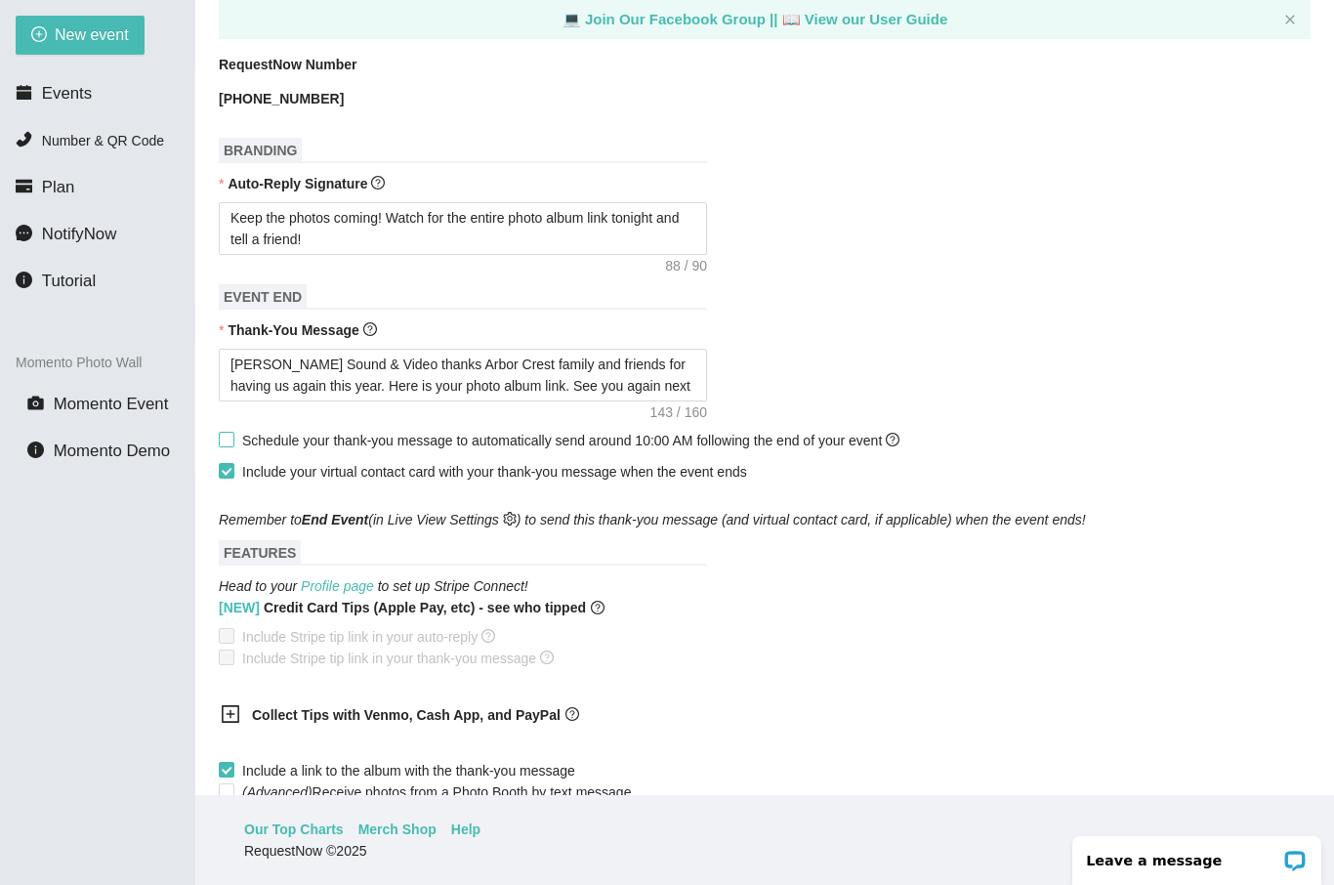
click at [222, 444] on input "Schedule your thank-you message to automatically send around 10:00 AM following…" at bounding box center [226, 439] width 14 height 14
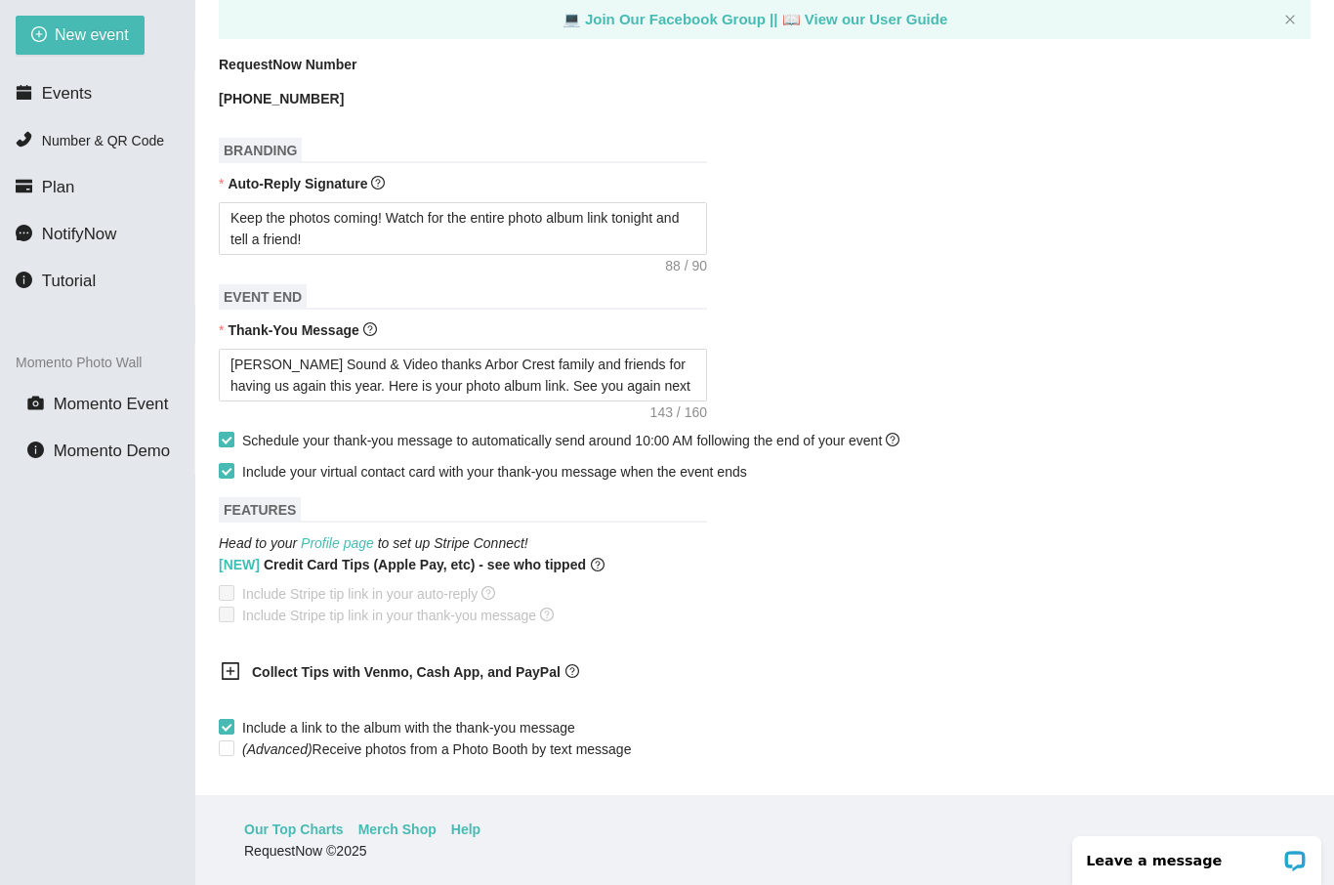
click at [220, 438] on input "Schedule your thank-you message to automatically send around 10:00 AM following…" at bounding box center [226, 439] width 14 height 14
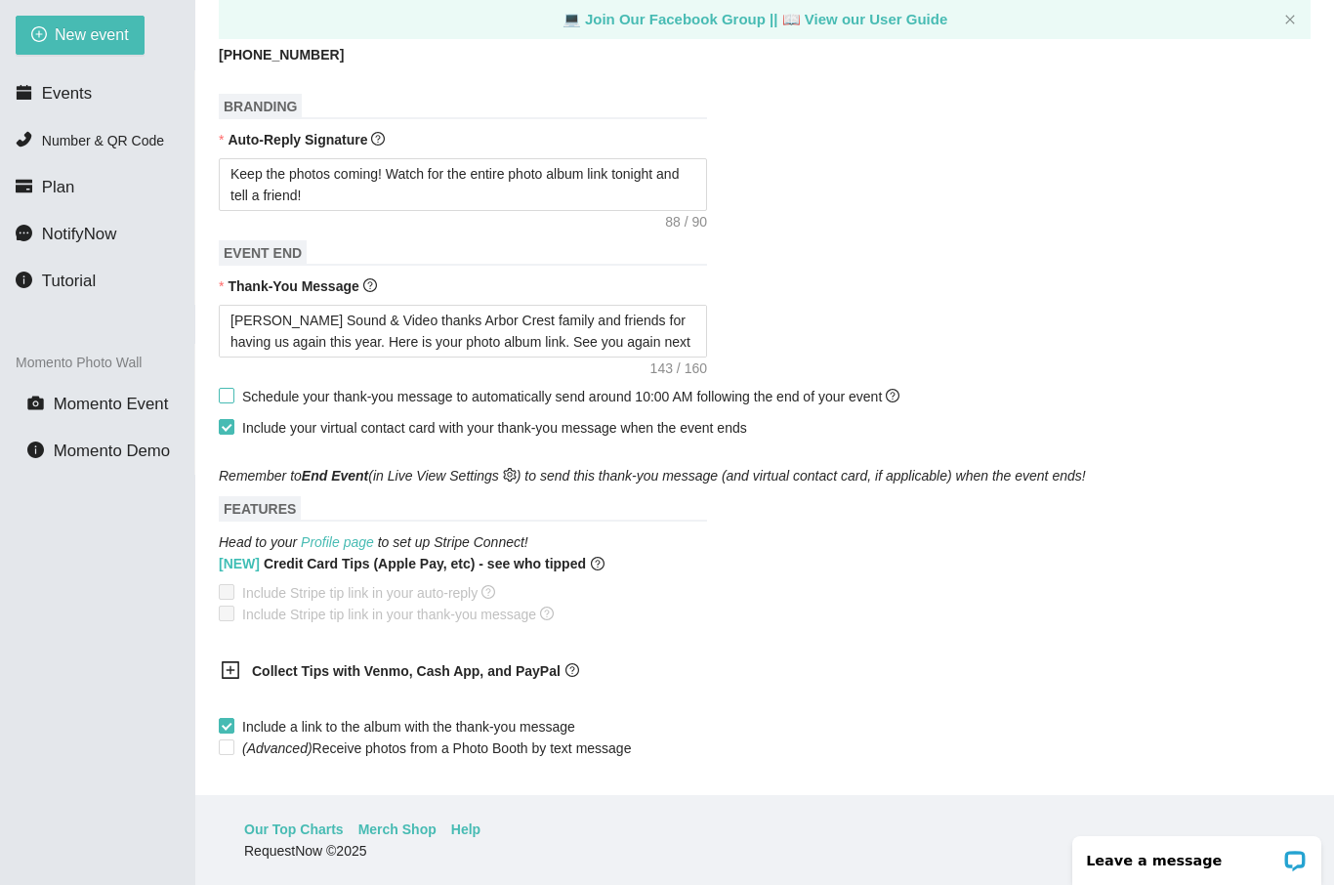
scroll to position [628, 0]
click at [289, 823] on span "Create event" at bounding box center [273, 818] width 78 height 21
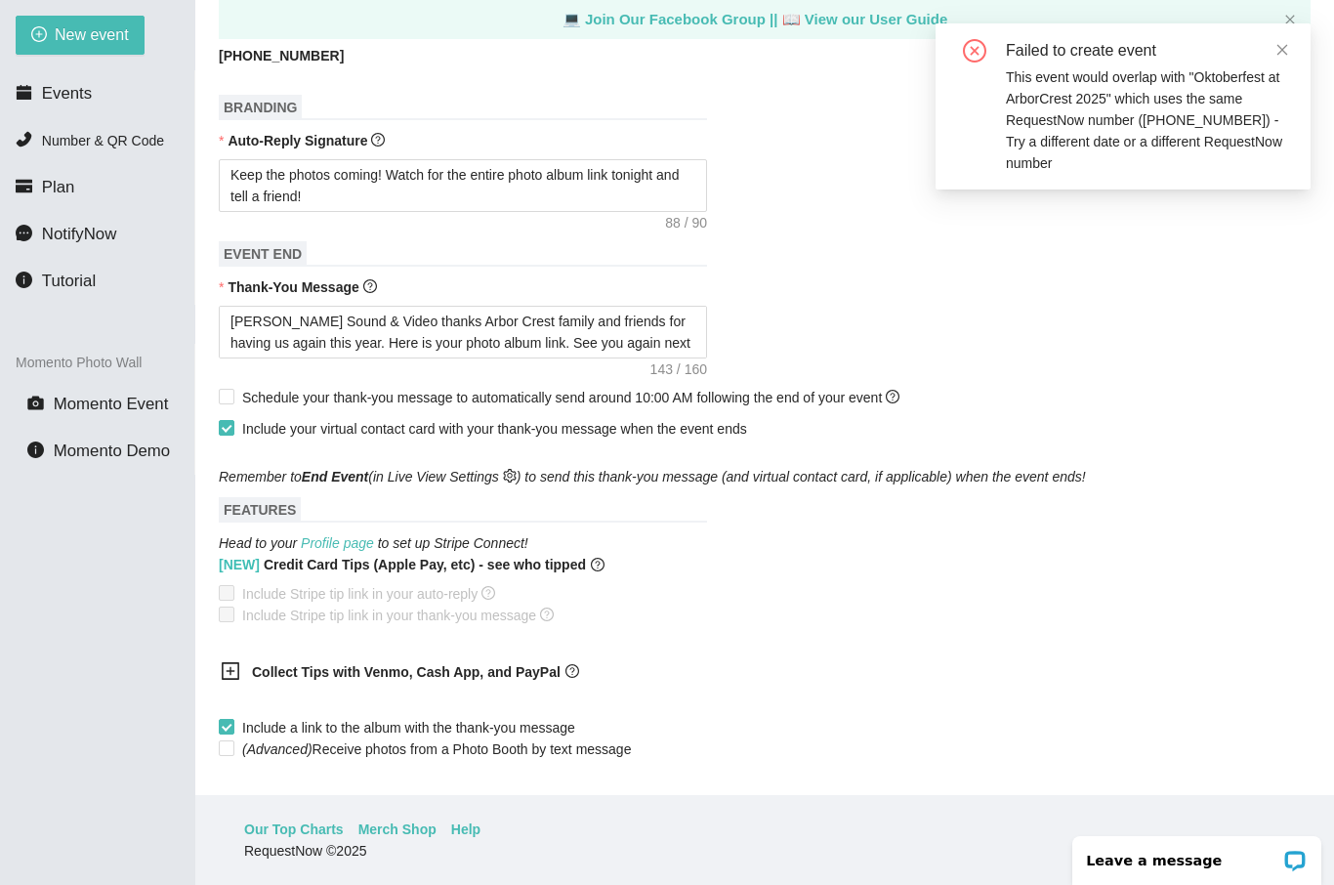
click at [307, 819] on span "Create event" at bounding box center [273, 818] width 78 height 21
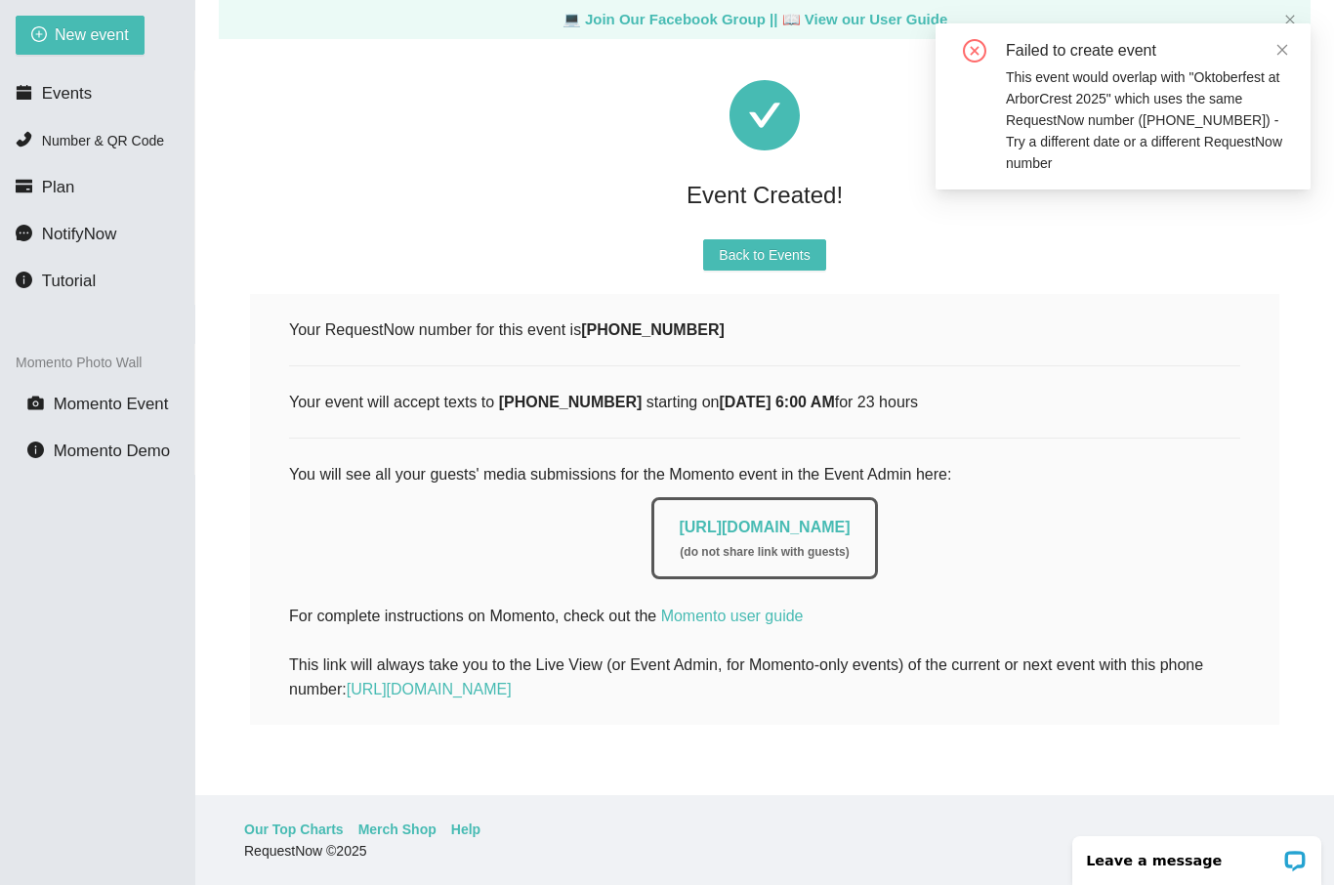
scroll to position [0, 0]
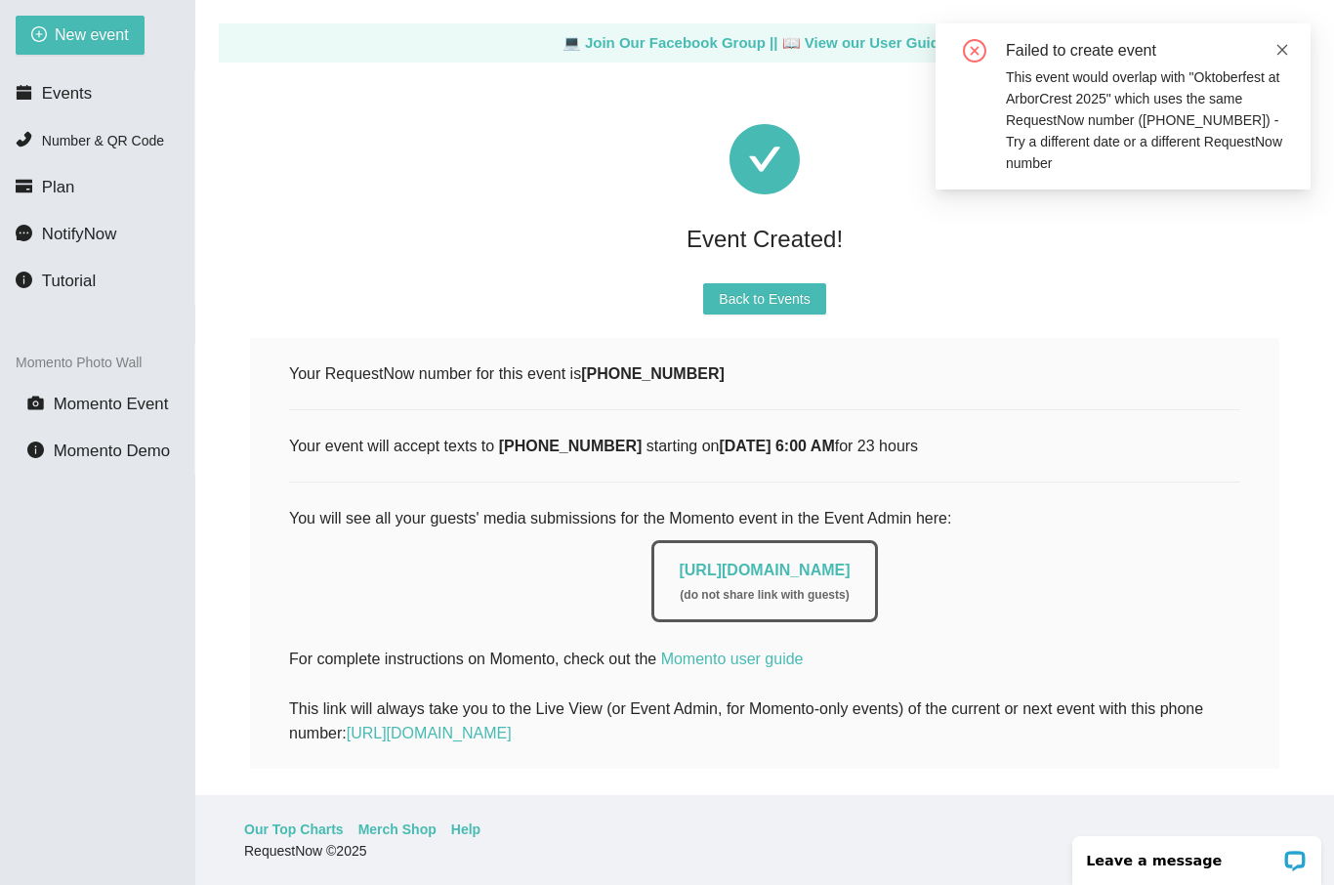
click at [1288, 60] on link at bounding box center [1283, 49] width 14 height 21
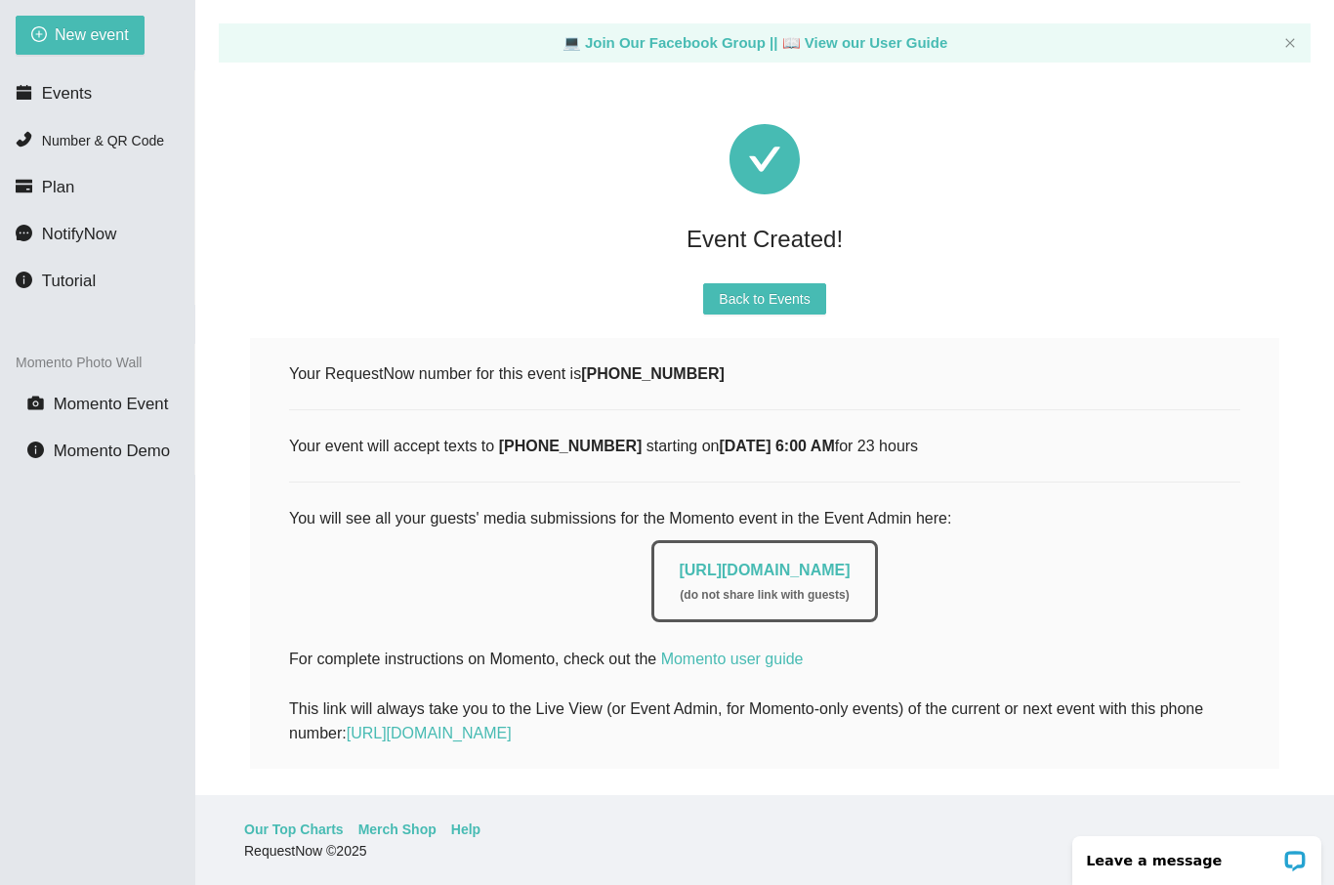
scroll to position [130, 0]
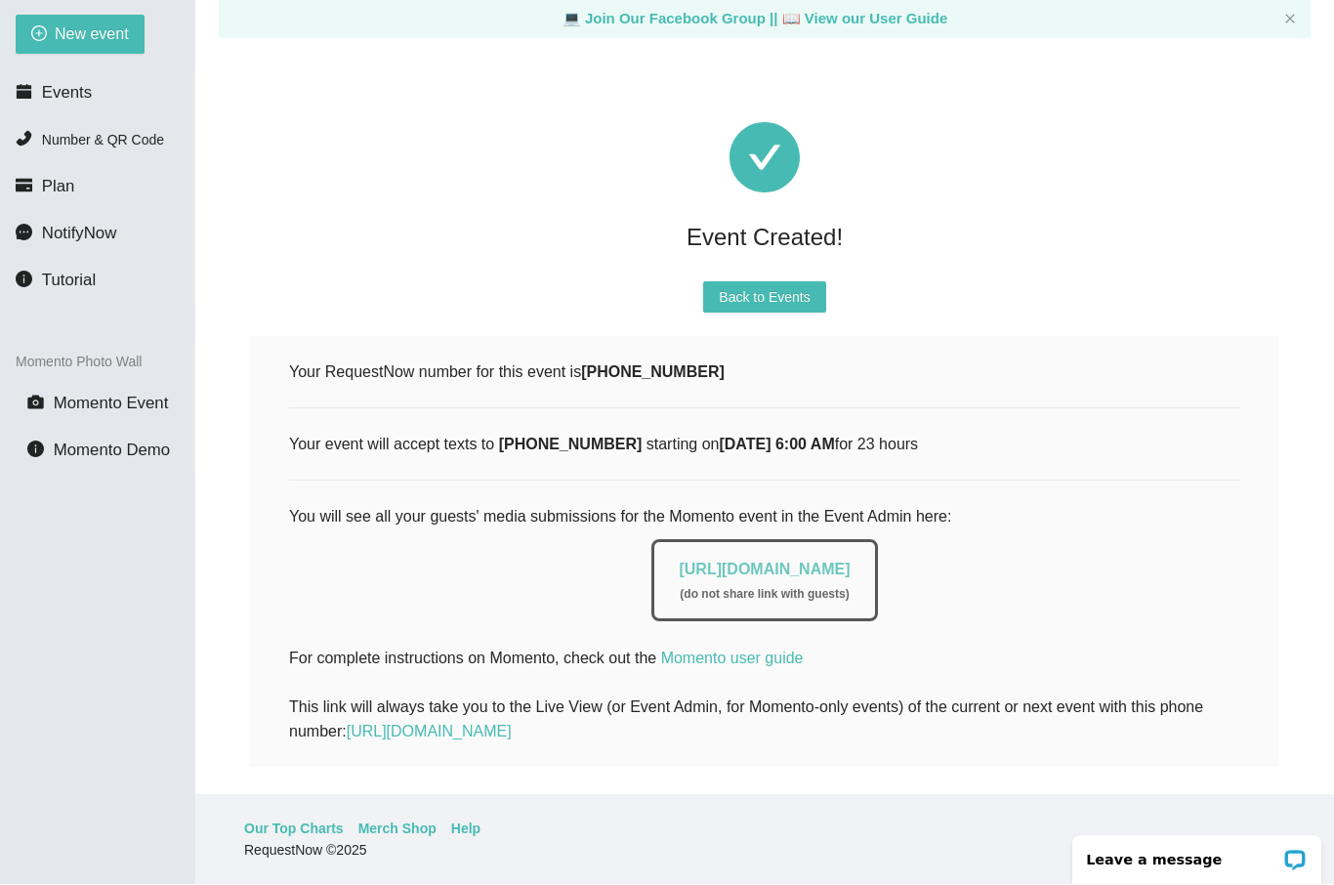
click at [850, 562] on link "https://app.requestnow.io/photo-admin/eojmdjr" at bounding box center [764, 570] width 171 height 17
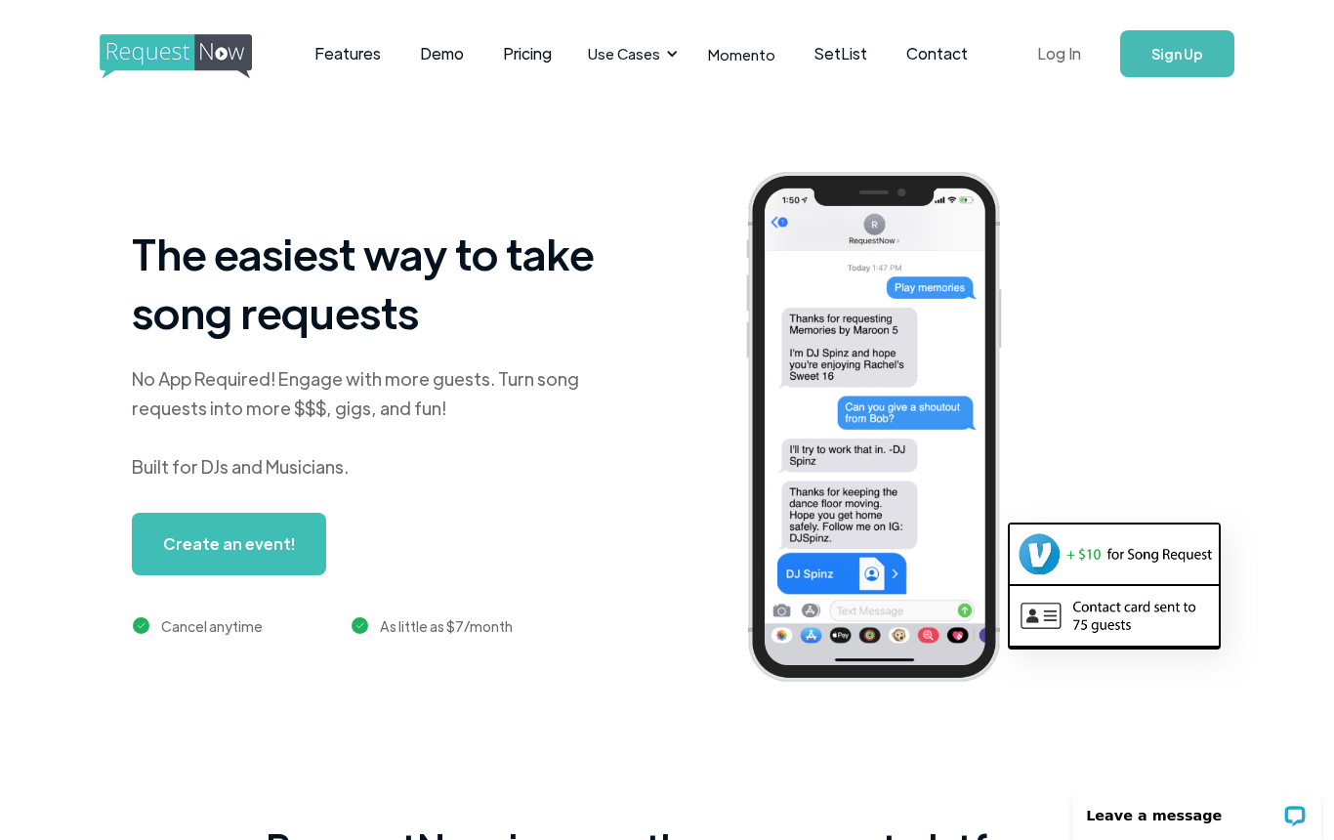
click at [1080, 61] on link "Log In" at bounding box center [1059, 54] width 83 height 68
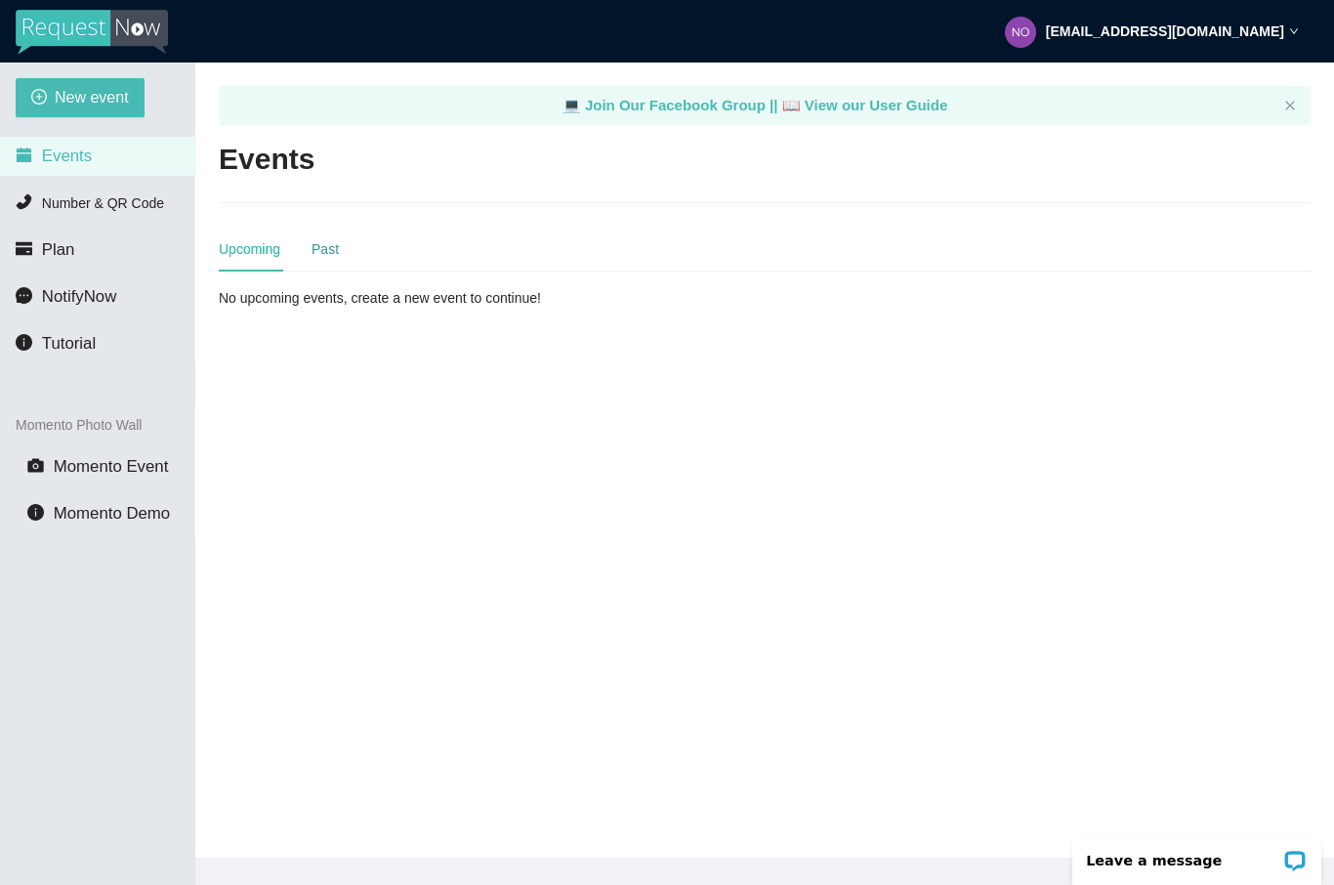
click at [332, 248] on div "Past" at bounding box center [325, 248] width 27 height 21
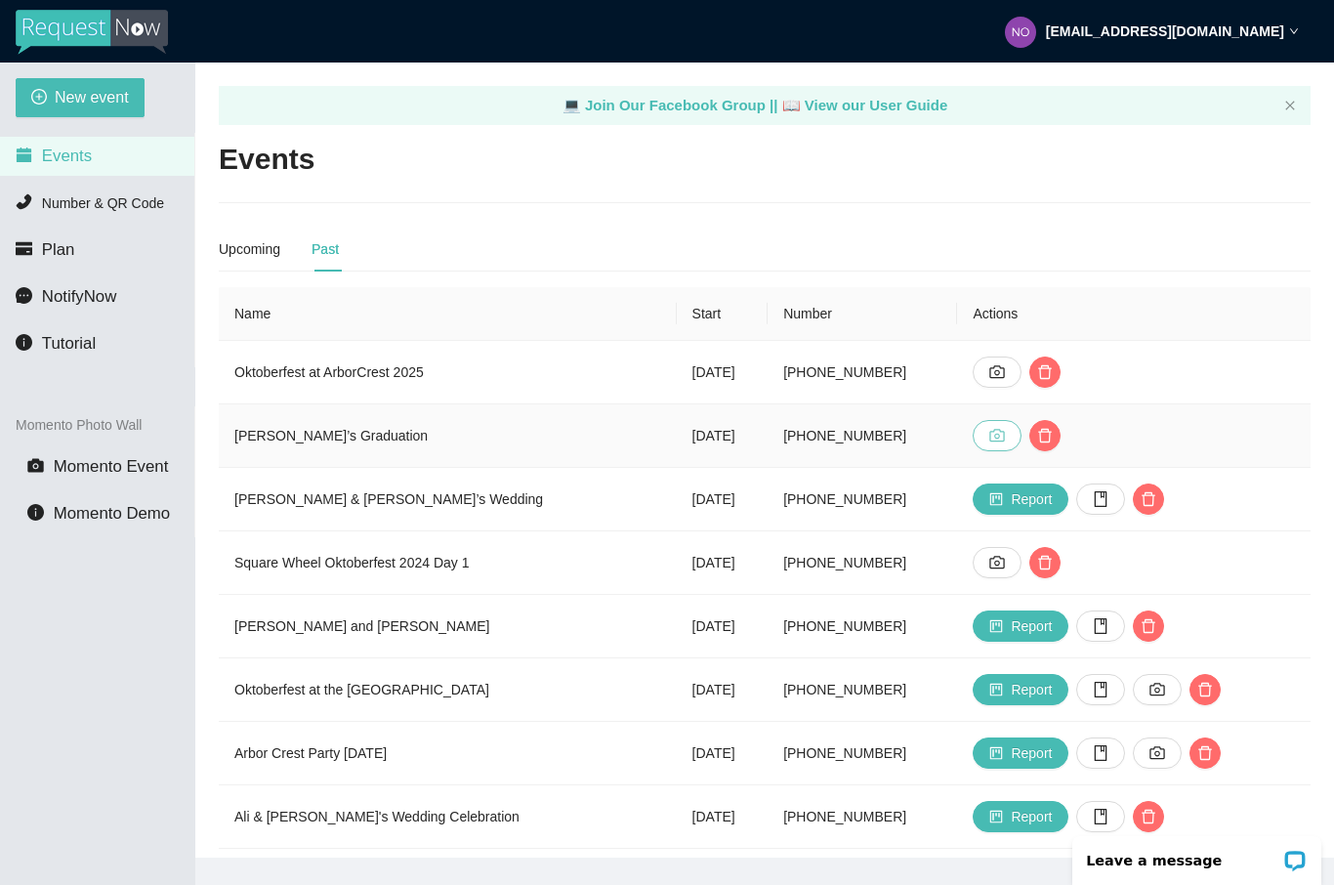
click at [992, 434] on button "button" at bounding box center [997, 435] width 49 height 31
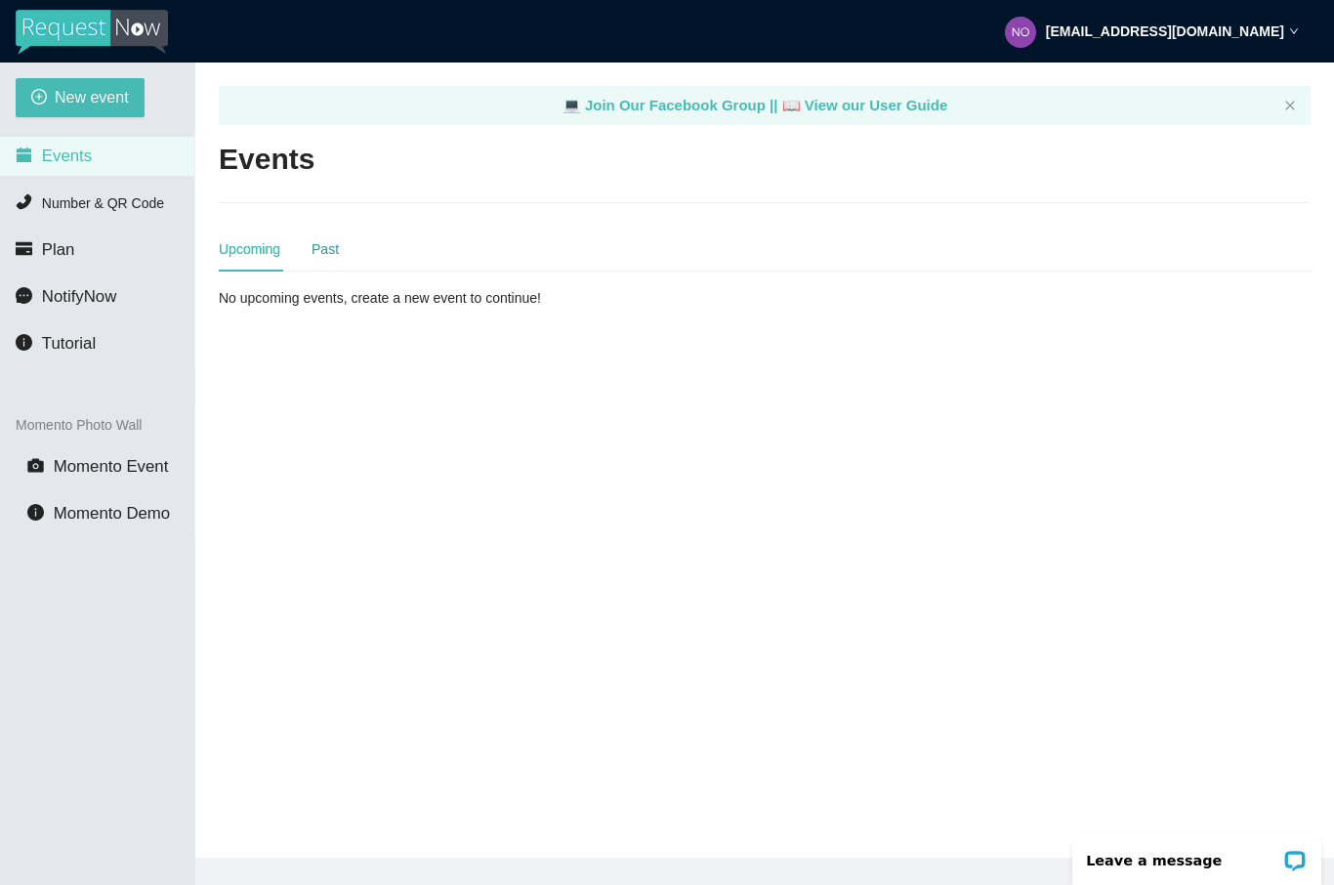
click at [337, 250] on div "Past" at bounding box center [325, 248] width 27 height 21
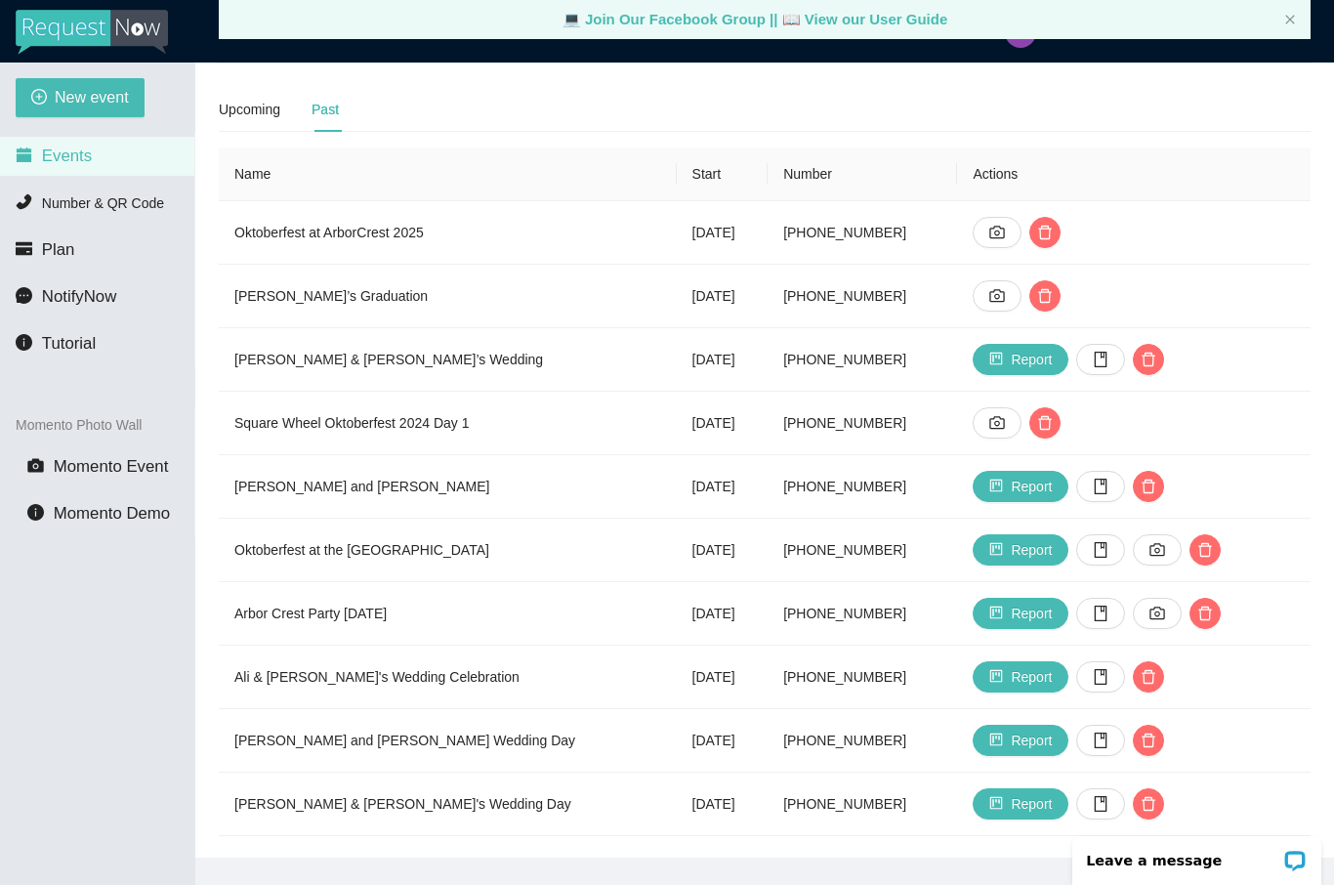
scroll to position [136, 0]
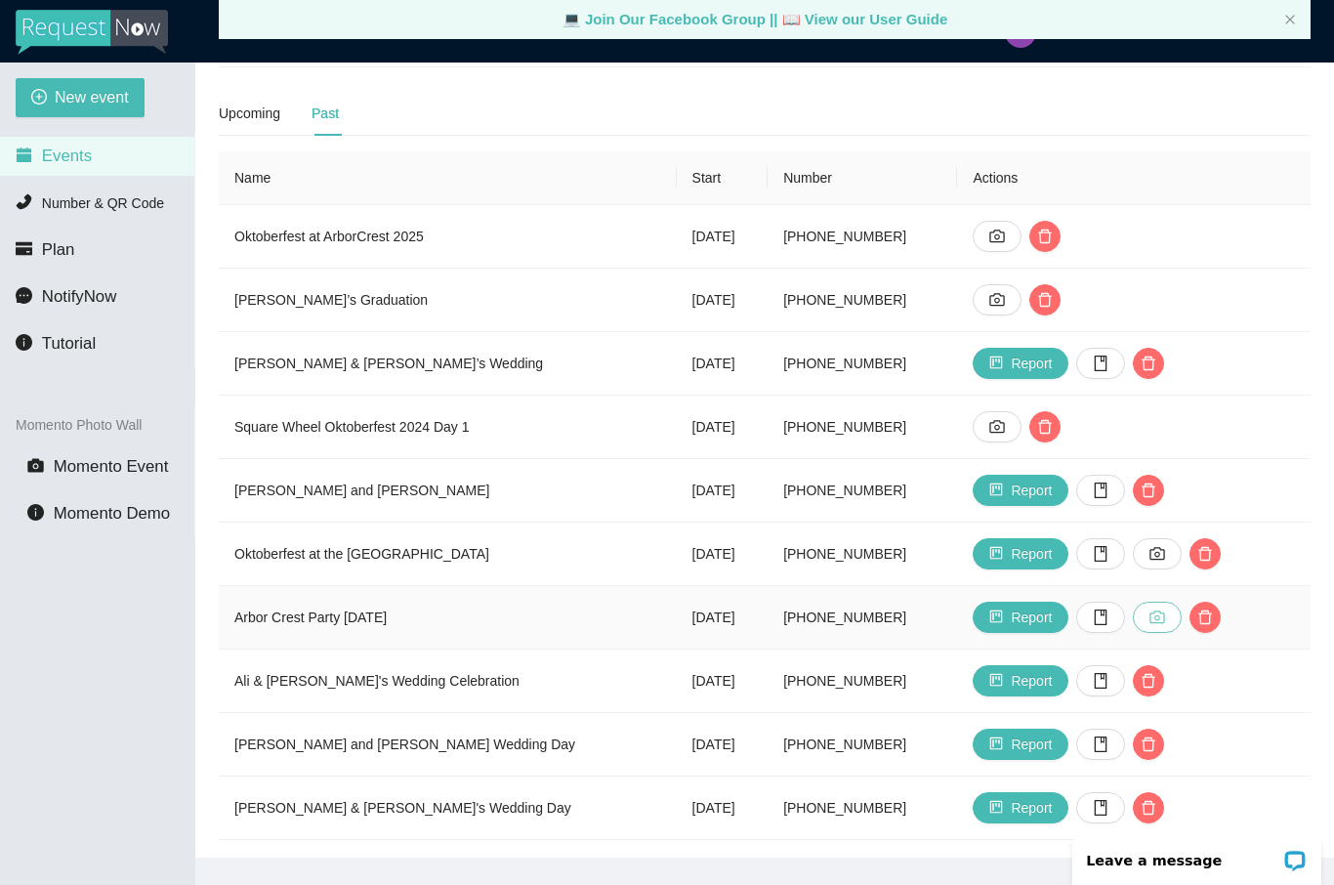
click at [1165, 612] on icon "camera" at bounding box center [1158, 618] width 16 height 16
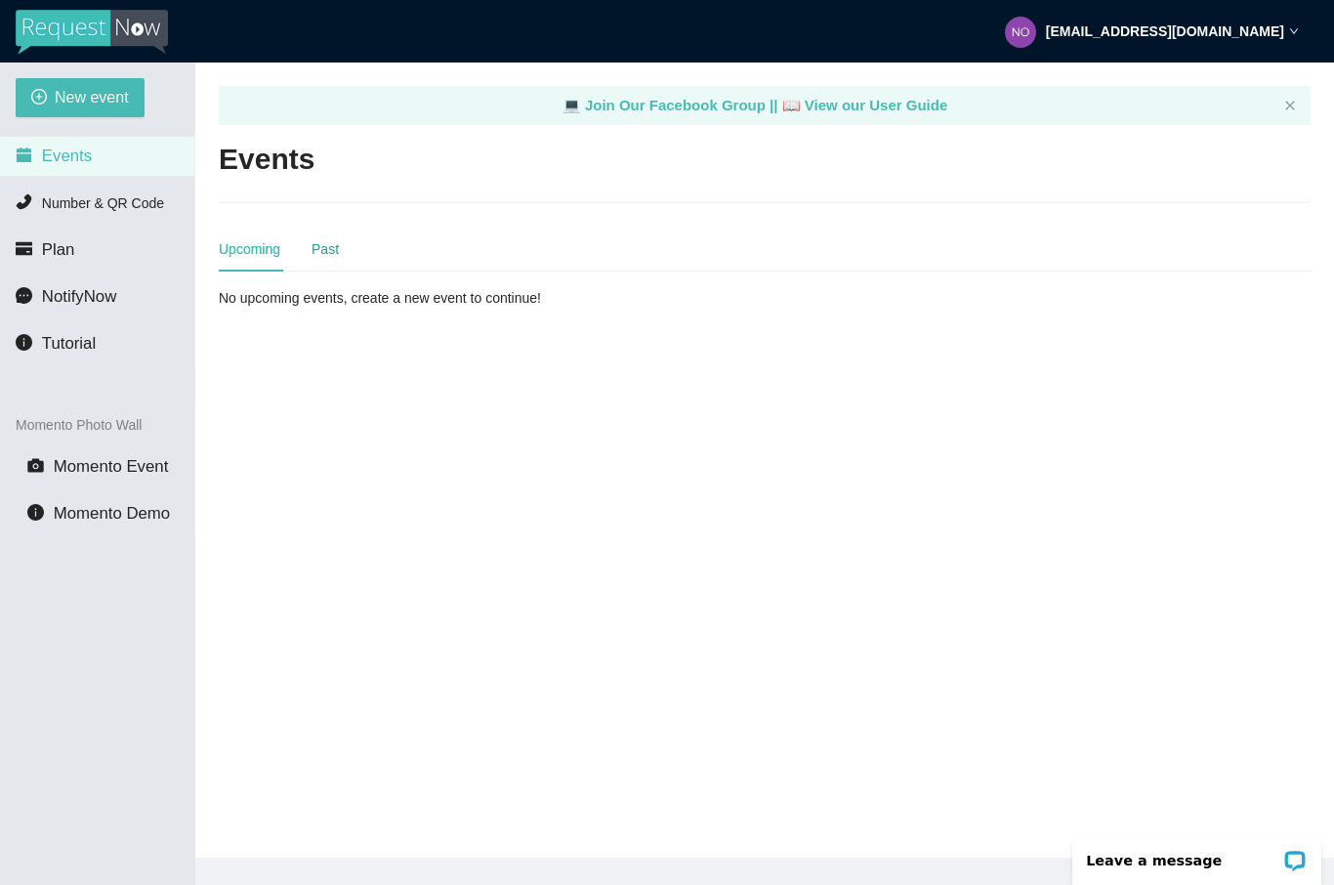
click at [320, 244] on div "Past" at bounding box center [325, 248] width 27 height 21
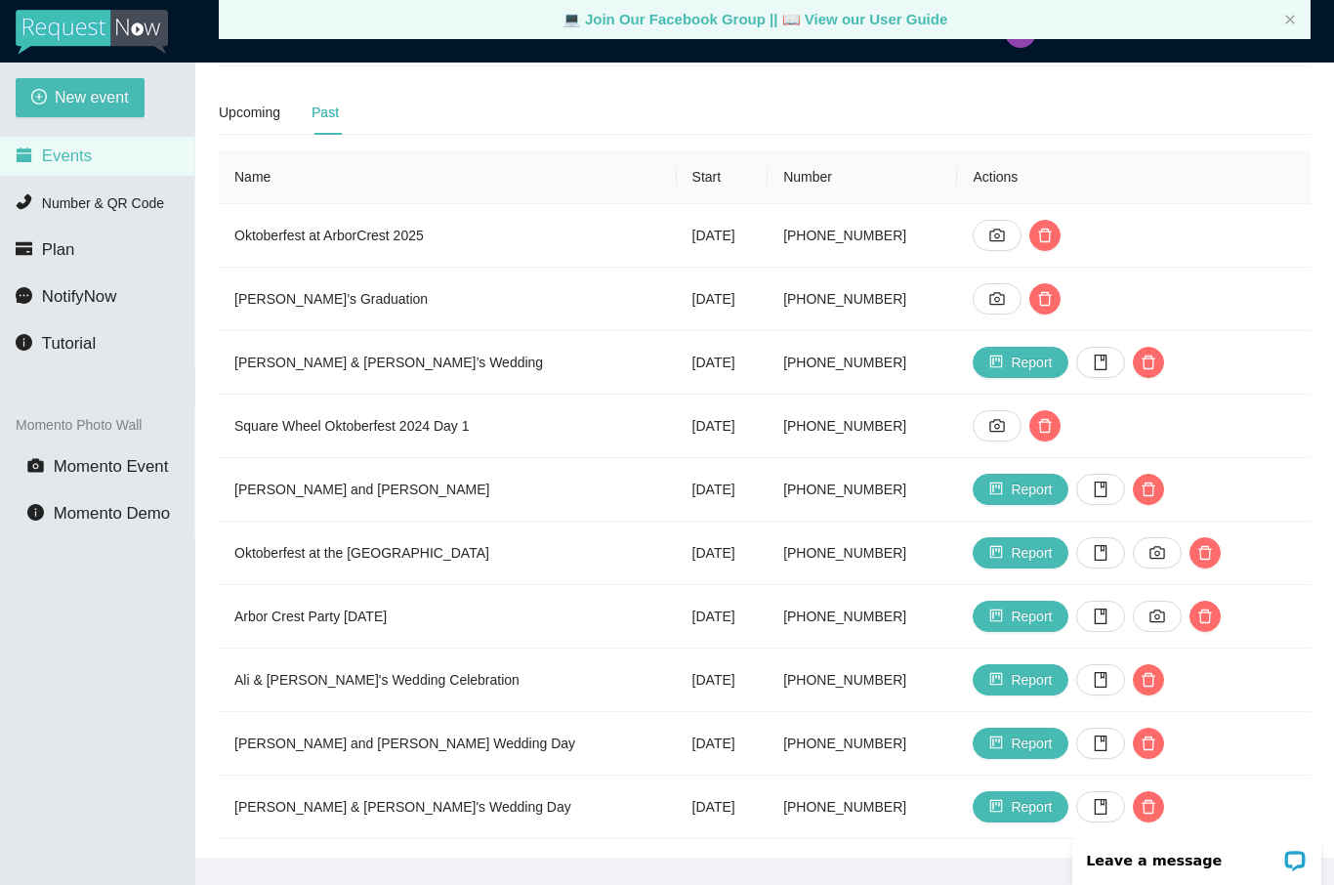
scroll to position [136, 0]
click at [1157, 554] on icon "camera" at bounding box center [1158, 554] width 16 height 16
